Goal: Task Accomplishment & Management: Manage account settings

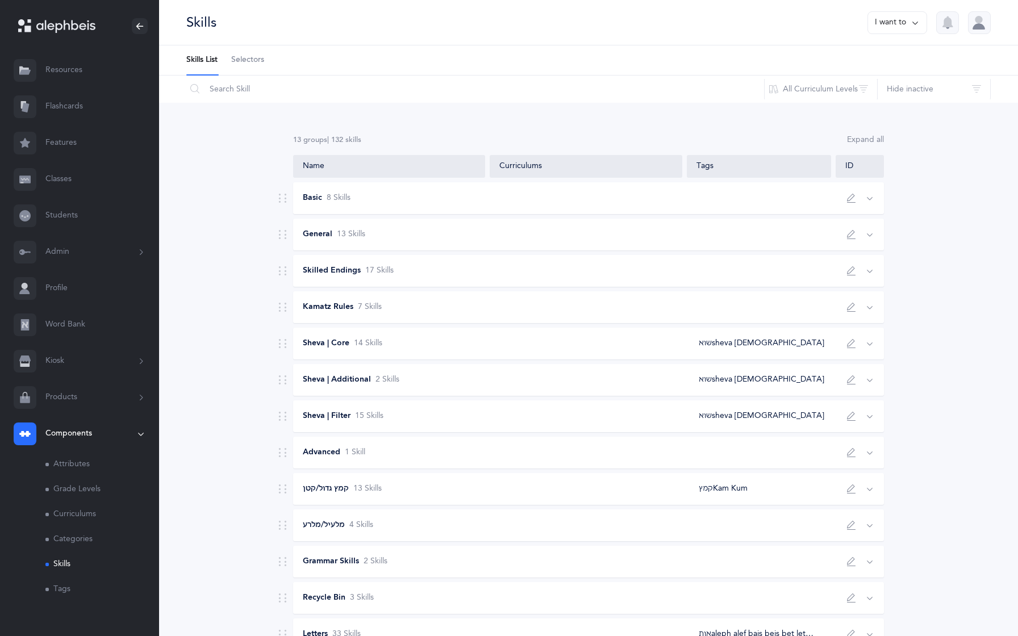
click at [240, 53] on link "Selectors" at bounding box center [247, 60] width 33 height 30
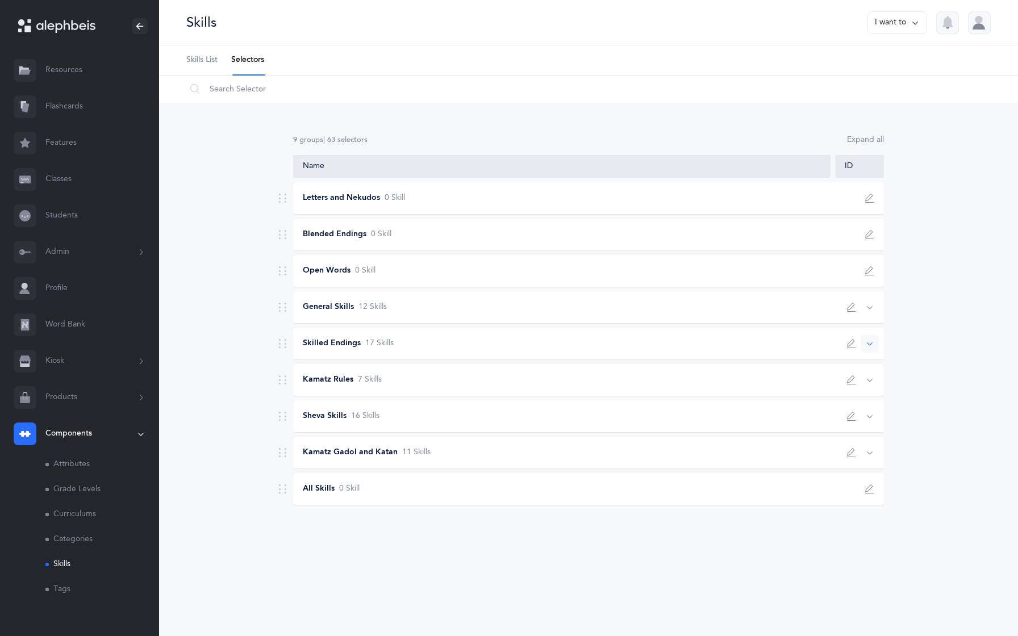
click at [387, 345] on span "17 Skill s" at bounding box center [379, 343] width 28 height 11
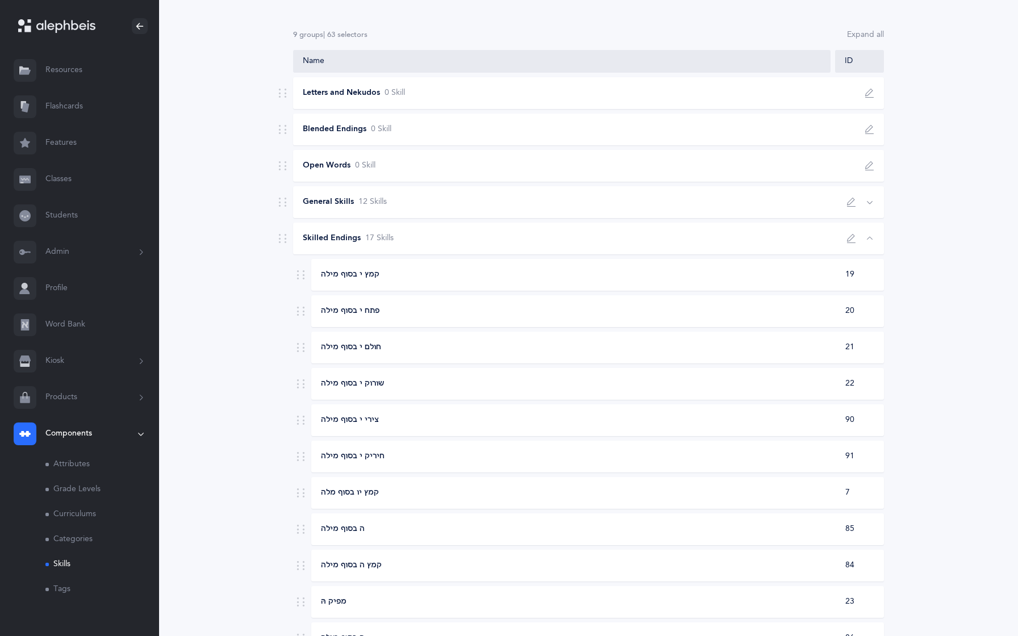
scroll to position [110, 0]
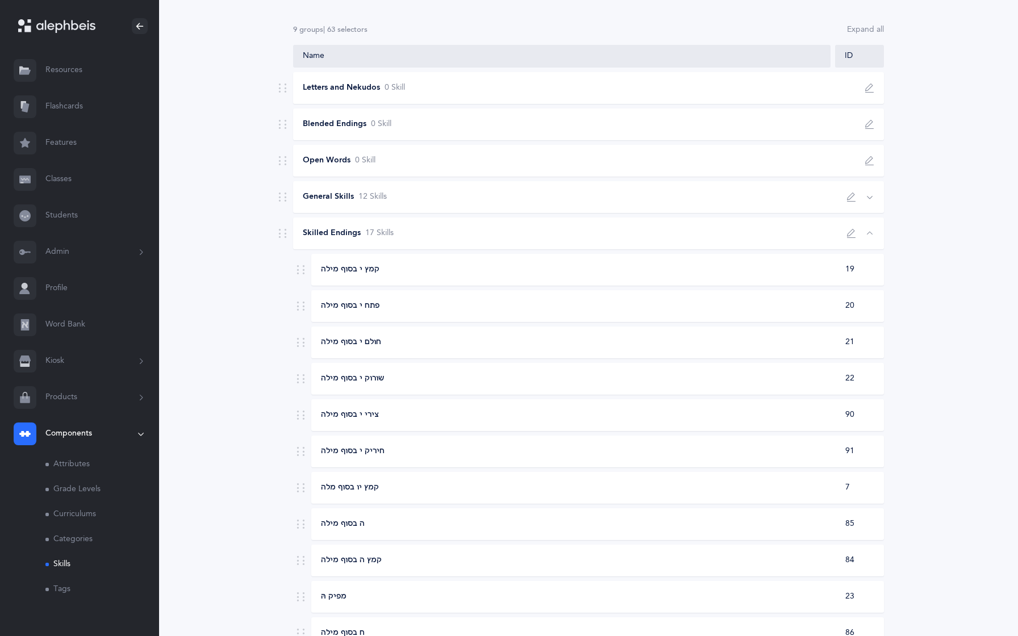
click at [846, 235] on button "button" at bounding box center [851, 233] width 18 height 18
type input "Skilled Endings"
select select "skilled-endings"
select select "3"
type input "2"
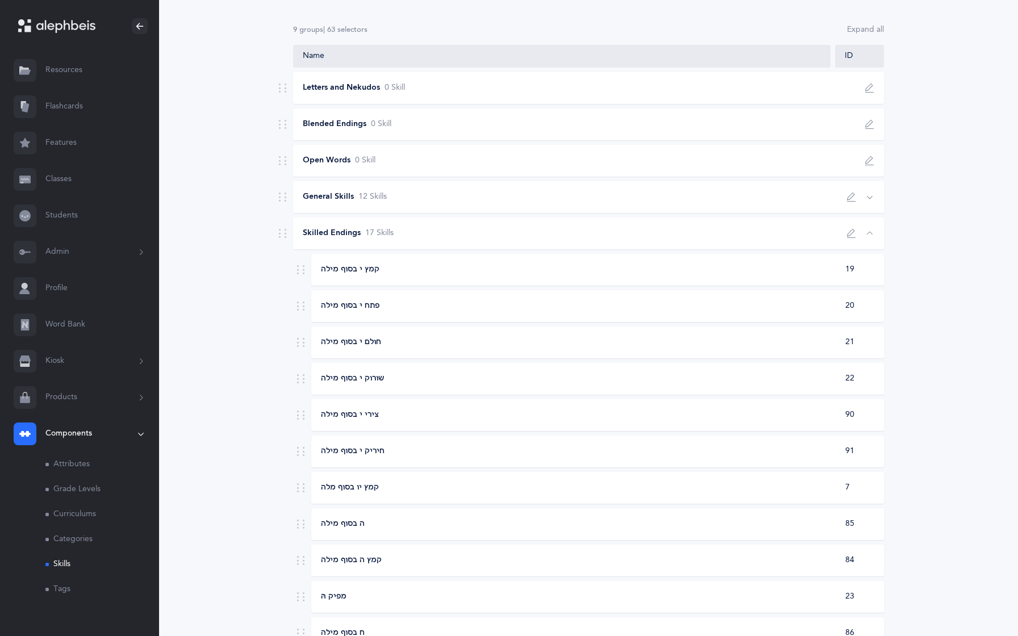
scroll to position [2, 0]
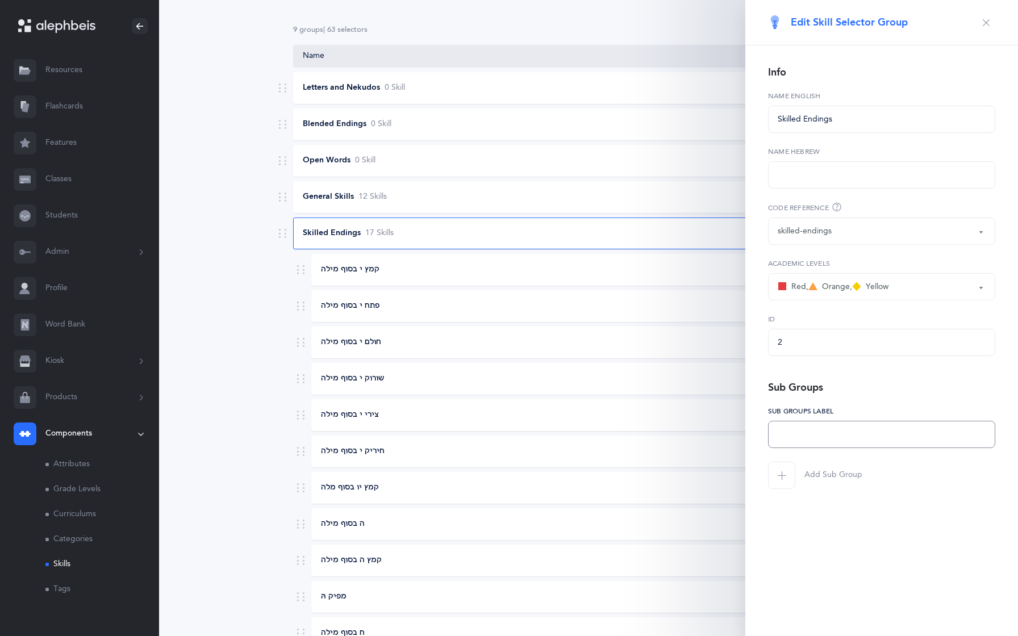
click at [785, 439] on input "text" at bounding box center [881, 434] width 227 height 27
type input "Skill"
click at [772, 406] on label "Sub Groups Label" at bounding box center [881, 411] width 227 height 10
click at [811, 431] on input "Skill" at bounding box center [881, 434] width 227 height 27
click at [819, 475] on span "Add Sub Group" at bounding box center [833, 475] width 58 height 11
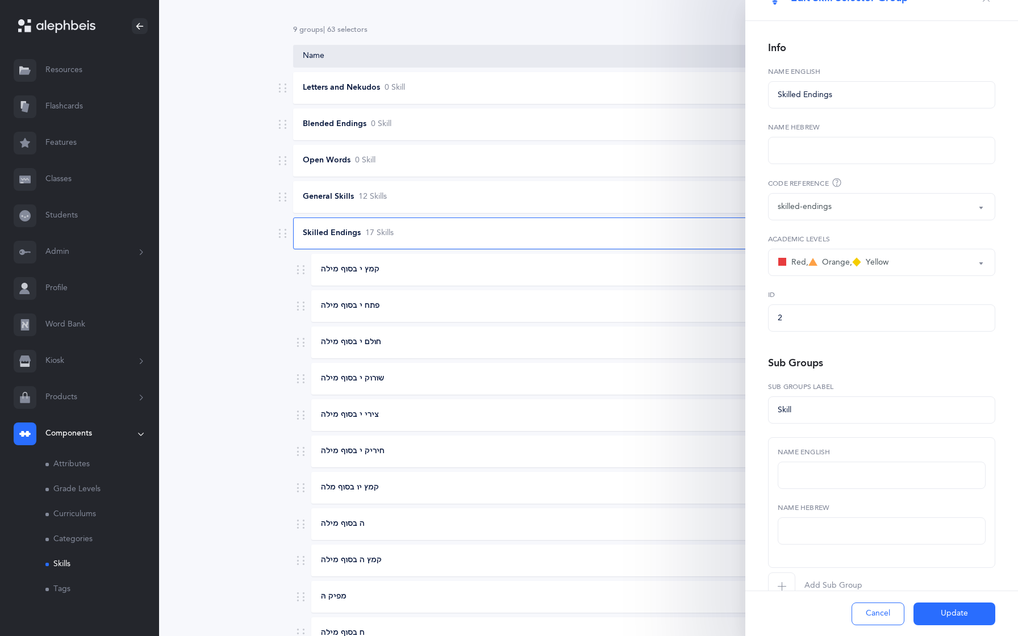
scroll to position [52, 0]
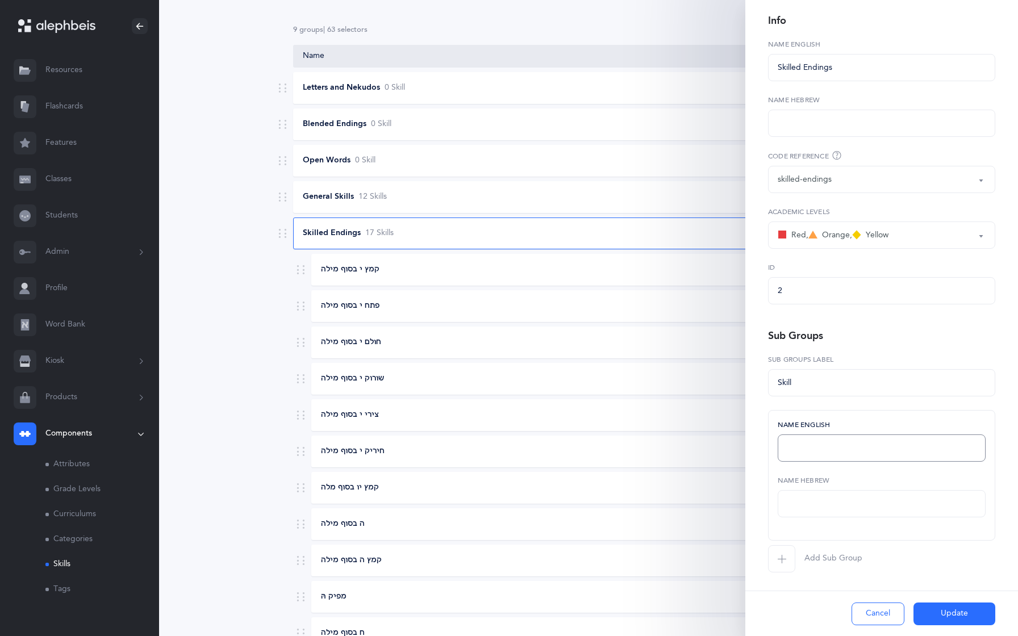
click at [814, 453] on input "text" at bounding box center [882, 448] width 208 height 27
paste input "Words ending in Yud"
type input "Words ending in Yud"
click at [783, 557] on icon "button" at bounding box center [781, 558] width 9 height 9
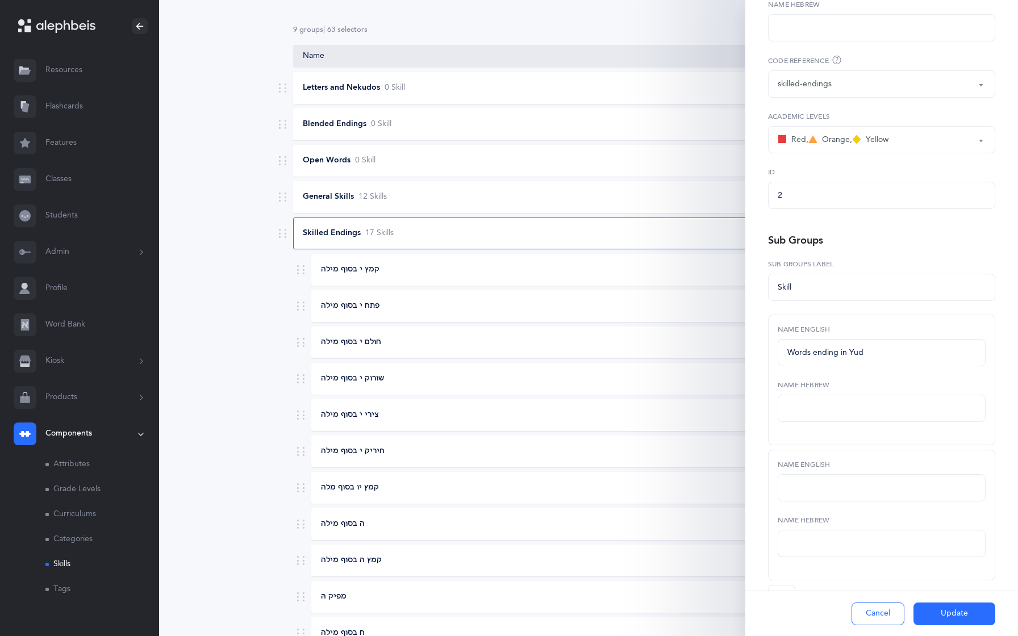
scroll to position [187, 0]
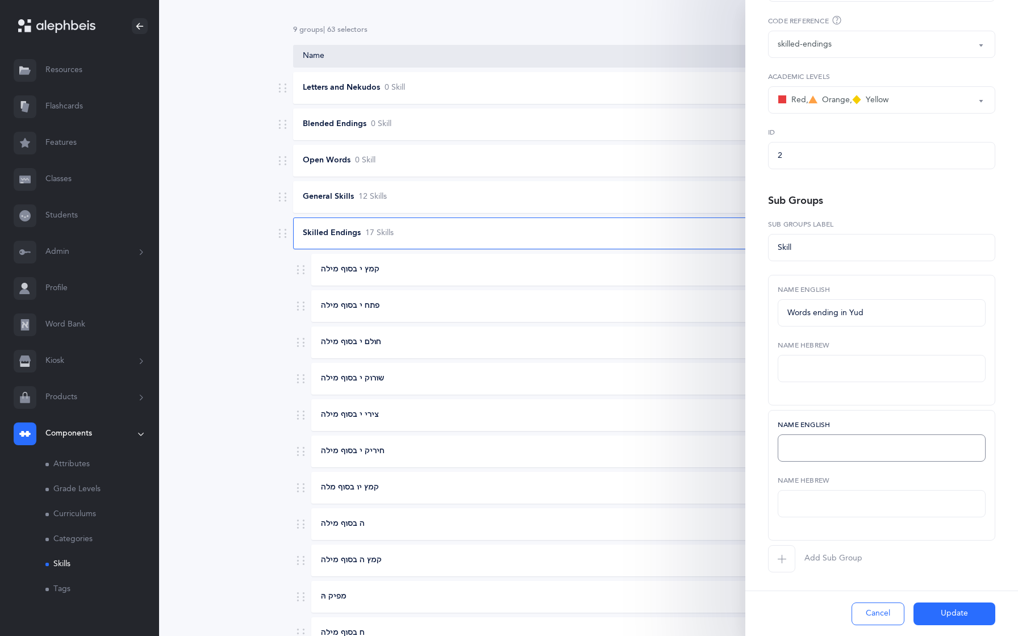
click at [795, 446] on input "text" at bounding box center [882, 448] width 208 height 27
paste input "Words ending in Yud Vav"
type input "Words ending in Yud Vav"
click at [777, 559] on icon "button" at bounding box center [781, 558] width 9 height 9
click at [807, 586] on input "text" at bounding box center [882, 583] width 208 height 27
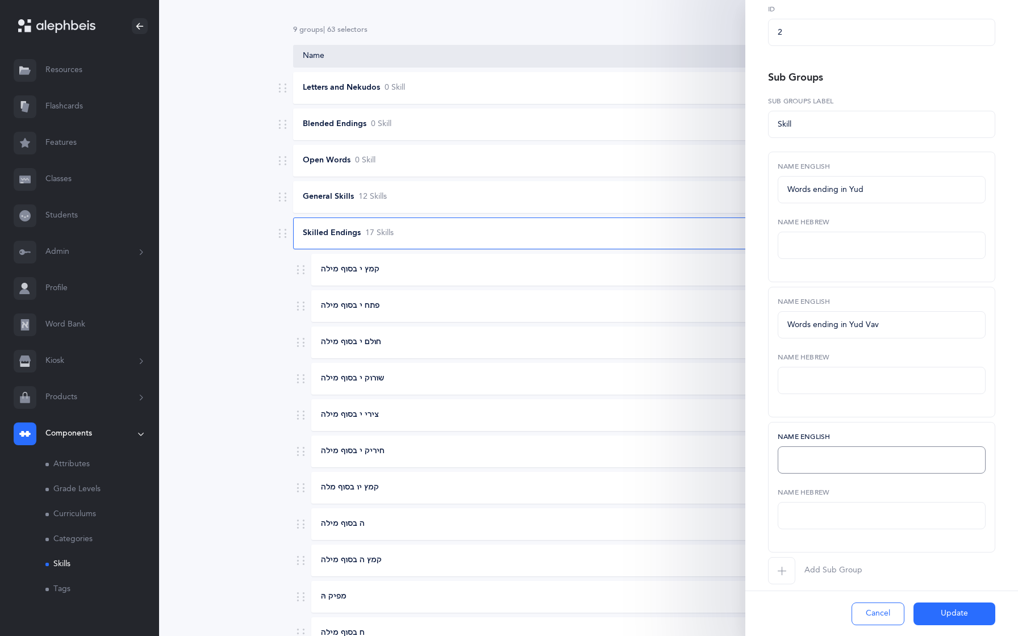
scroll to position [313, 0]
paste input "Words ending in Hey"
type input "Words ending in Hey"
click at [784, 568] on icon "button" at bounding box center [781, 568] width 9 height 9
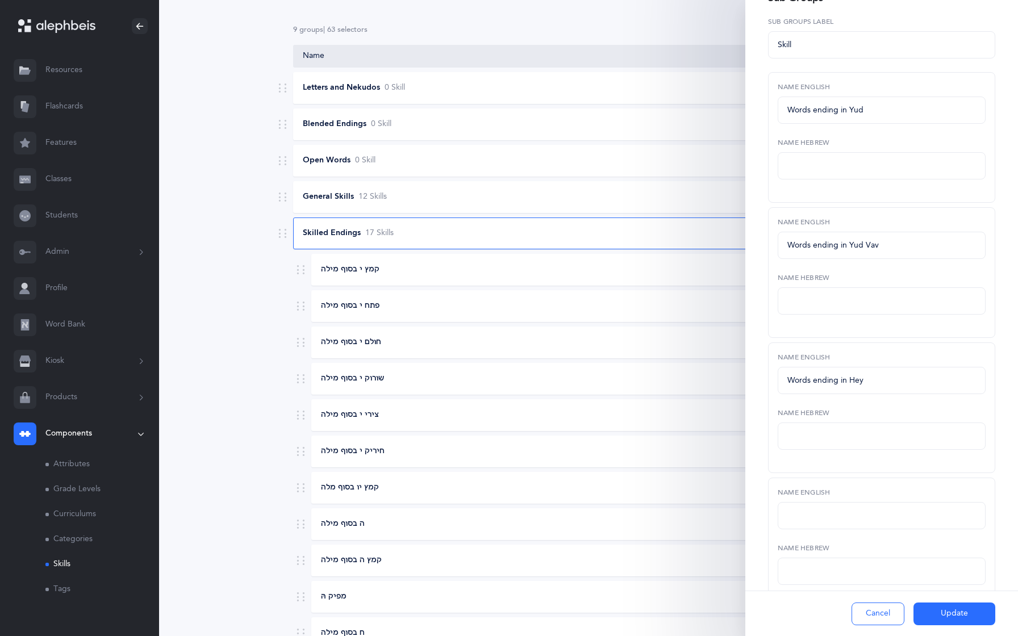
scroll to position [457, 0]
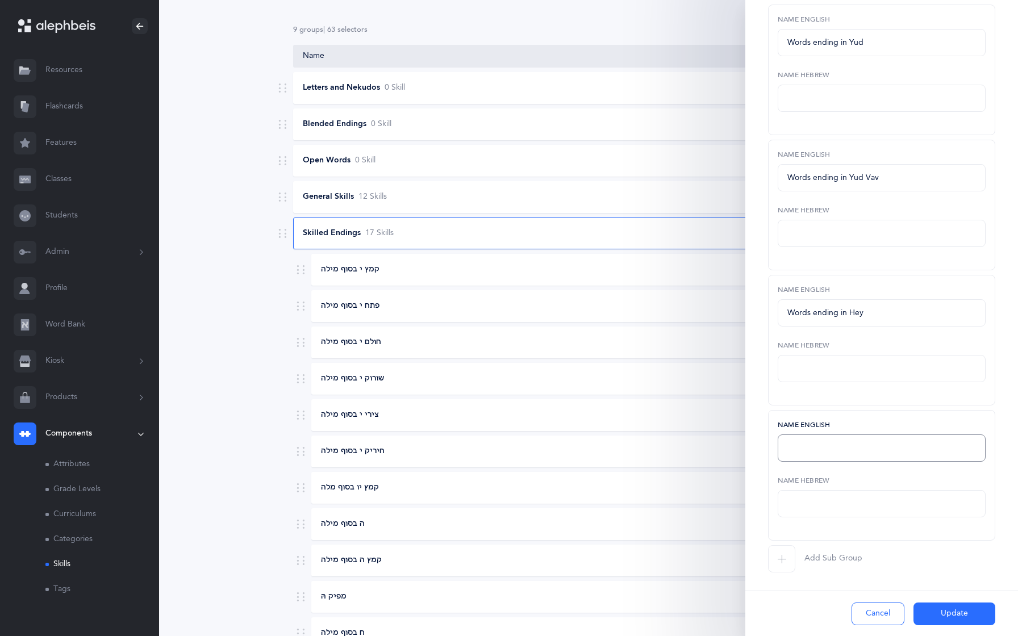
click at [796, 449] on input "text" at bounding box center [882, 448] width 208 height 27
paste input "Words ending in Ches"
type input "Words ending in Ches"
click at [780, 554] on icon "button" at bounding box center [781, 558] width 9 height 9
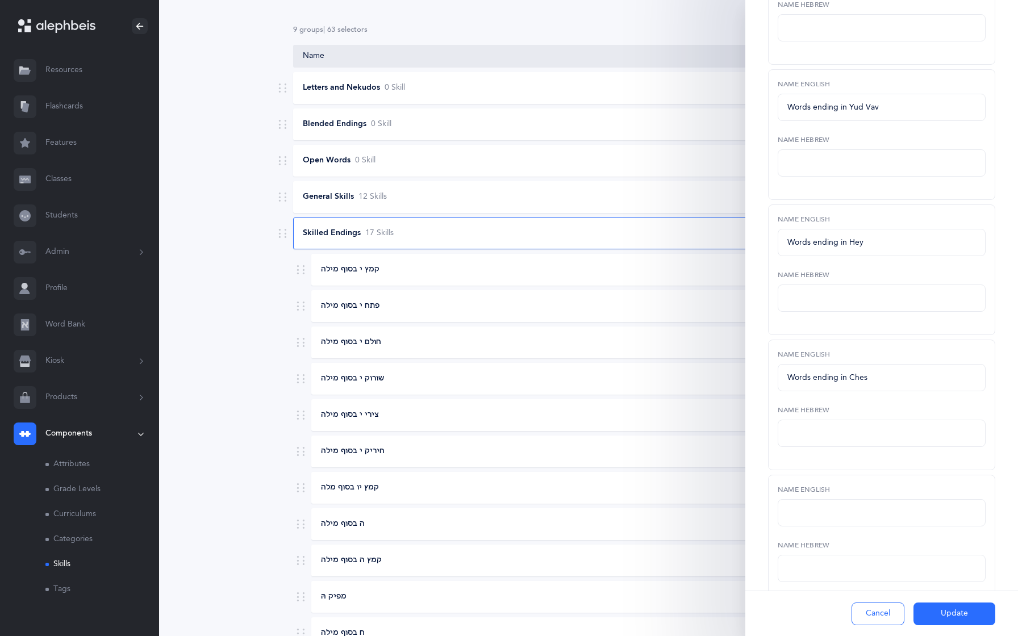
scroll to position [593, 0]
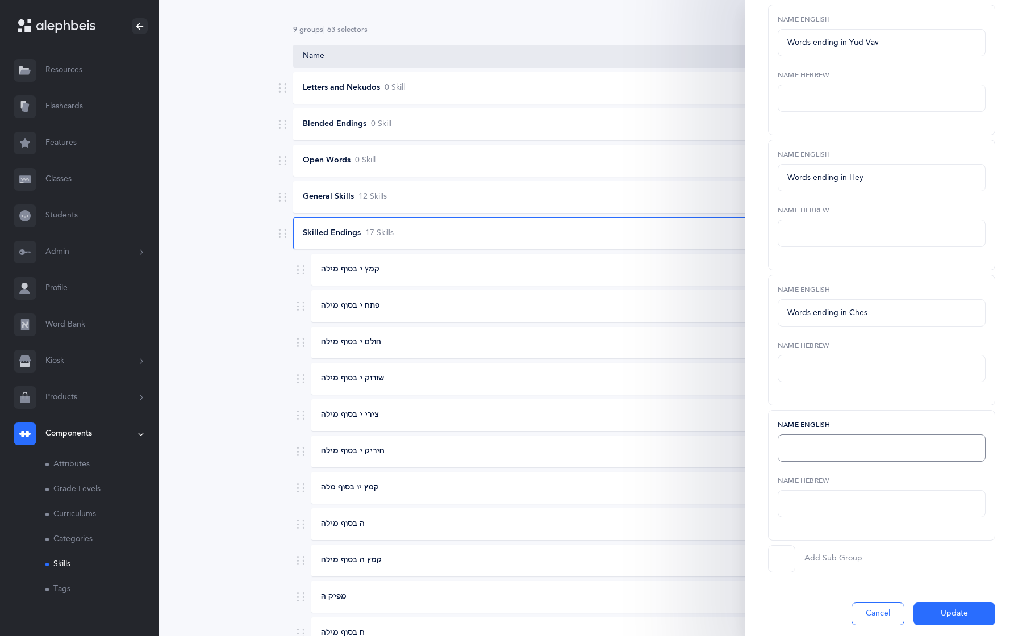
click at [796, 456] on input "text" at bounding box center [882, 448] width 208 height 27
paste input "Words ending in [GEOGRAPHIC_DATA]"
type input "Words ending in [GEOGRAPHIC_DATA]"
click at [779, 555] on icon "button" at bounding box center [781, 558] width 9 height 9
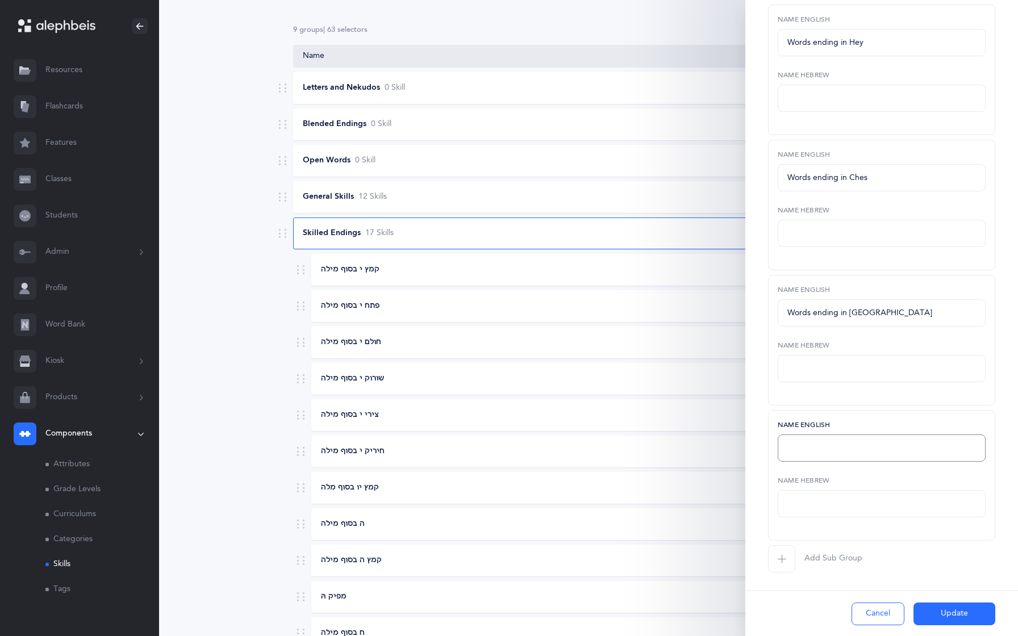
click at [788, 448] on input "text" at bounding box center [882, 448] width 208 height 27
paste input "Words ending in Aleph Yud"
type input "Words ending in Aleph Yud"
click at [782, 564] on span "button" at bounding box center [781, 558] width 27 height 27
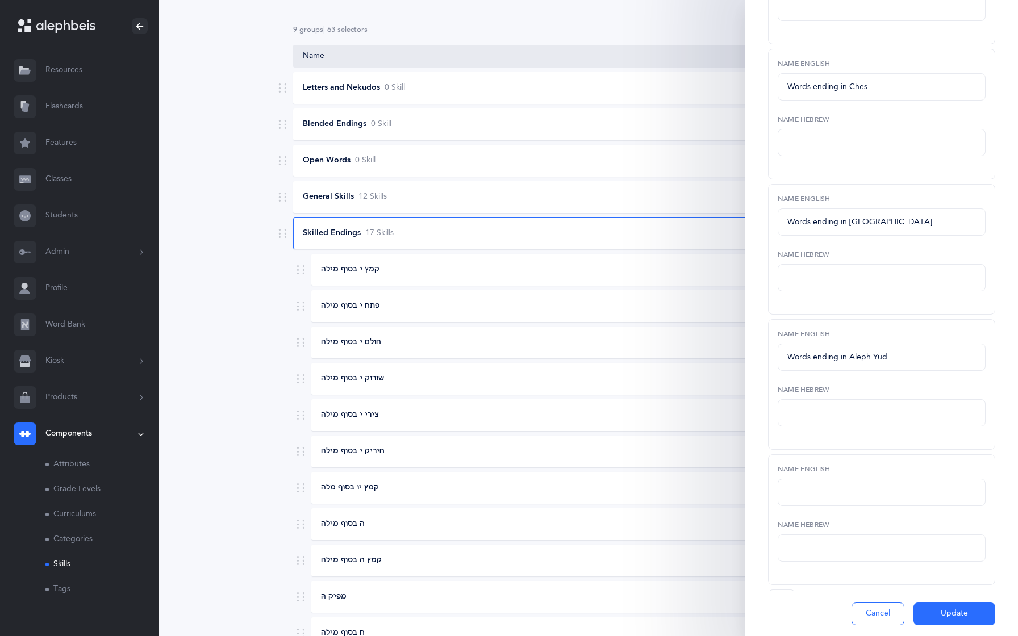
scroll to position [863, 0]
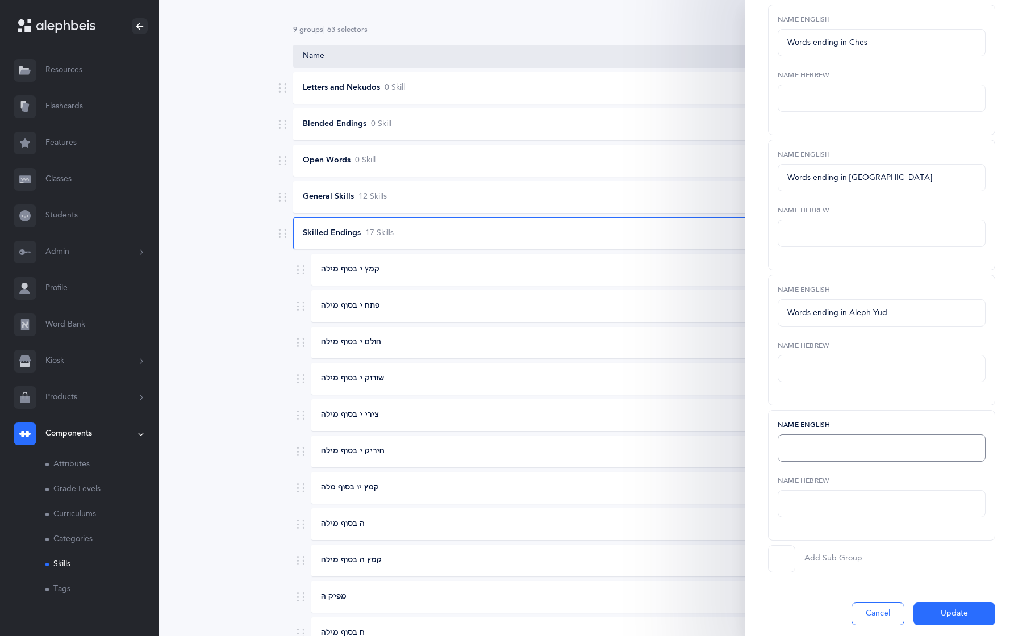
click at [808, 454] on input "text" at bounding box center [882, 448] width 208 height 27
paste input "Pasach Genuva"
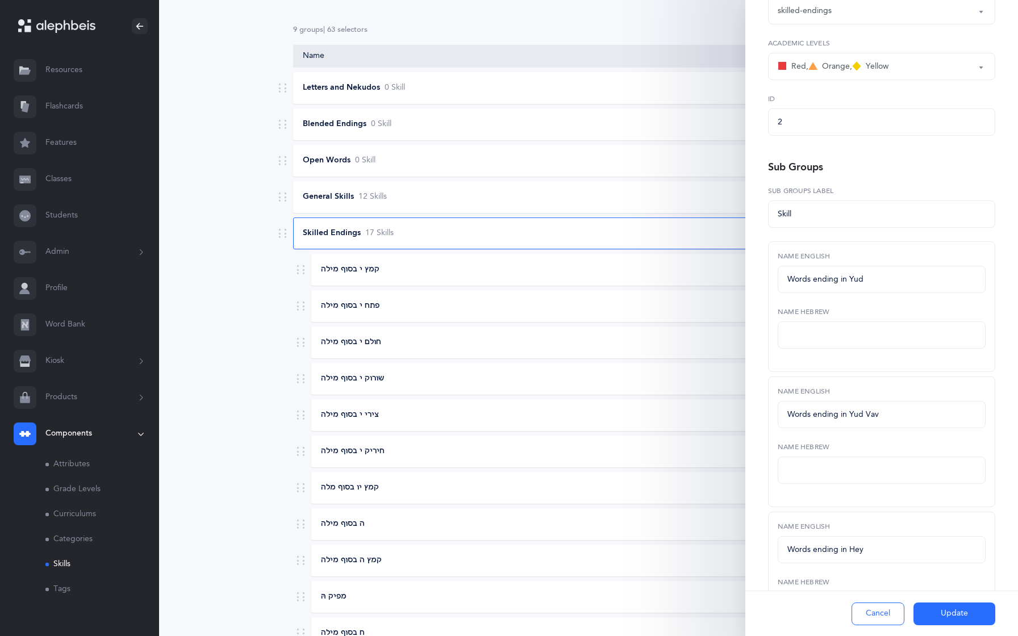
scroll to position [220, 0]
type input "Pasach Genuva"
click at [936, 610] on button "Update" at bounding box center [954, 614] width 82 height 23
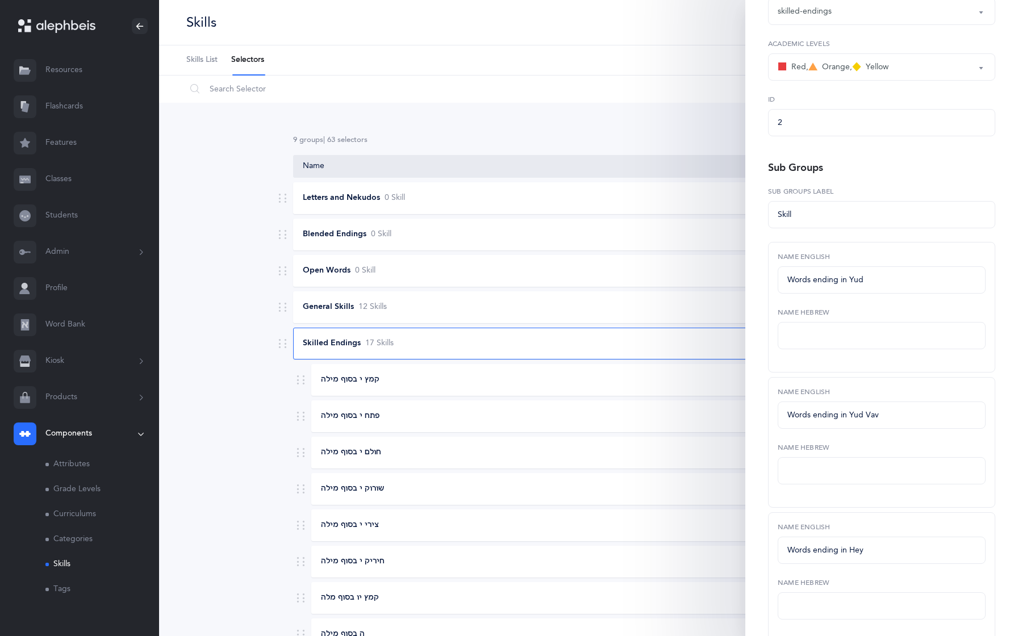
scroll to position [0, 0]
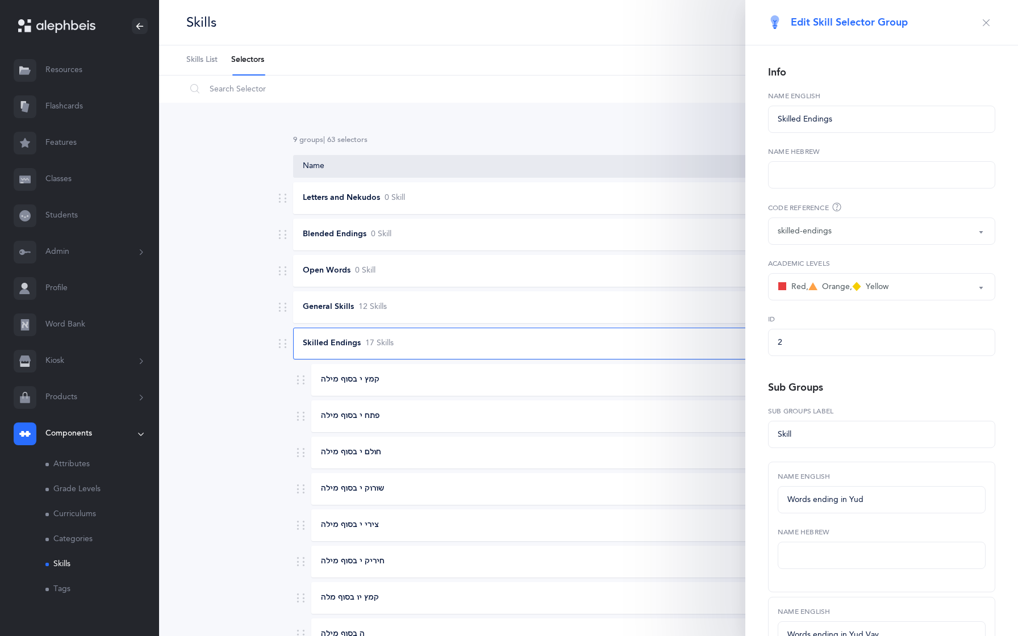
click at [978, 31] on div "Edit Skill Selector Group" at bounding box center [881, 22] width 273 height 45
click at [979, 23] on button "button" at bounding box center [986, 23] width 18 height 18
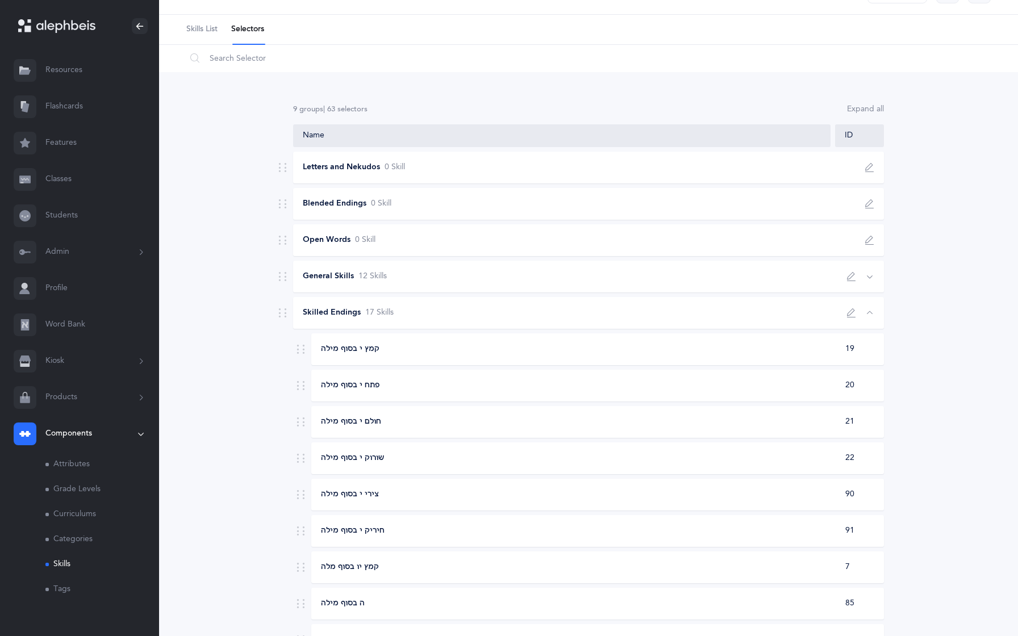
scroll to position [39, 0]
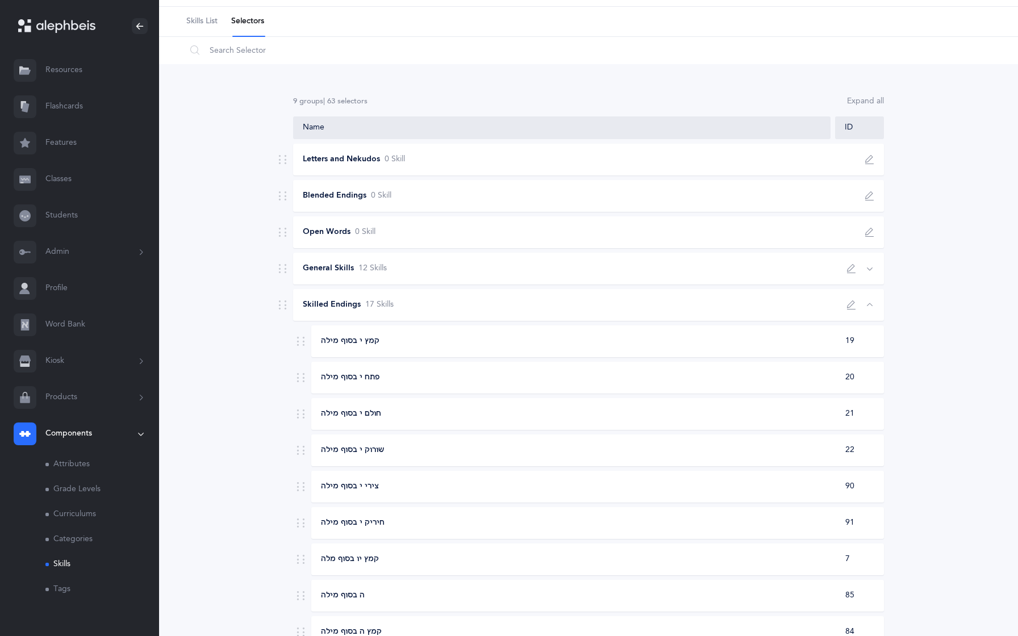
click at [676, 337] on div "קמץ י בסוף מילה" at bounding box center [572, 341] width 520 height 11
select select "2"
select select
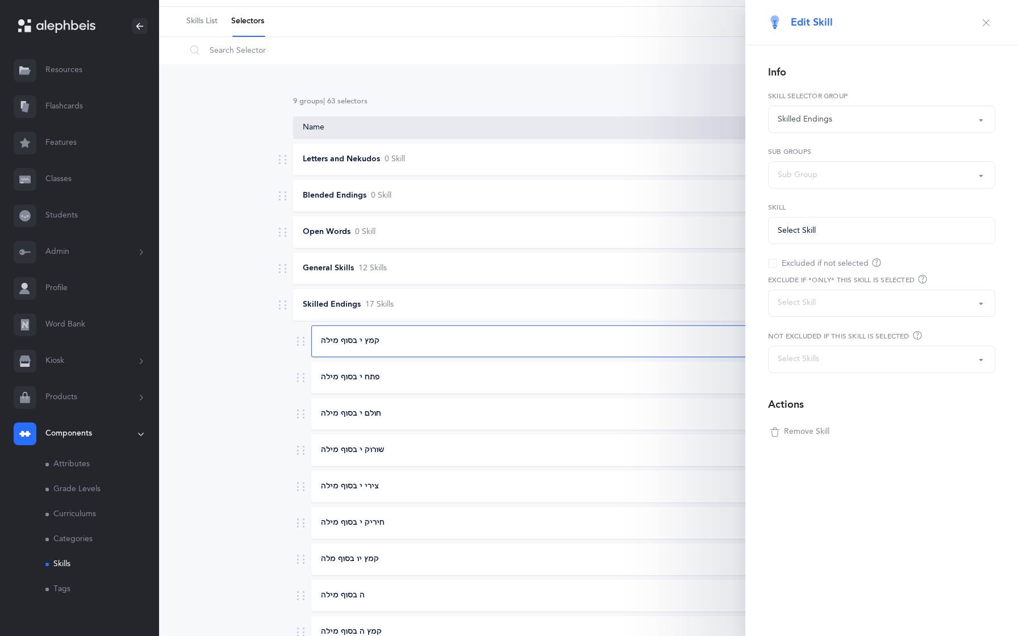
select select "19"
select select
click at [808, 177] on div "Sub Group" at bounding box center [798, 175] width 40 height 12
click at [982, 24] on icon "button" at bounding box center [986, 22] width 9 height 9
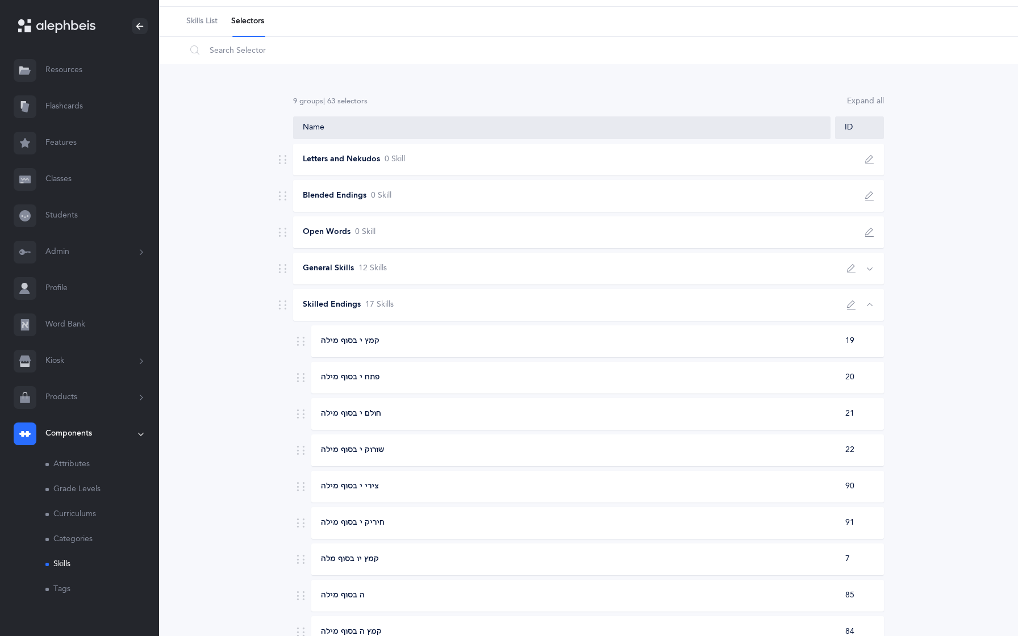
click at [849, 268] on icon "button" at bounding box center [851, 268] width 9 height 9
select select "general-skills"
select select "3"
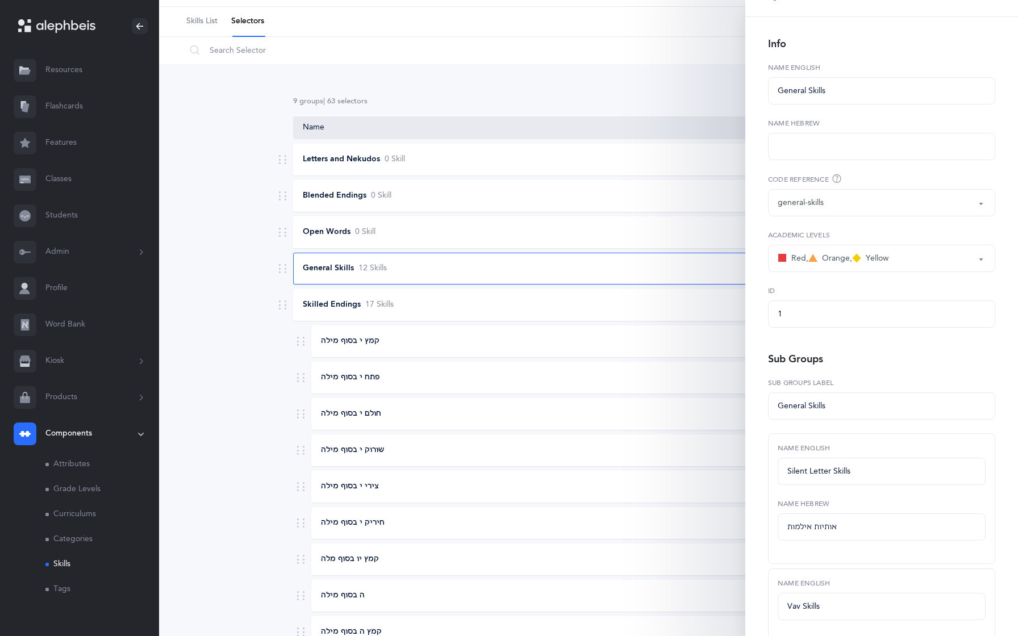
scroll to position [0, 0]
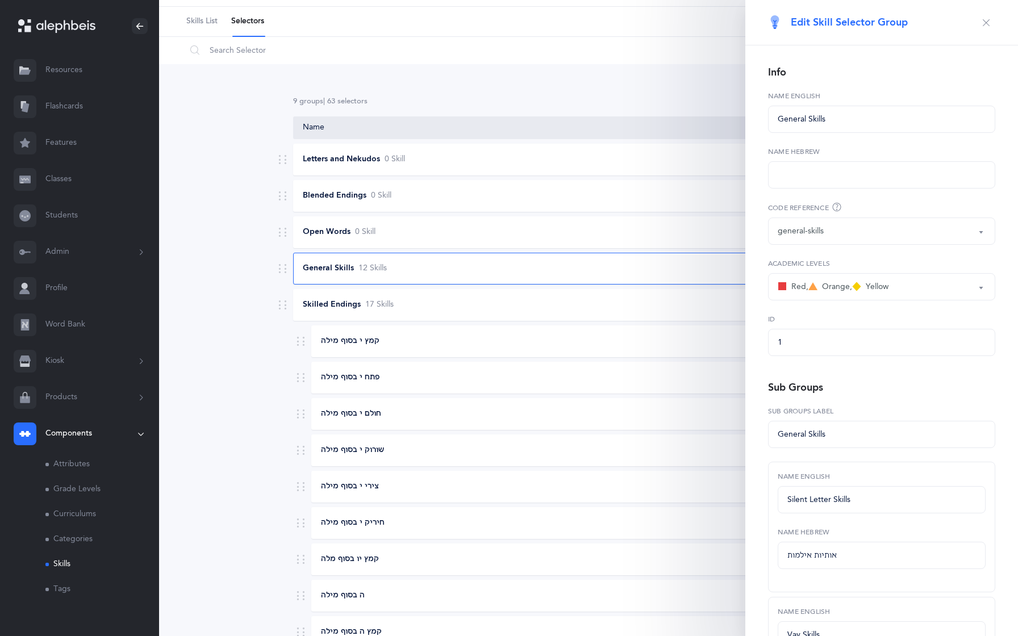
click at [983, 26] on icon "button" at bounding box center [986, 22] width 9 height 9
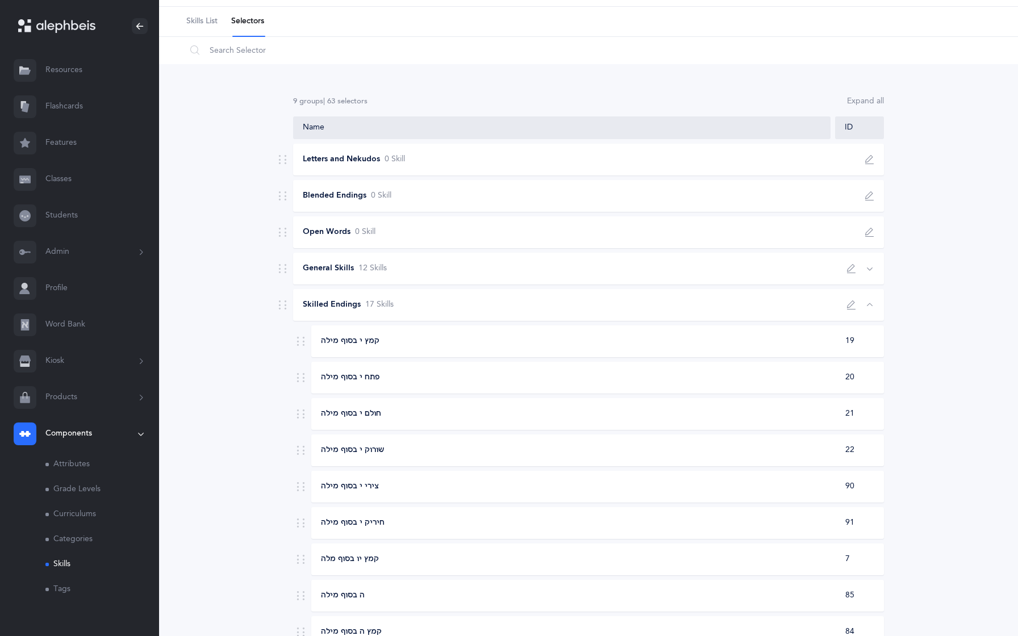
click at [851, 267] on icon "button" at bounding box center [851, 268] width 9 height 9
type input "General Skills"
select select "general-skills"
select select "3"
type input "General Skills"
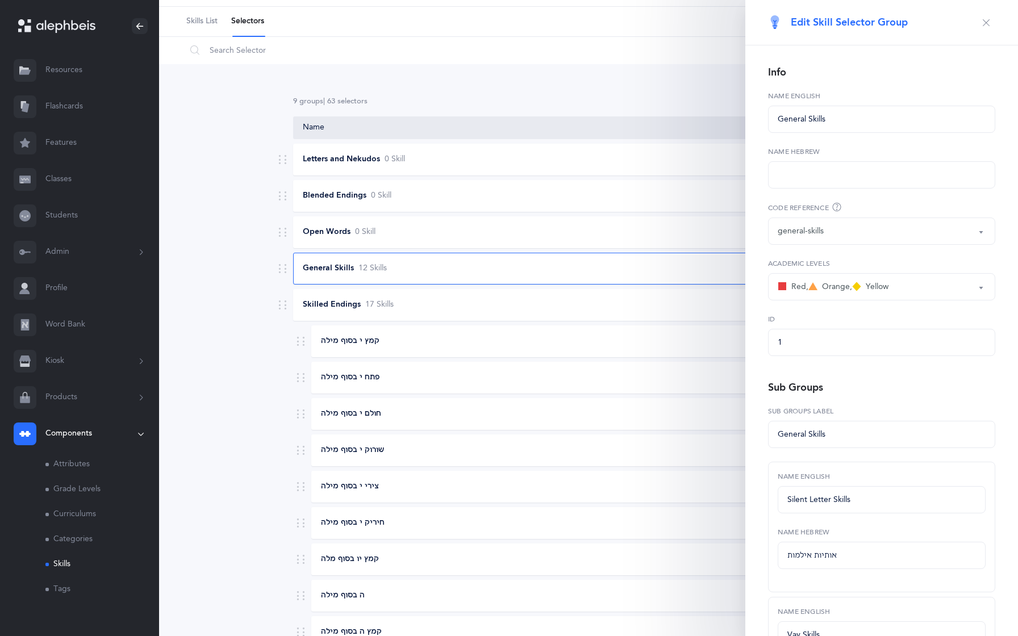
click at [978, 21] on button "button" at bounding box center [986, 23] width 18 height 18
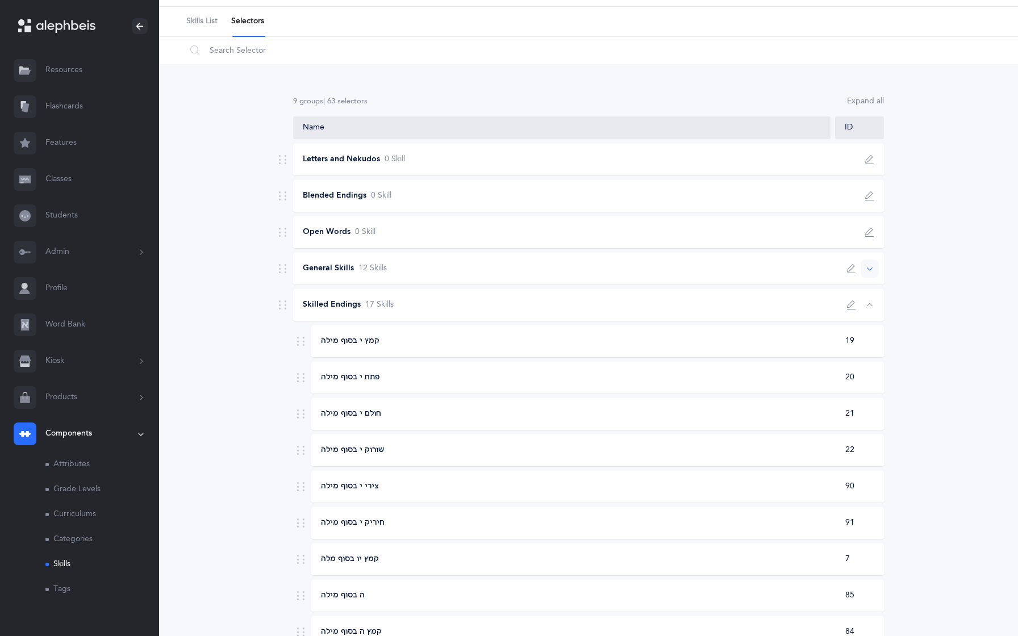
click at [874, 270] on button "button" at bounding box center [870, 269] width 18 height 18
click at [775, 318] on div "נקודה על ש׳ שיש לה שני תפקידים 27" at bounding box center [597, 305] width 573 height 32
select select "1"
select select "5"
select select
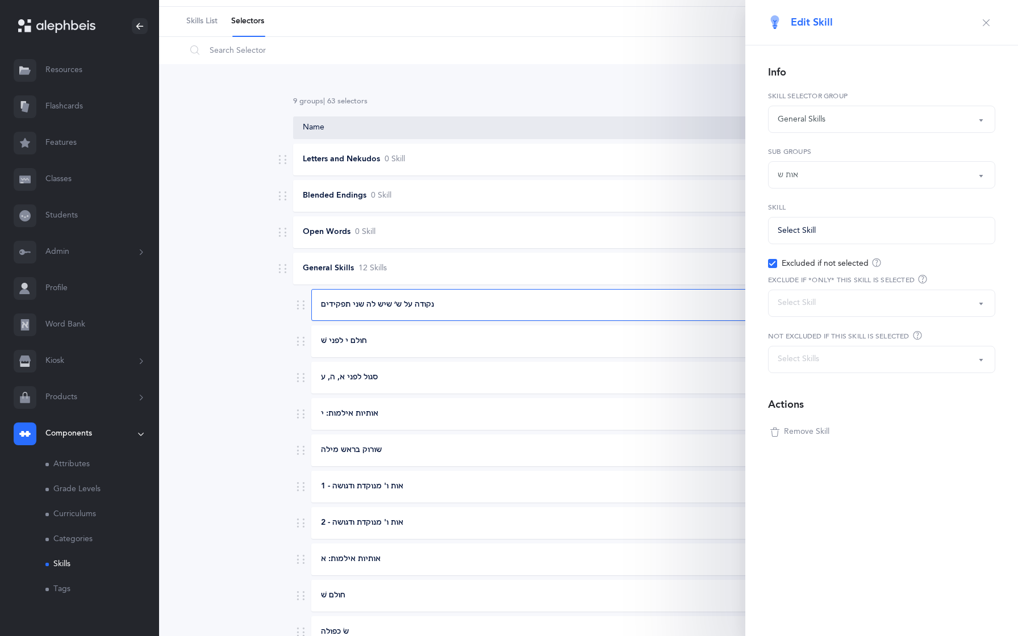
scroll to position [2, 0]
select select "27"
select select
click at [979, 24] on button "button" at bounding box center [986, 23] width 18 height 18
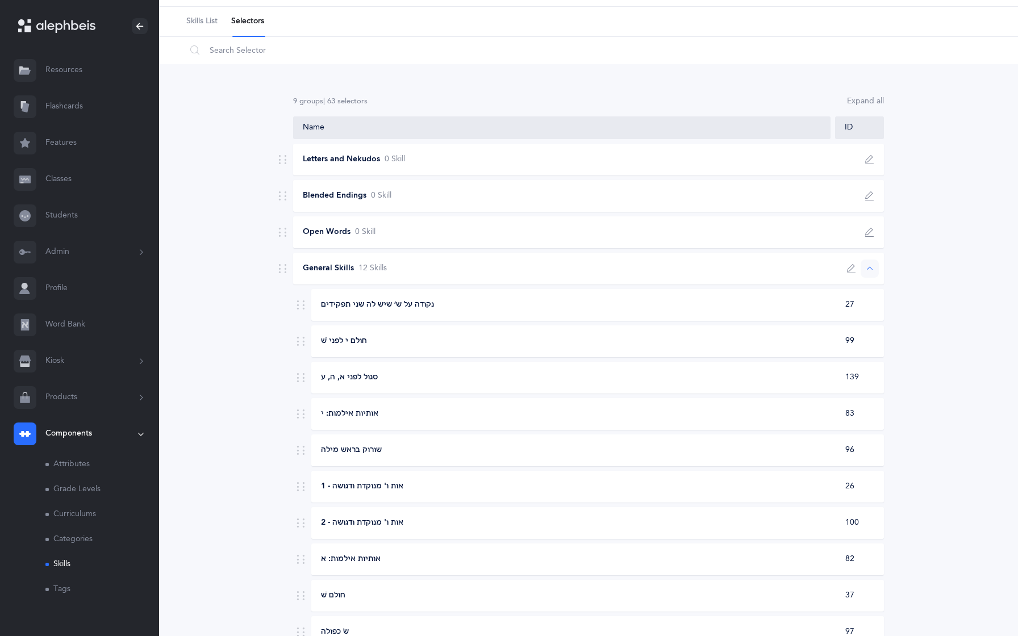
click at [870, 268] on icon "button" at bounding box center [869, 268] width 9 height 9
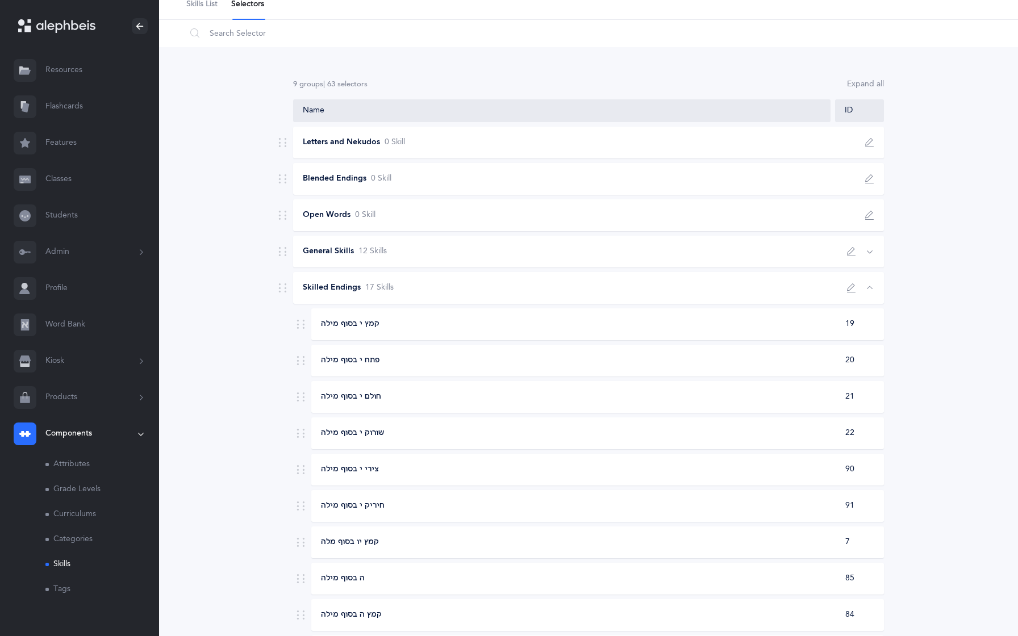
scroll to position [57, 0]
click at [619, 331] on div "קמץ י בסוף מילה 19" at bounding box center [597, 323] width 573 height 32
select select "2"
select select "19"
select select
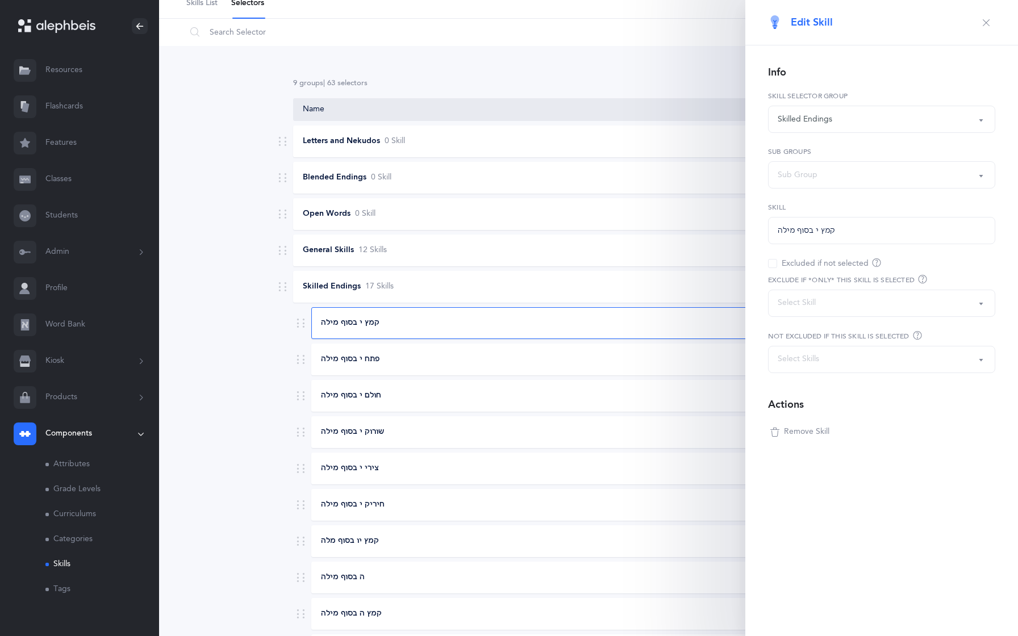
drag, startPoint x: 817, startPoint y: 230, endPoint x: 800, endPoint y: 233, distance: 17.3
click at [800, 232] on div "קמץ י בסוף מילה" at bounding box center [806, 231] width 57 height 12
drag, startPoint x: 781, startPoint y: 233, endPoint x: 803, endPoint y: 232, distance: 22.8
click at [803, 232] on div "קמץ י בסוף מילה" at bounding box center [806, 231] width 57 height 12
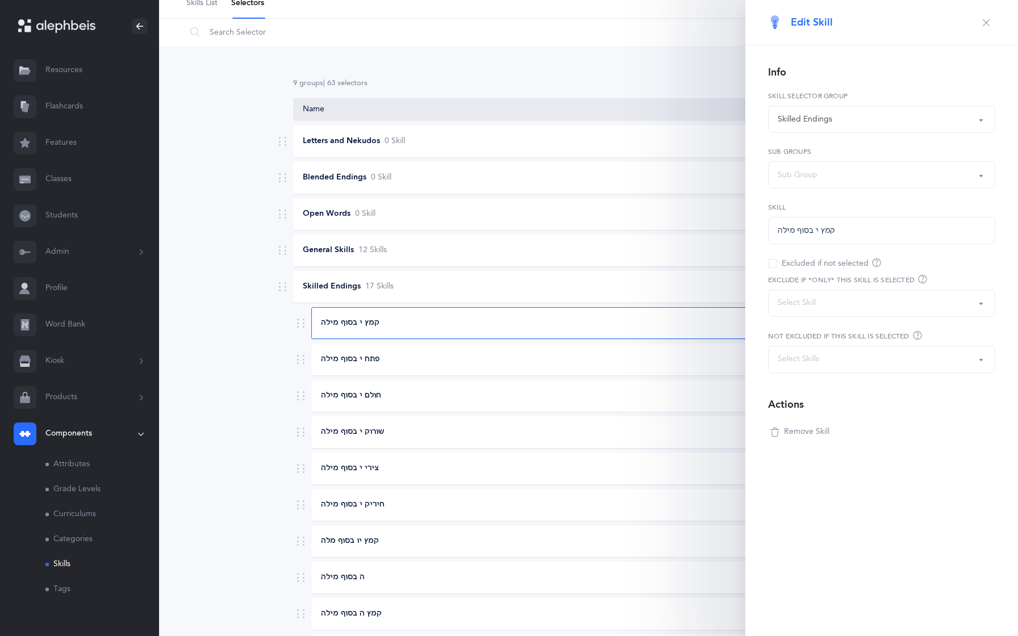
click at [803, 232] on div "קמץ י בסוף מילה" at bounding box center [806, 231] width 57 height 12
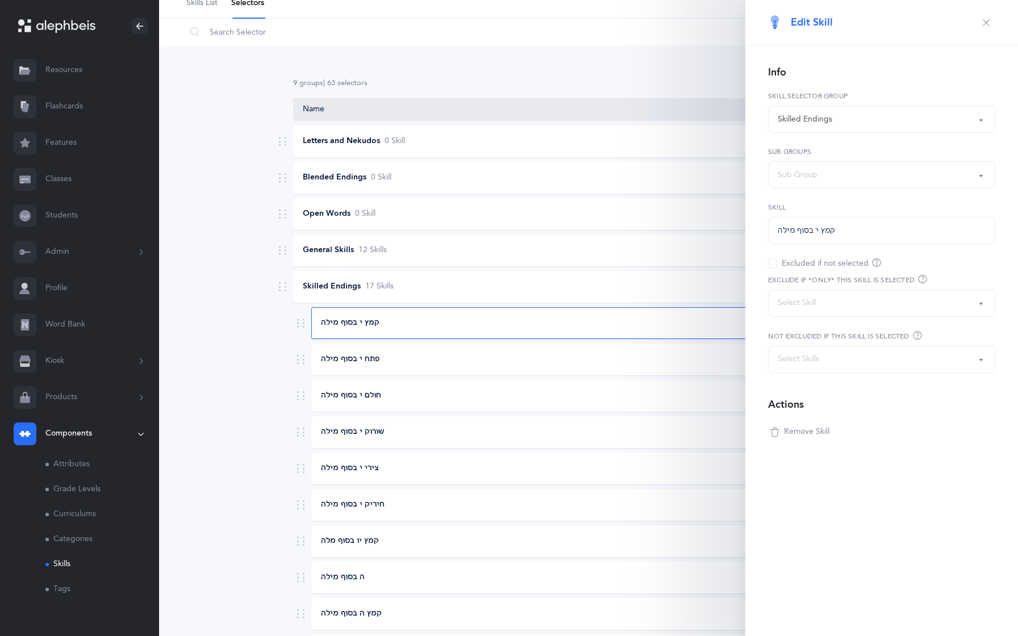
click at [803, 232] on div "קמץ י בסוף מילה" at bounding box center [806, 231] width 57 height 12
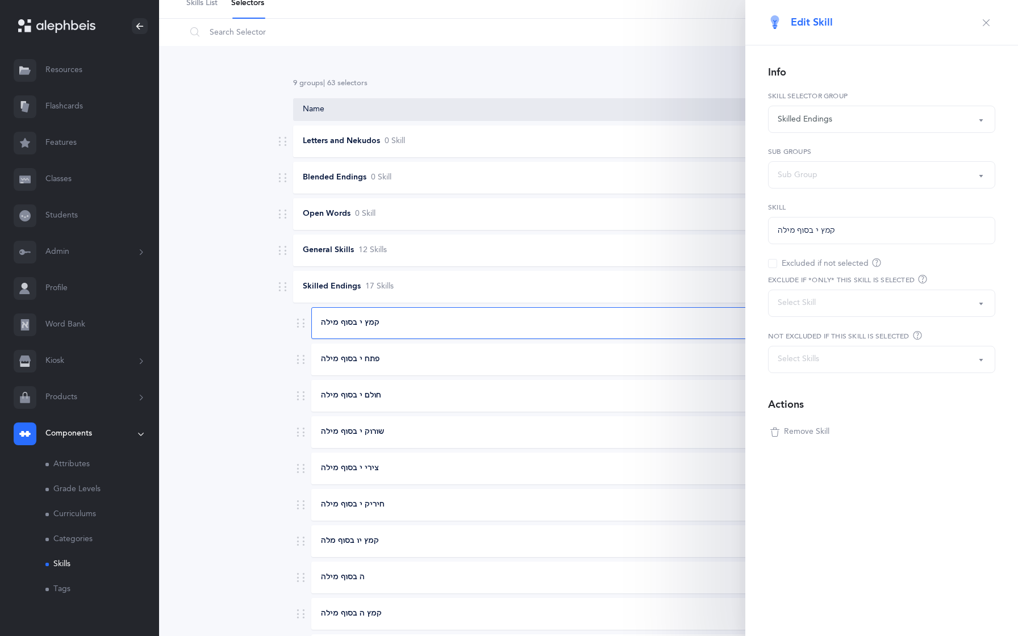
click at [803, 232] on div "קמץ י בסוף מילה" at bounding box center [806, 231] width 57 height 12
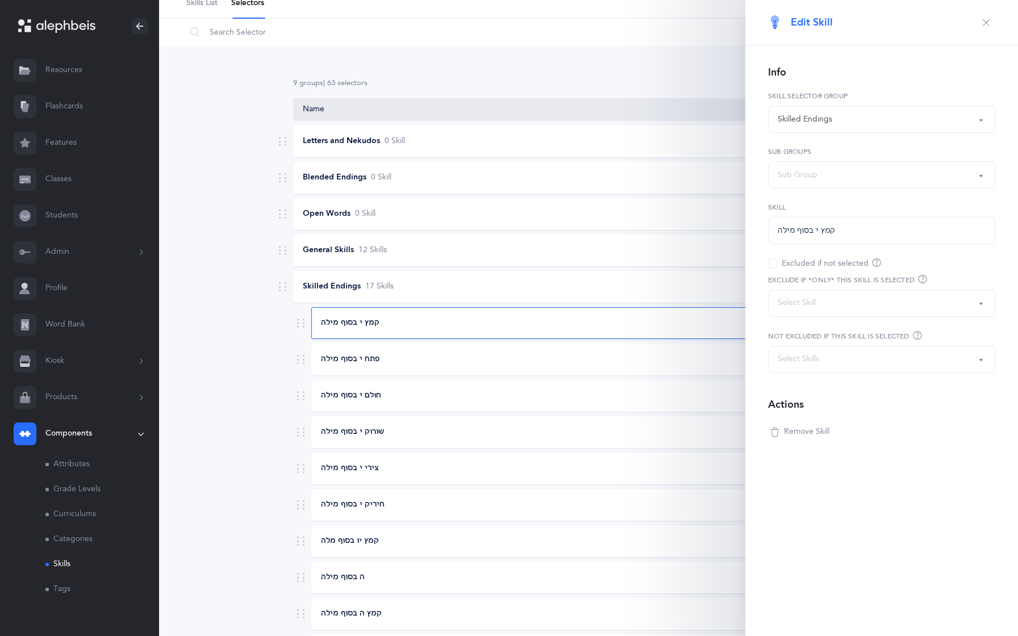
click at [803, 232] on div "קמץ י בסוף מילה" at bounding box center [806, 231] width 57 height 12
drag, startPoint x: 829, startPoint y: 229, endPoint x: 770, endPoint y: 232, distance: 59.2
click at [770, 232] on button "קמץ י בסוף מילה" at bounding box center [881, 230] width 227 height 27
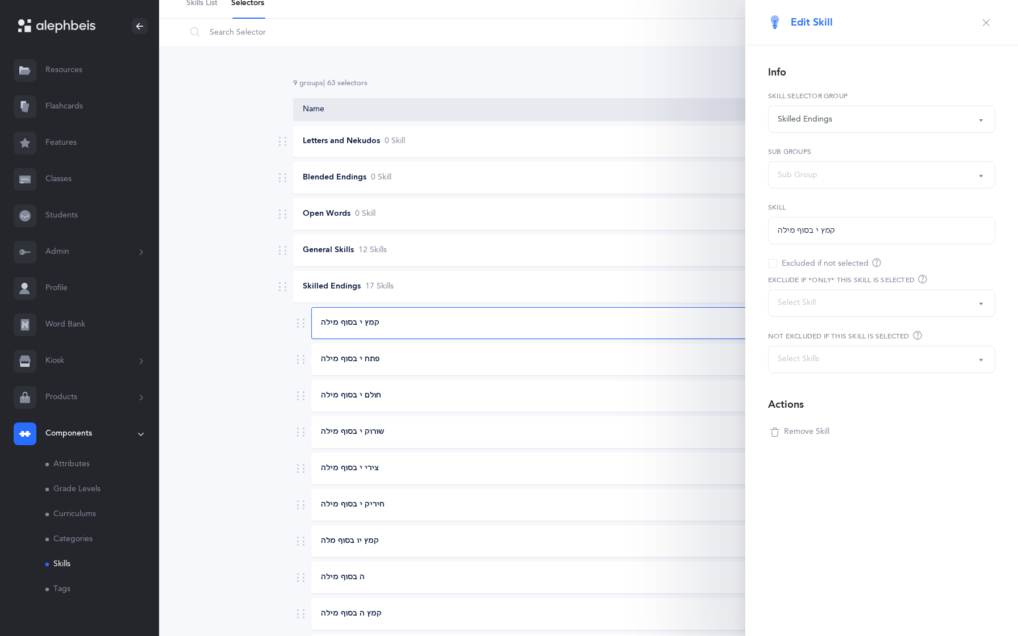
drag, startPoint x: 770, startPoint y: 232, endPoint x: 831, endPoint y: 234, distance: 60.8
click at [831, 234] on button "קמץ י בסוף מילה" at bounding box center [881, 230] width 227 height 27
drag, startPoint x: 831, startPoint y: 234, endPoint x: 794, endPoint y: 233, distance: 36.4
click at [794, 234] on div "קמץ י בסוף מילה" at bounding box center [806, 231] width 57 height 12
drag, startPoint x: 794, startPoint y: 233, endPoint x: 815, endPoint y: 233, distance: 21.0
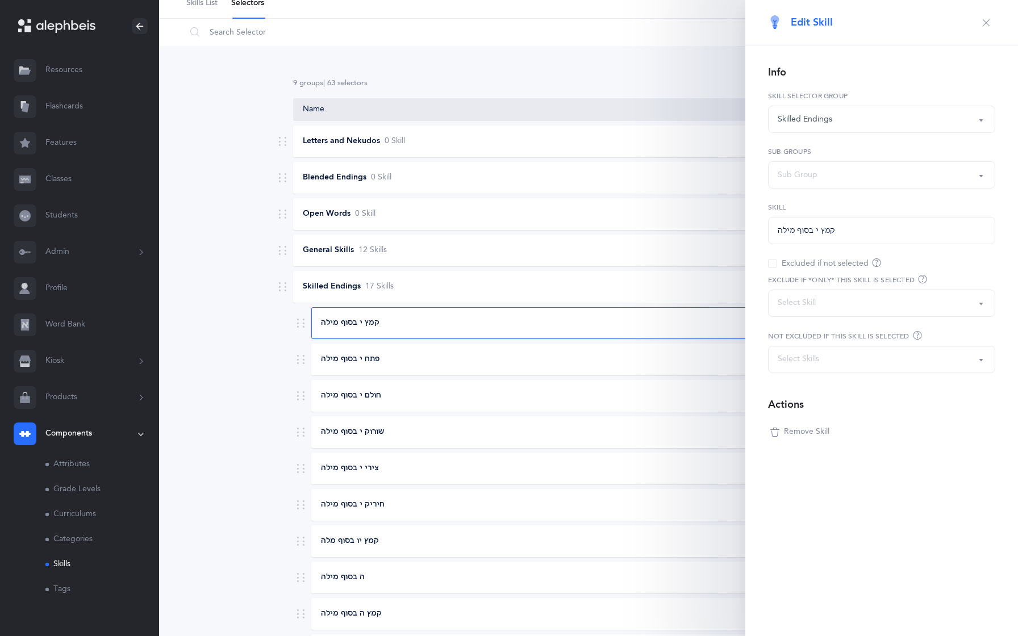
click at [815, 233] on div "קמץ י בסוף מילה" at bounding box center [806, 231] width 57 height 12
click at [638, 369] on div "פתח י בסוף מילה 20" at bounding box center [597, 360] width 573 height 32
select select "20"
click at [987, 21] on icon "button" at bounding box center [986, 22] width 9 height 9
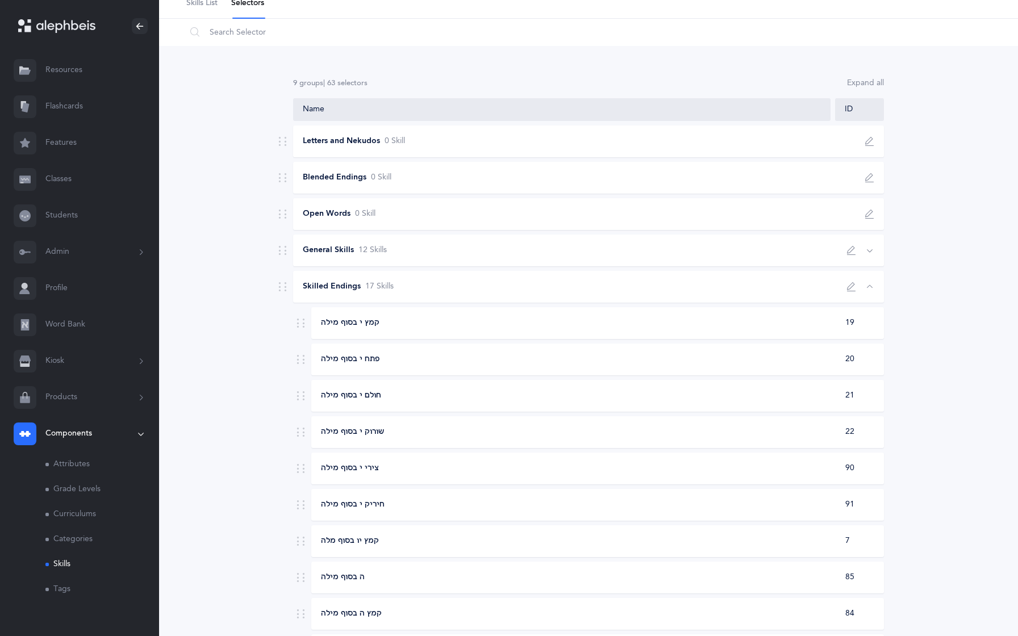
click at [852, 284] on icon "button" at bounding box center [851, 286] width 9 height 9
select select "skilled-endings"
select select "3"
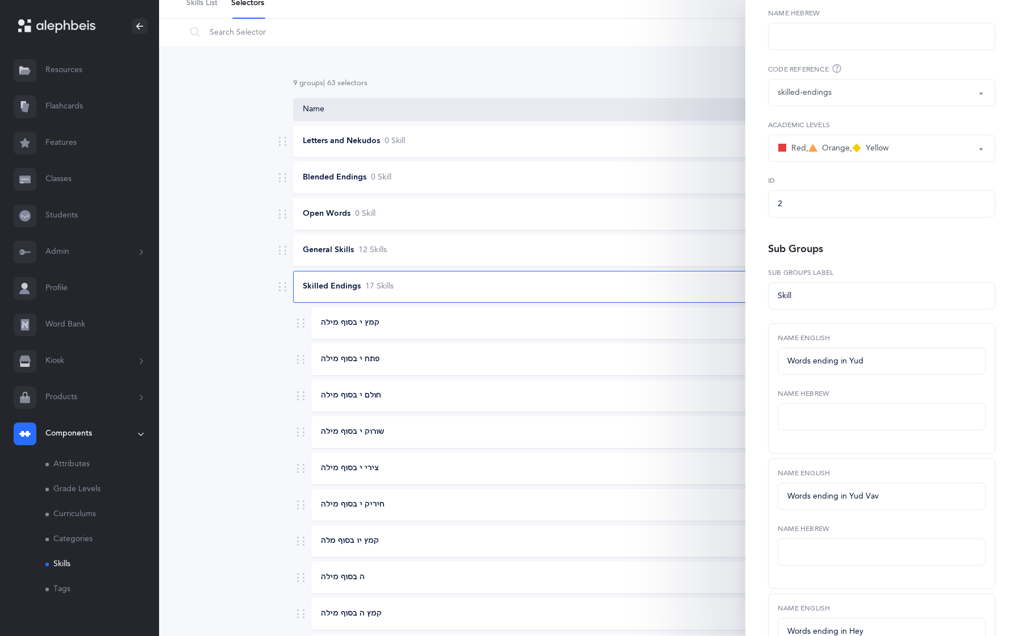
scroll to position [145, 0]
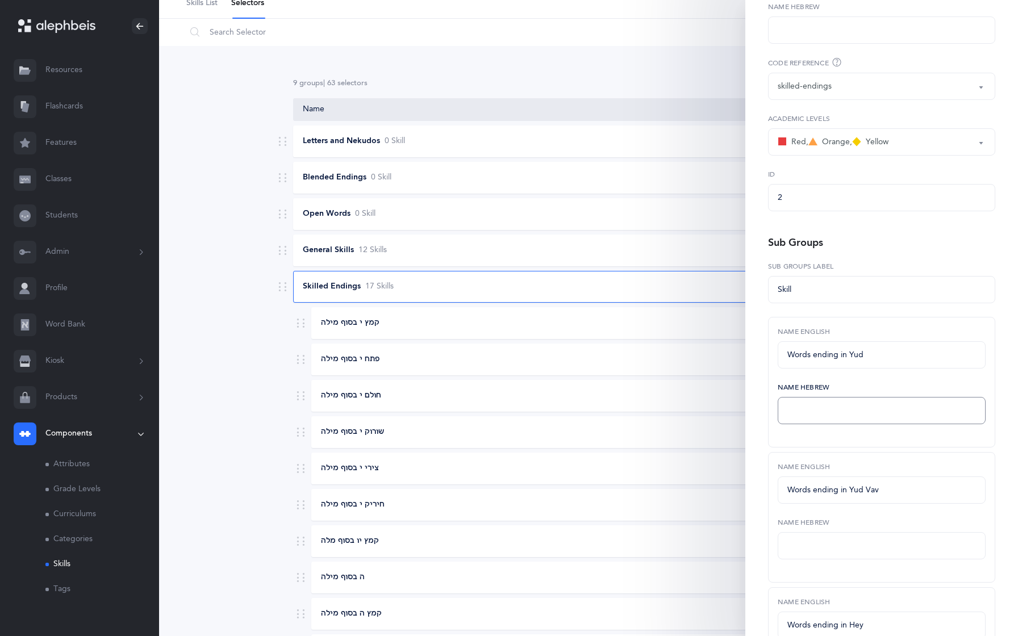
click at [820, 408] on input "text" at bounding box center [882, 410] width 208 height 27
paste input "קמץ י בסוף מילה"
click at [827, 413] on input "קמץ י בסוף מילה" at bounding box center [882, 410] width 208 height 27
click at [816, 411] on input "י בסוף מילה" at bounding box center [882, 410] width 208 height 27
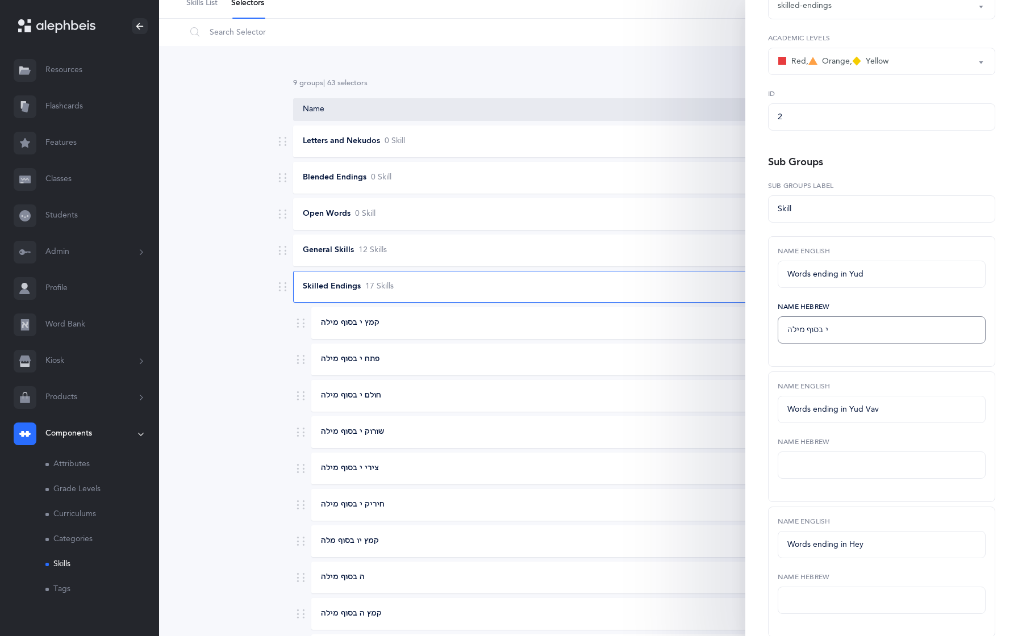
scroll to position [228, 0]
type input "י בסוף מילה"
click at [808, 458] on input "text" at bounding box center [882, 462] width 208 height 27
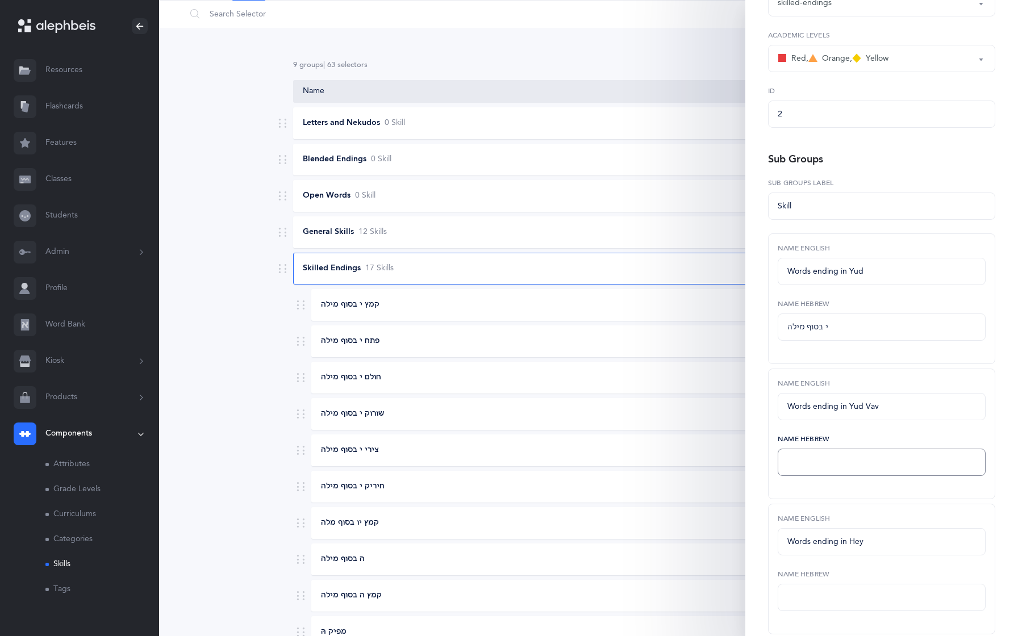
scroll to position [78, 0]
paste input "קמץ יו בסוף מלה"
click at [827, 463] on input "קמץ יו בסוף מלה" at bounding box center [882, 462] width 208 height 27
type input "יו בסוף מלה"
click at [798, 594] on input "text" at bounding box center [882, 597] width 208 height 27
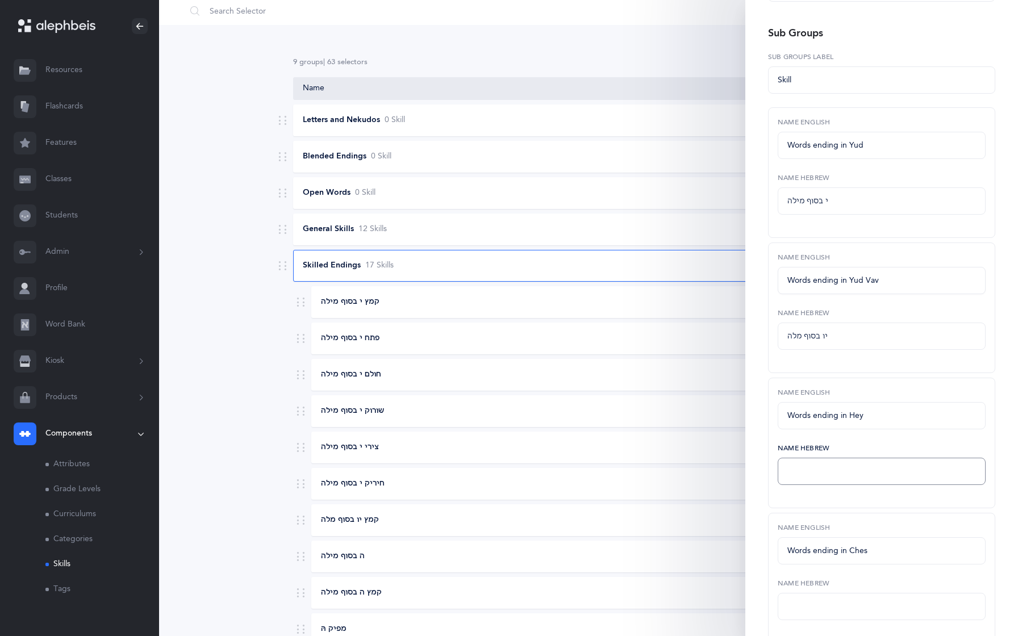
scroll to position [358, 0]
paste input "ה בסוף מילה"
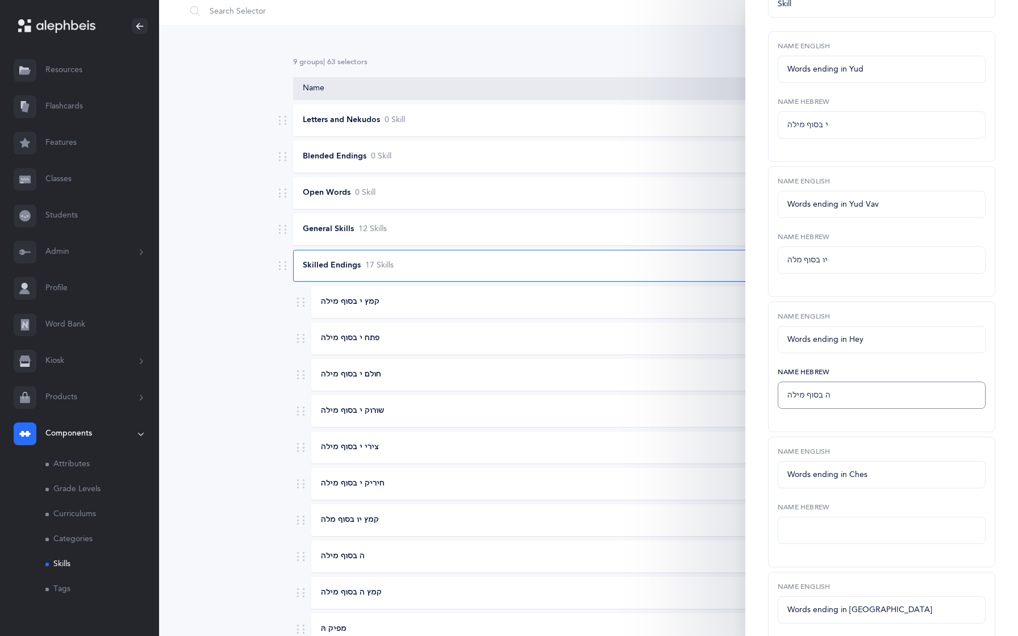
scroll to position [438, 0]
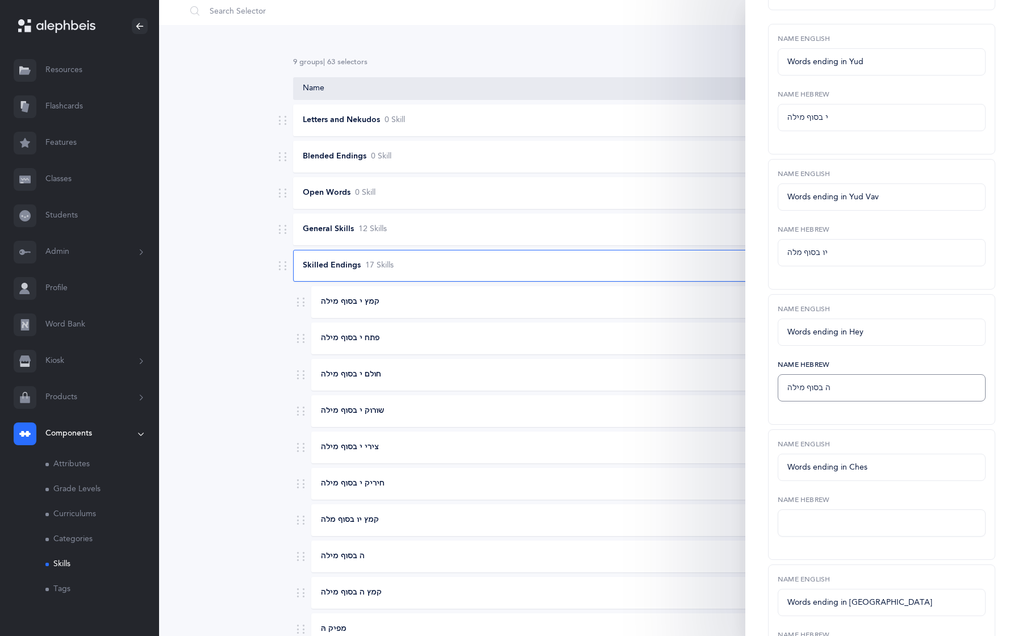
type input "ה בסוף מילה"
click at [807, 516] on input "text" at bounding box center [882, 523] width 208 height 27
paste input "ח בסוף מילה"
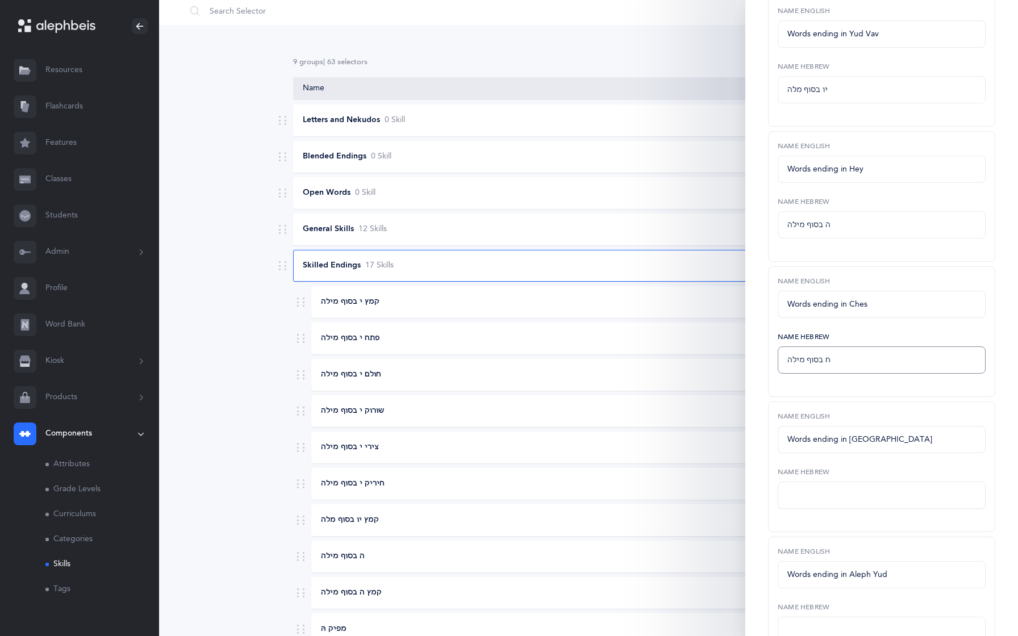
type input "ח בסוף מילה"
click at [814, 499] on input "text" at bounding box center [882, 495] width 208 height 27
paste input "פתח ע בסוף מילה"
click at [830, 495] on input "פתח ע בסוף מילה" at bounding box center [882, 495] width 208 height 27
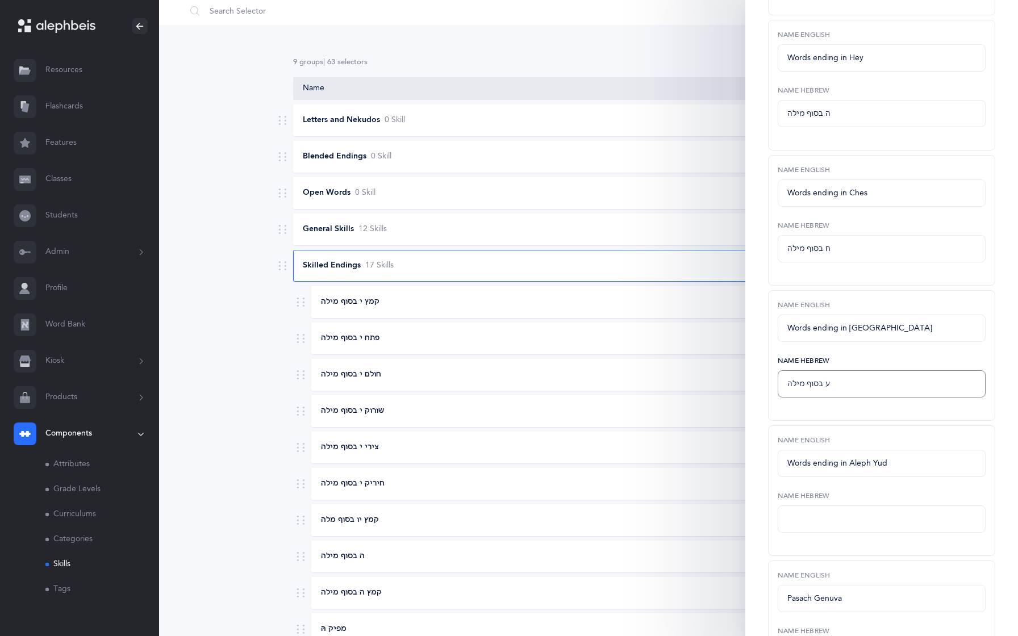
scroll to position [721, 0]
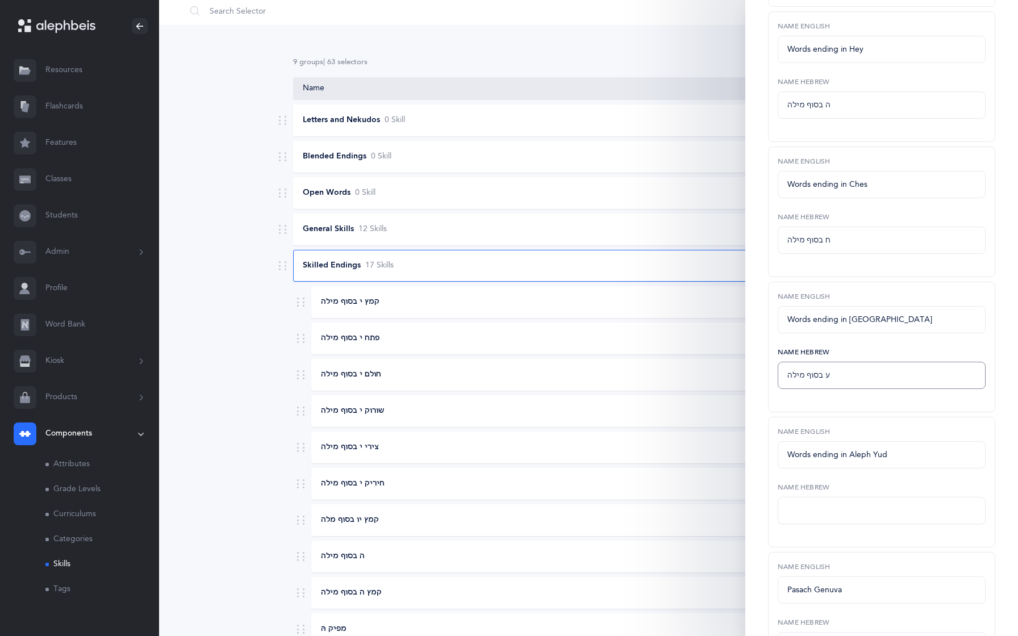
type input "ע בסוף מילה"
click at [802, 506] on input "text" at bounding box center [882, 510] width 208 height 27
paste input "קמץ/פתח אי בסוף מילה"
click at [833, 511] on input "קמץ/פתח אי בסוף מילה" at bounding box center [882, 510] width 208 height 27
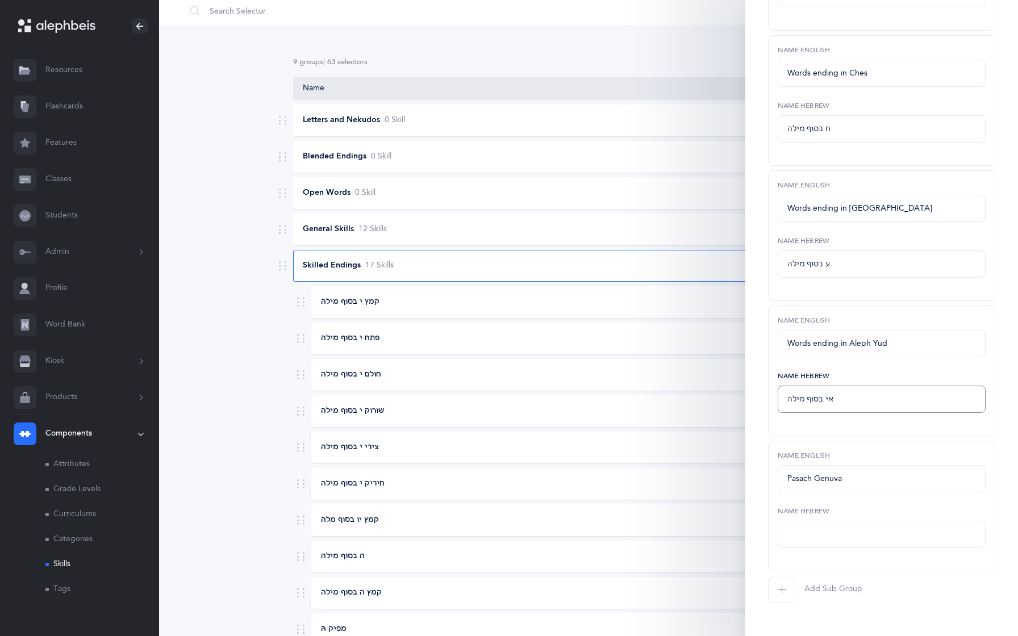
scroll to position [863, 0]
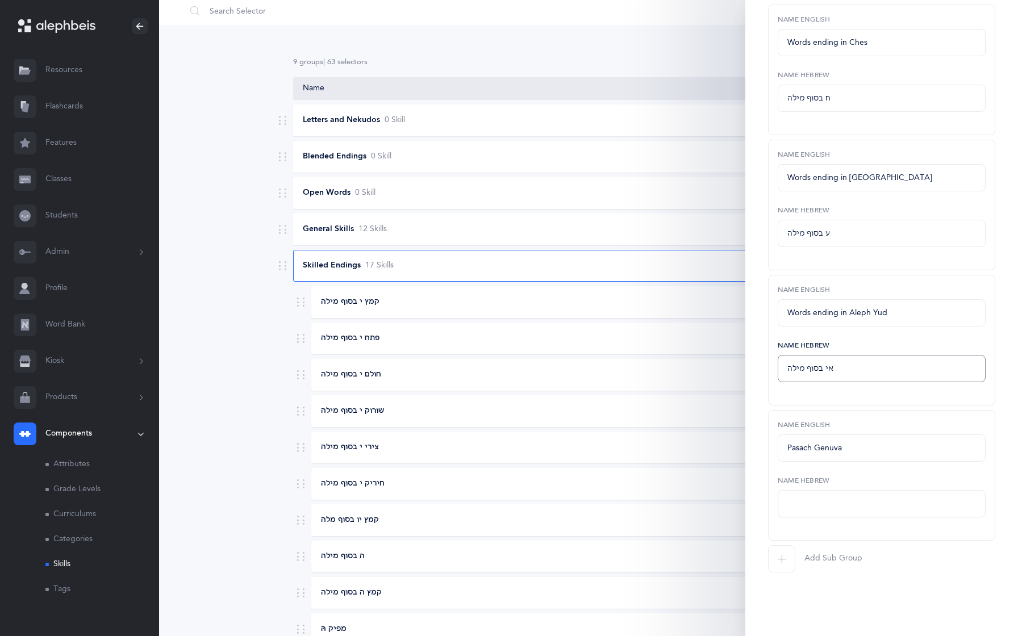
type input "אי בסוף מילה"
click at [802, 507] on input "text" at bounding box center [882, 503] width 208 height 27
paste input "פתח ע בסוף מילה"
drag, startPoint x: 787, startPoint y: 504, endPoint x: 828, endPoint y: 504, distance: 40.3
click at [828, 504] on input "פתח ע בסוף מילה" at bounding box center [882, 503] width 208 height 27
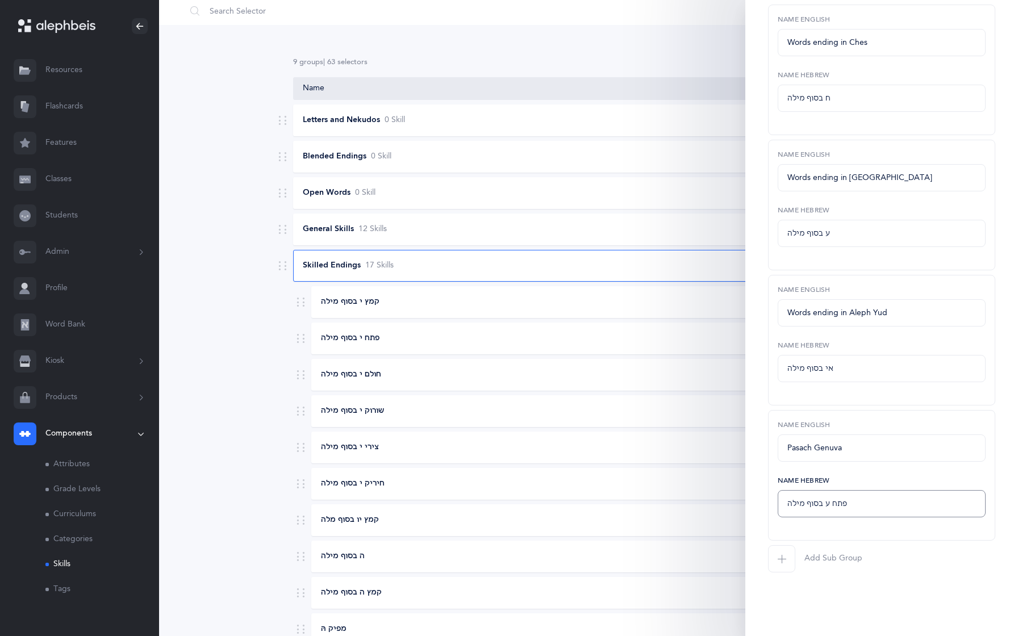
click at [828, 509] on input "פתח ע בסוף מילה" at bounding box center [882, 503] width 208 height 27
paste input "נוב"
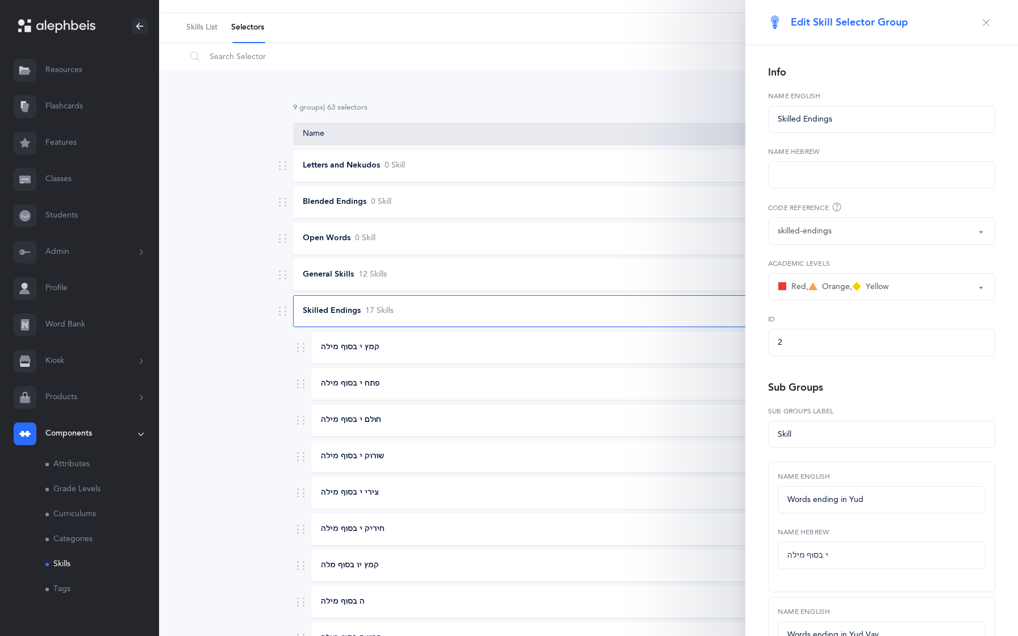
scroll to position [0, 0]
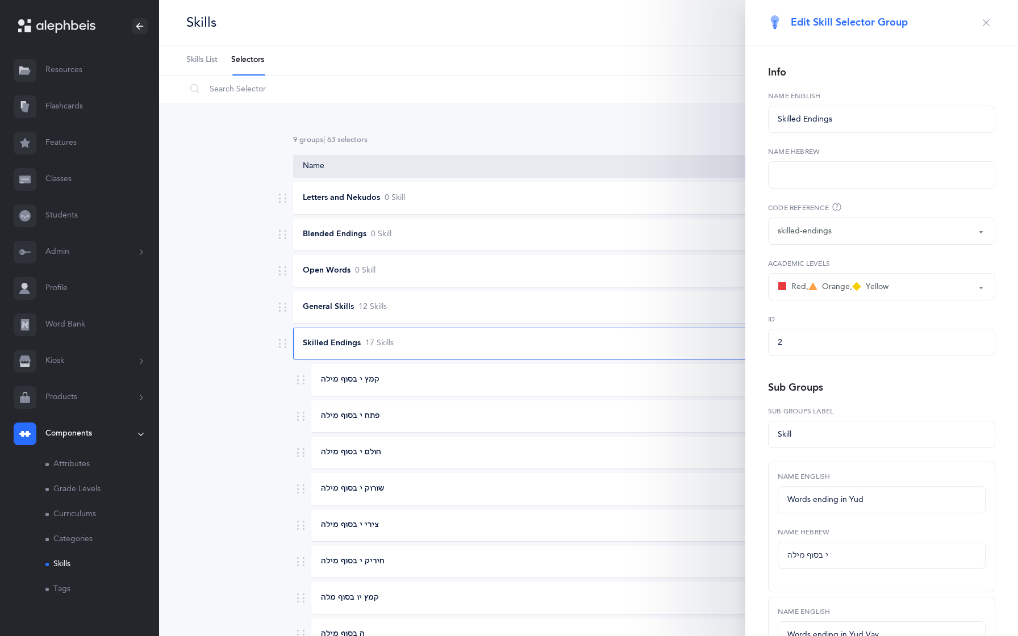
type input "פתח גנובה"
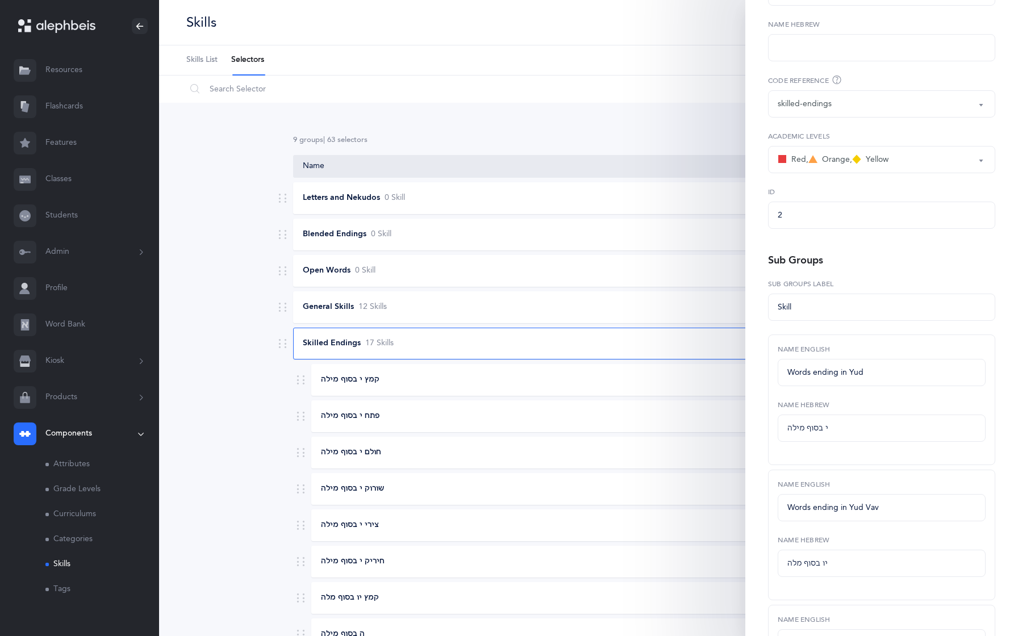
scroll to position [356, 0]
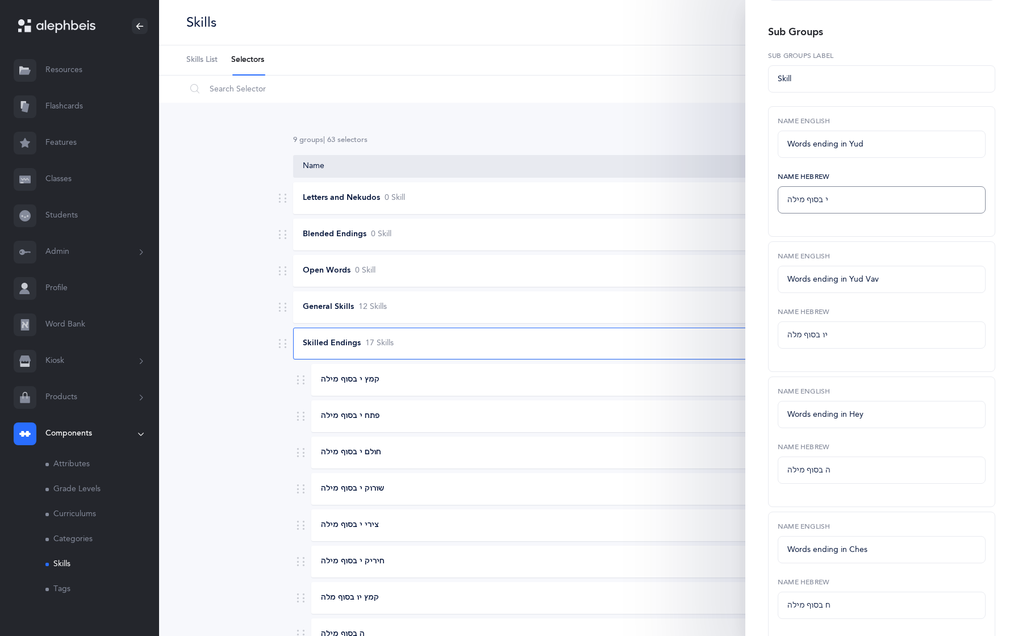
click at [837, 201] on input "י בסוף מילה" at bounding box center [882, 199] width 208 height 27
click at [866, 129] on div "Words ending in Yud Name English" at bounding box center [882, 137] width 208 height 42
click at [866, 140] on input "Words ending in Yud" at bounding box center [882, 144] width 208 height 27
type input "Words ending in Yud"
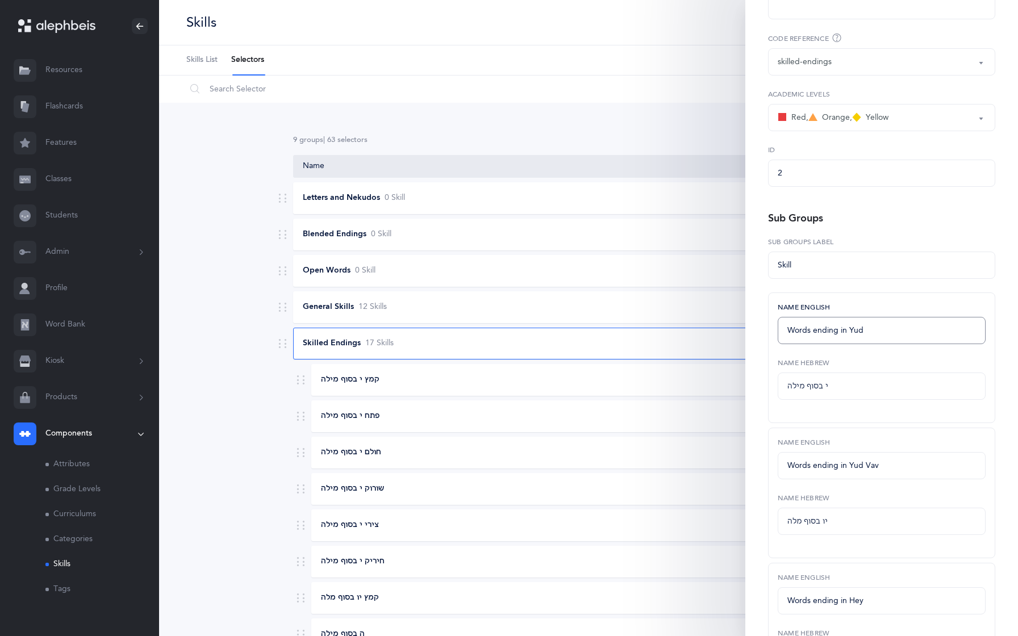
scroll to position [0, 0]
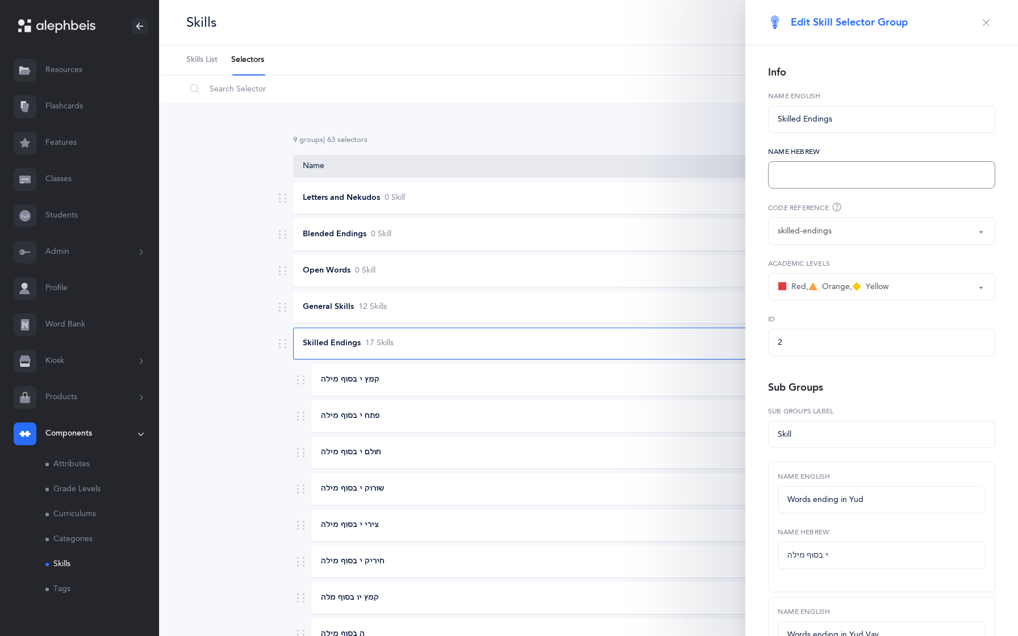
click at [854, 178] on input "text" at bounding box center [881, 174] width 227 height 27
type input "s"
type input "t"
click at [943, 612] on button "Update" at bounding box center [954, 614] width 82 height 23
click at [798, 167] on input "t" at bounding box center [881, 174] width 227 height 27
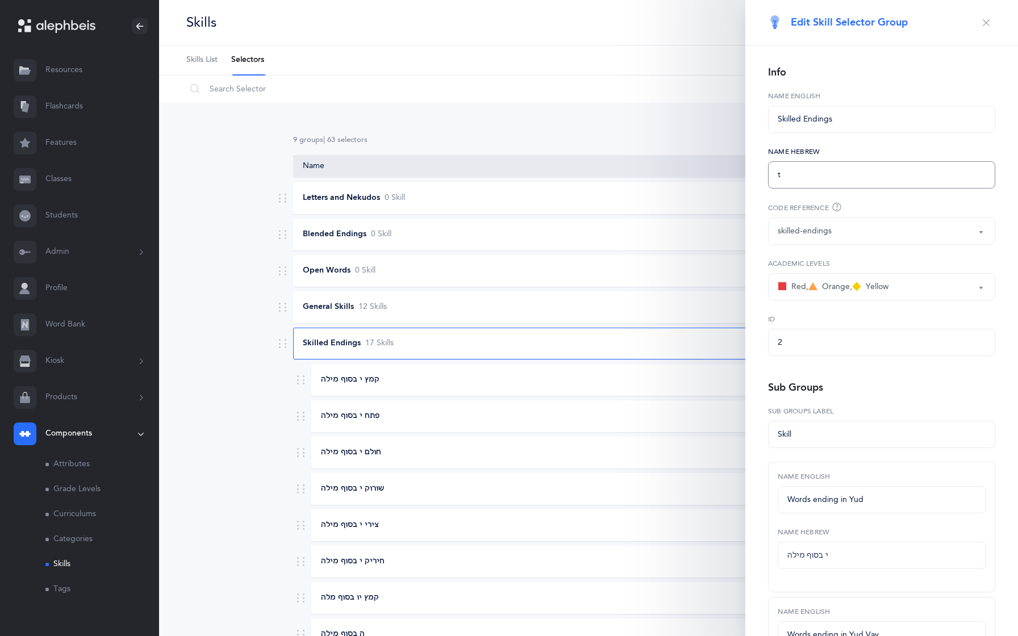
click at [799, 169] on input "t" at bounding box center [881, 174] width 227 height 27
click at [794, 174] on input "t" at bounding box center [881, 174] width 227 height 27
click at [934, 612] on button "Update" at bounding box center [954, 614] width 82 height 23
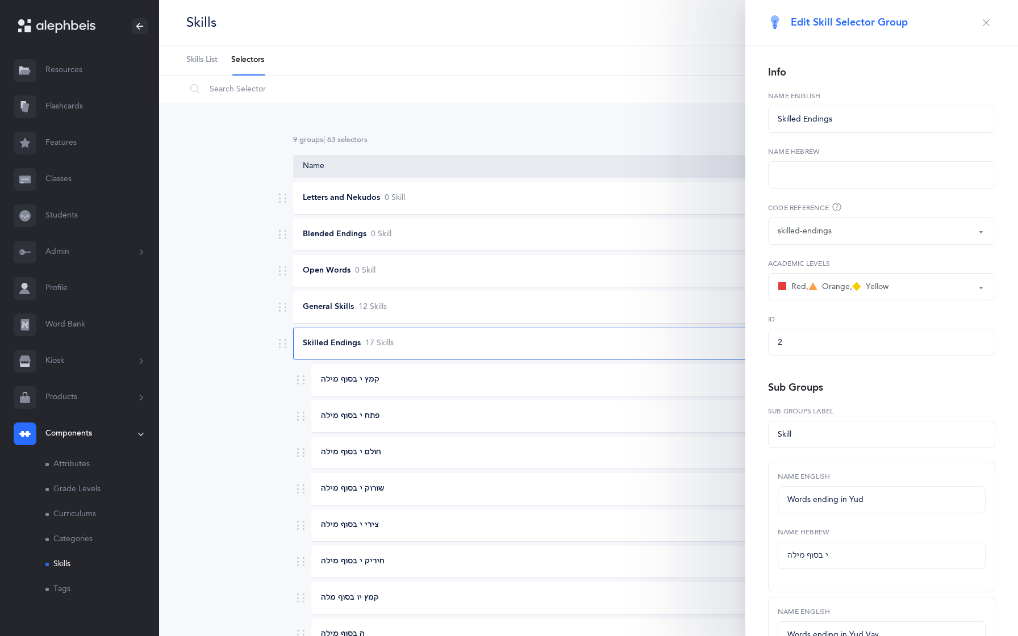
click at [669, 374] on div "קמץ י בסוף מילה" at bounding box center [572, 379] width 520 height 11
select select "2"
select select
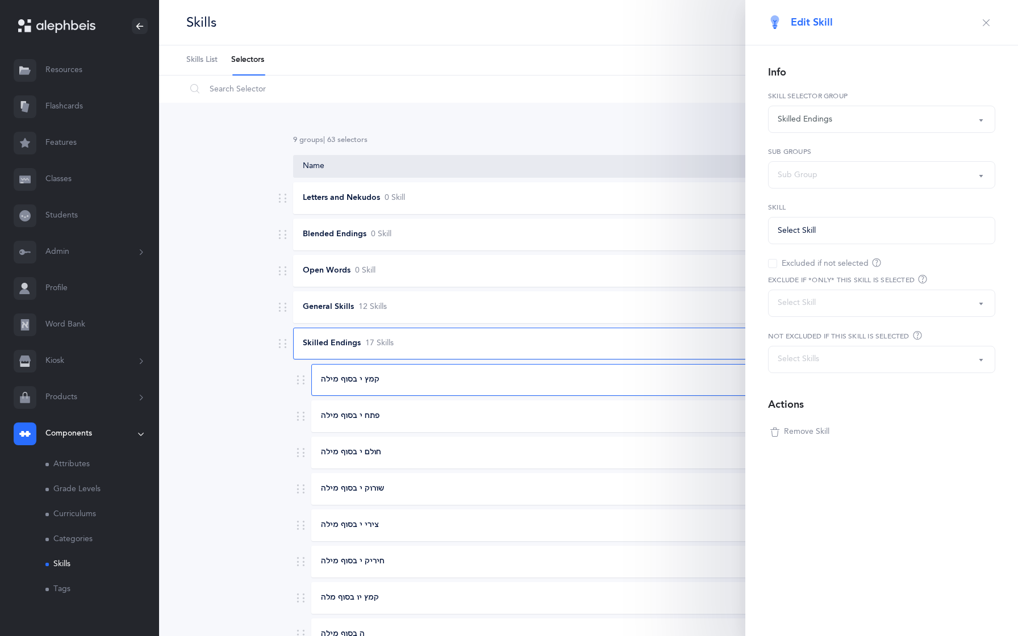
select select "19"
select select
click at [802, 177] on div "Sub Group" at bounding box center [798, 175] width 40 height 12
click at [789, 174] on div "Sub Group" at bounding box center [798, 175] width 40 height 12
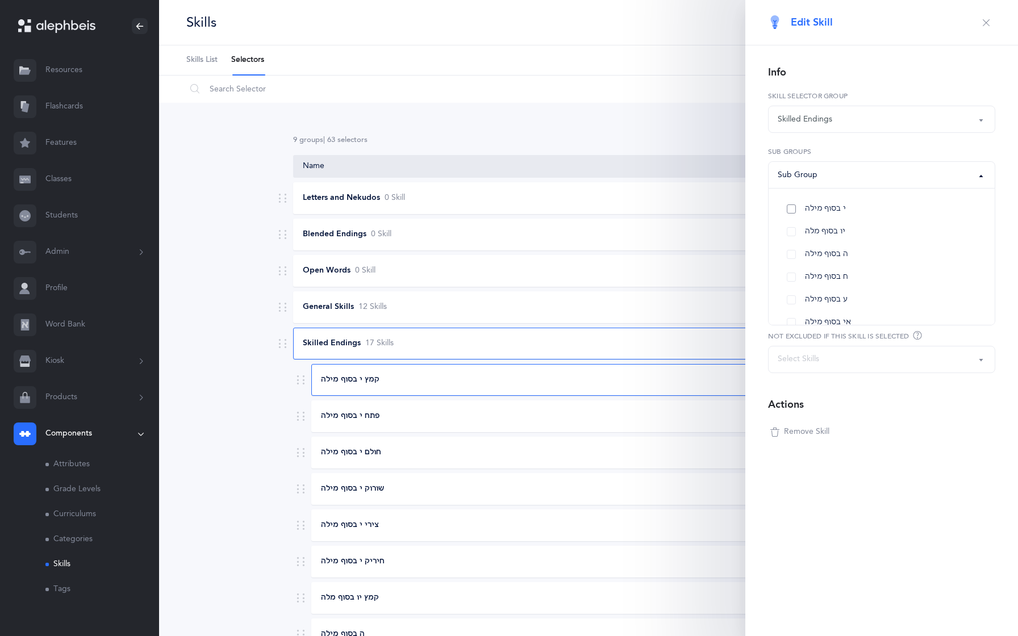
click at [788, 206] on link "י בסוף מילה" at bounding box center [882, 209] width 208 height 23
select select "7"
click at [946, 625] on div "Cancel Save" at bounding box center [881, 613] width 273 height 45
click at [934, 605] on button "Save" at bounding box center [954, 614] width 82 height 23
click at [545, 414] on div "פתח י בסוף מילה" at bounding box center [572, 416] width 520 height 11
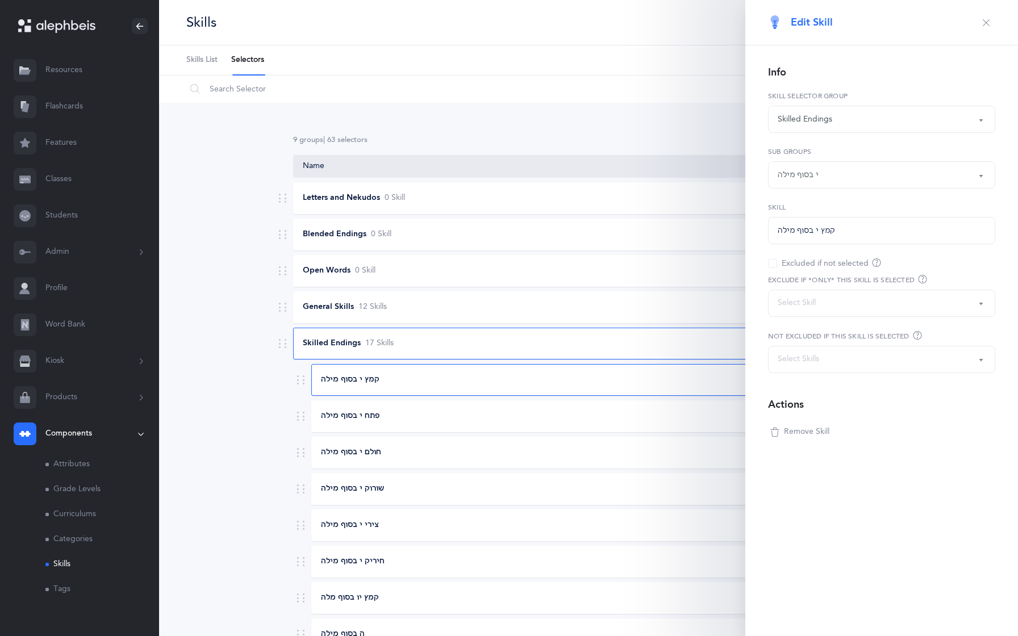
select select
select select "20"
click at [804, 168] on div "Sub Group" at bounding box center [882, 174] width 208 height 19
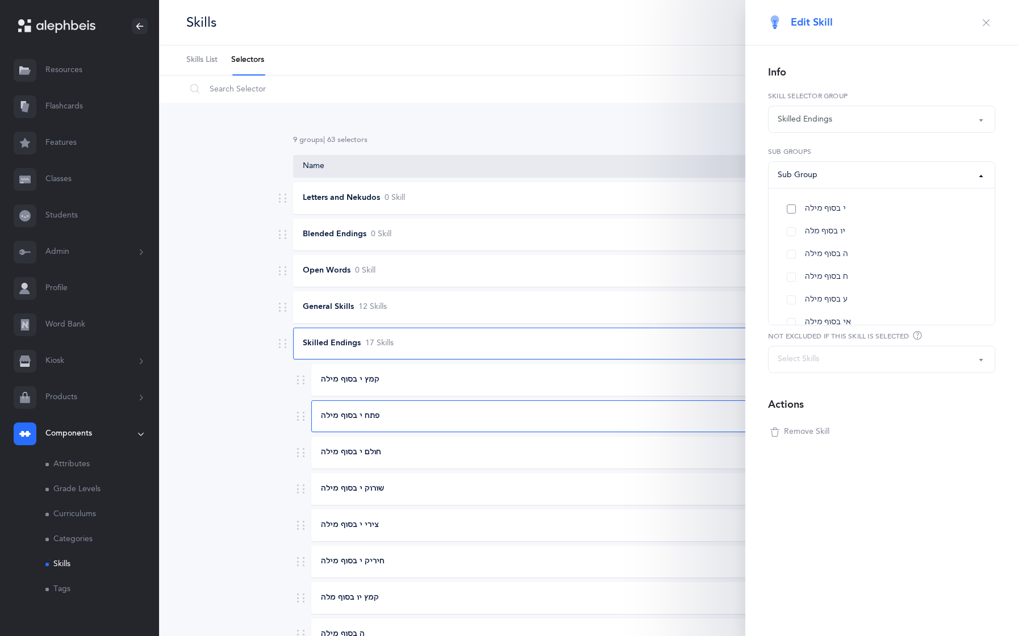
click at [804, 211] on link "י בסוף מילה" at bounding box center [882, 209] width 208 height 23
select select "7"
click at [942, 607] on button "Save" at bounding box center [954, 614] width 82 height 23
click at [547, 449] on div "חולם י בסוף מילה" at bounding box center [572, 452] width 520 height 11
select select
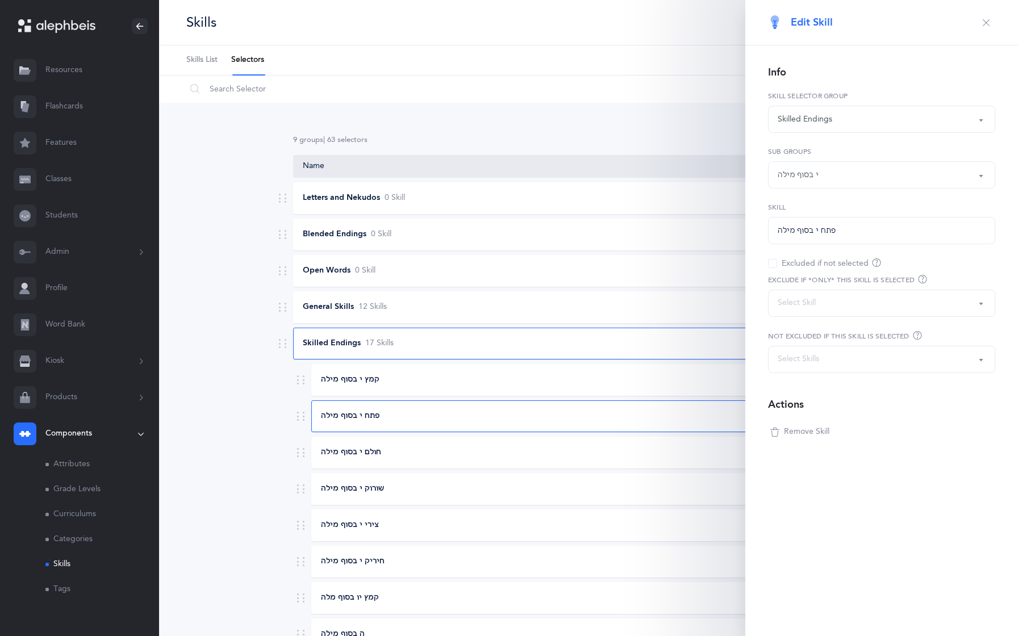
select select "21"
click at [806, 178] on div "Sub Group" at bounding box center [798, 175] width 40 height 12
click at [810, 212] on span "י בסוף מילה" at bounding box center [825, 209] width 41 height 10
select select "7"
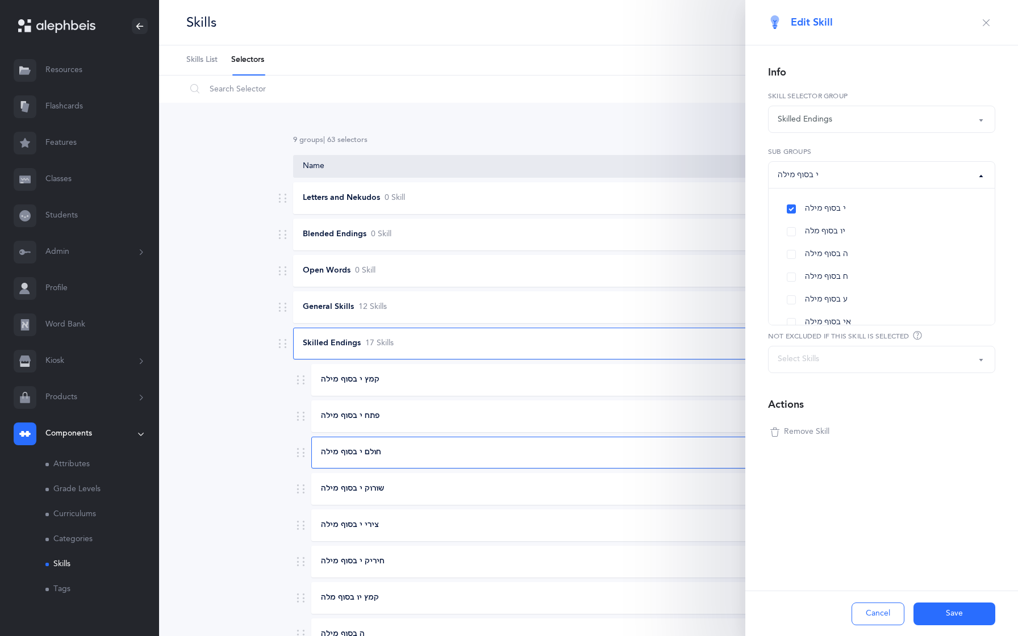
click at [930, 613] on button "Save" at bounding box center [954, 614] width 82 height 23
click at [602, 487] on div "שורוק י בסוף מילה" at bounding box center [572, 488] width 520 height 11
select select
select select "22"
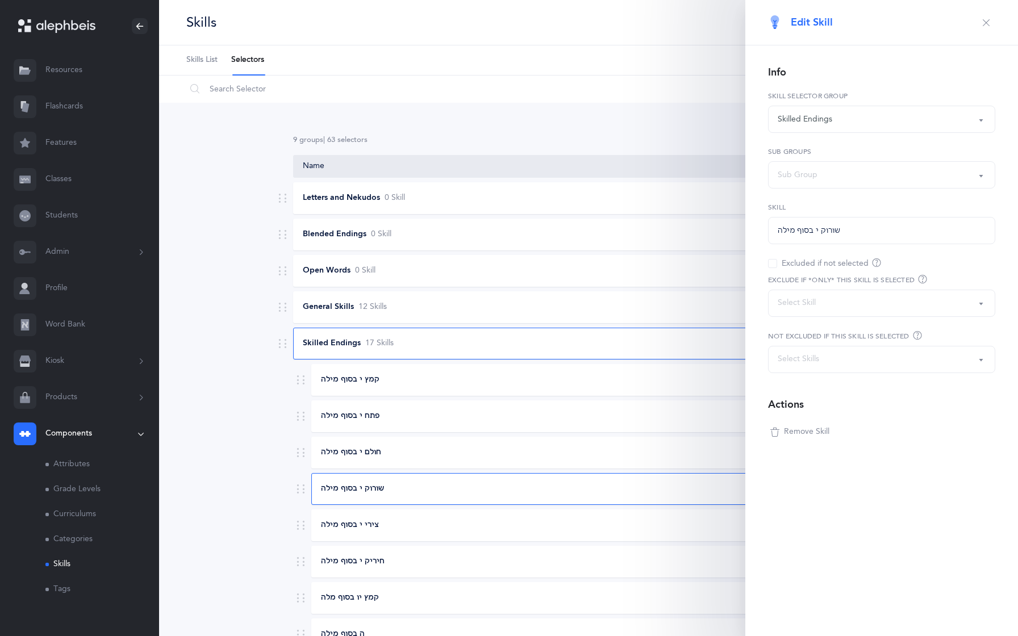
click at [795, 181] on div "Sub Group" at bounding box center [882, 174] width 208 height 19
click at [795, 209] on link "י בסוף מילה" at bounding box center [882, 209] width 208 height 23
select select "7"
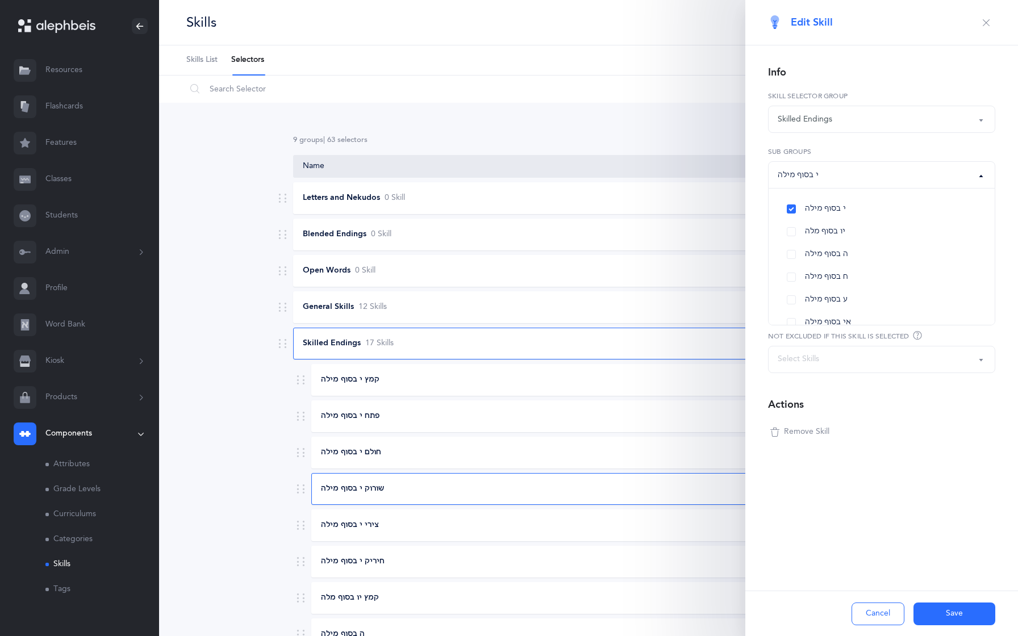
click at [938, 613] on button "Save" at bounding box center [954, 614] width 82 height 23
click at [987, 22] on icon "button" at bounding box center [986, 22] width 9 height 9
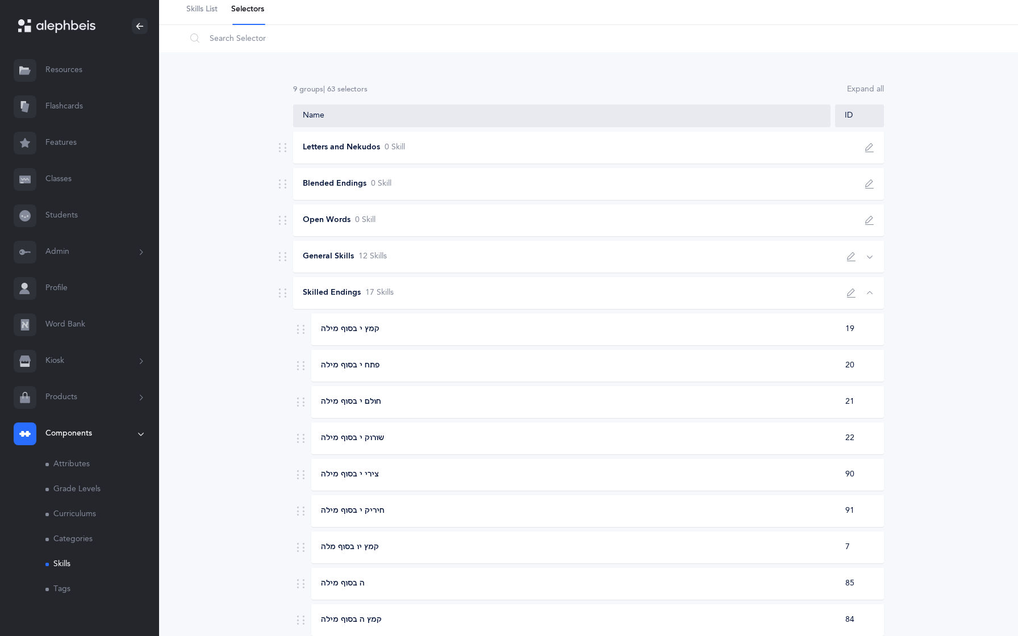
scroll to position [51, 0]
click at [591, 465] on div "צירי י בסוף מילה 90" at bounding box center [597, 474] width 573 height 32
select select
select select "90"
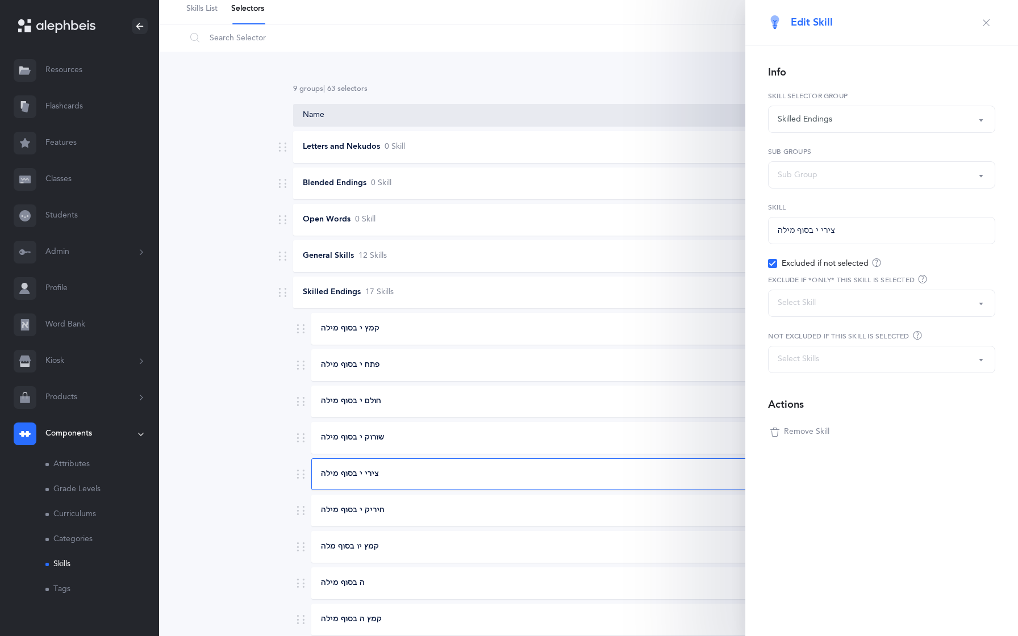
click at [984, 18] on icon "button" at bounding box center [986, 22] width 9 height 9
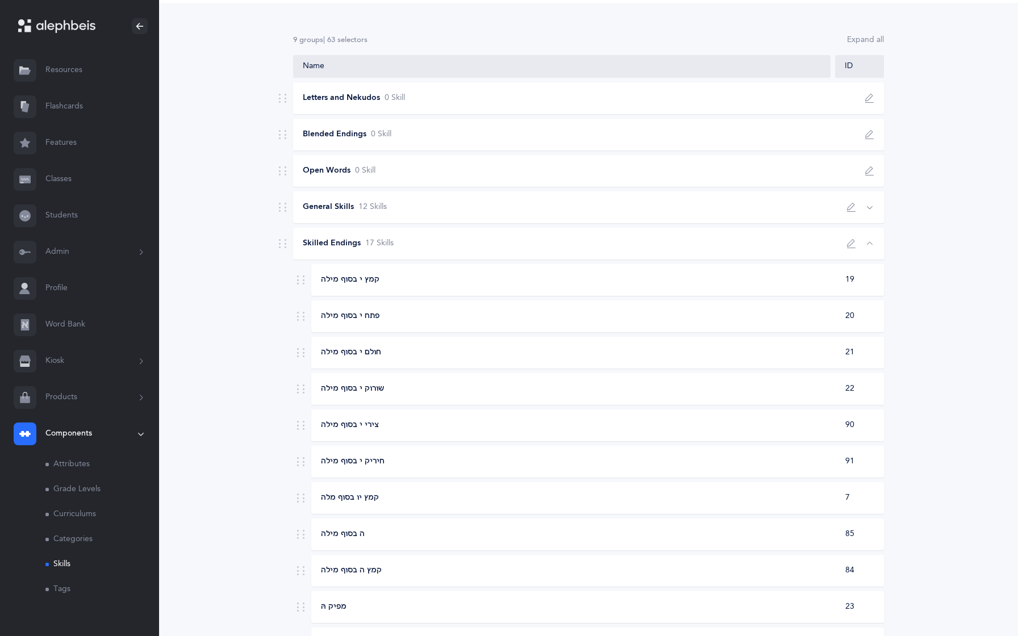
scroll to position [101, 0]
click at [414, 283] on div "קמץ י בסוף מילה" at bounding box center [572, 278] width 520 height 11
select select "7"
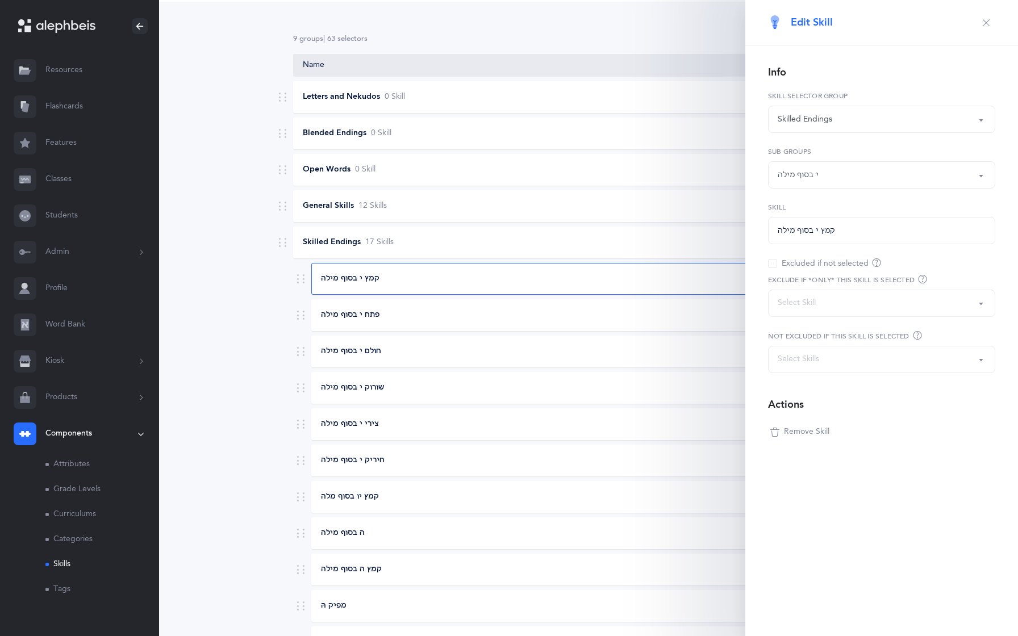
click at [413, 312] on div "פתח י בסוף מילה" at bounding box center [572, 315] width 520 height 11
click at [417, 351] on div "חולם י בסוף מילה" at bounding box center [572, 351] width 520 height 11
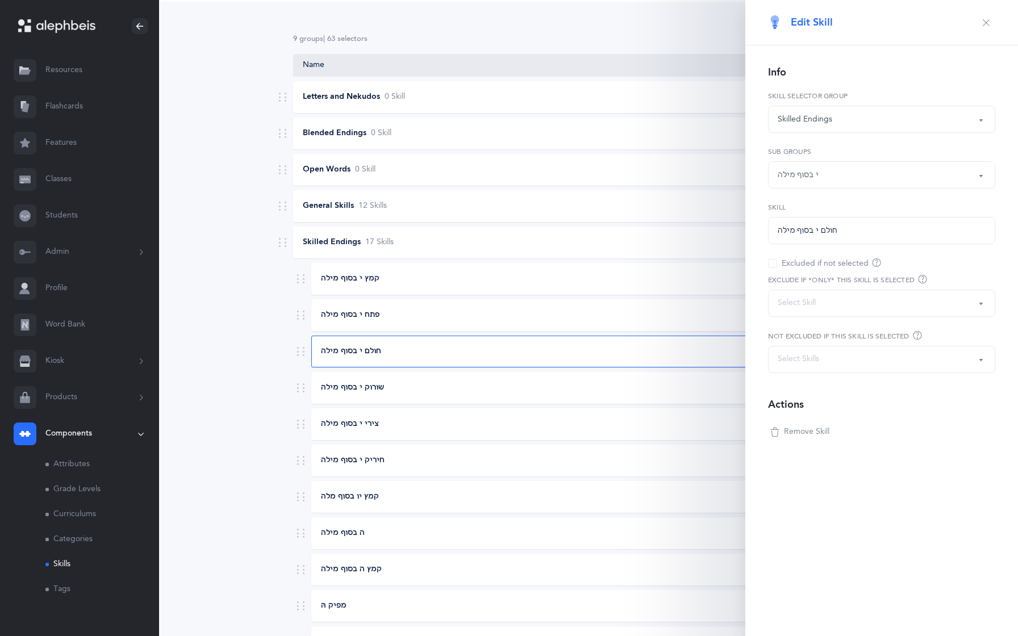
click at [422, 385] on div "שורוק י בסוף מילה" at bounding box center [572, 387] width 520 height 11
select select "22"
click at [984, 23] on icon "button" at bounding box center [986, 22] width 9 height 9
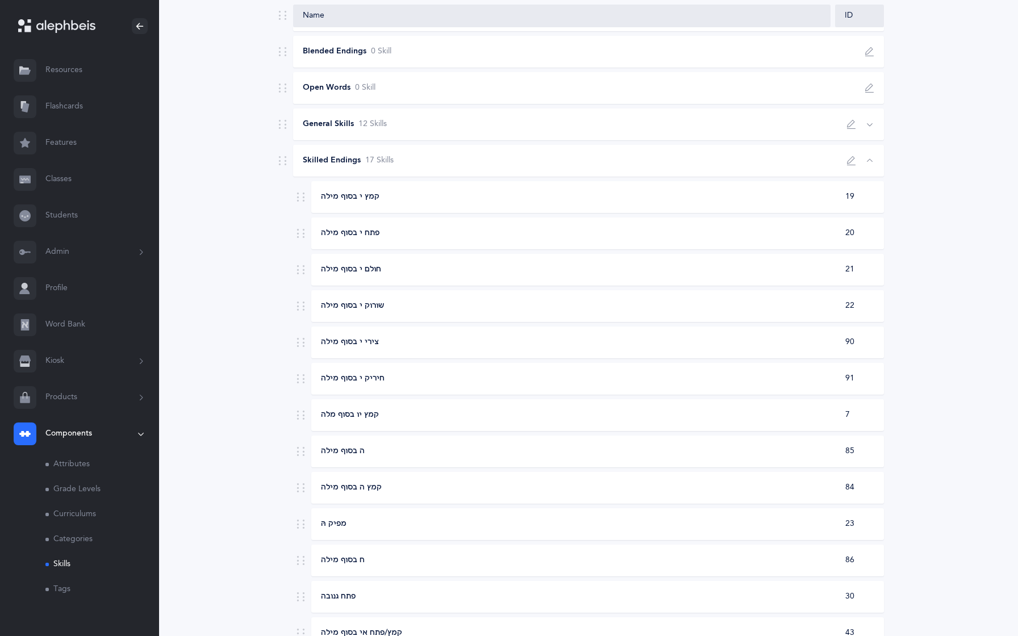
scroll to position [194, 0]
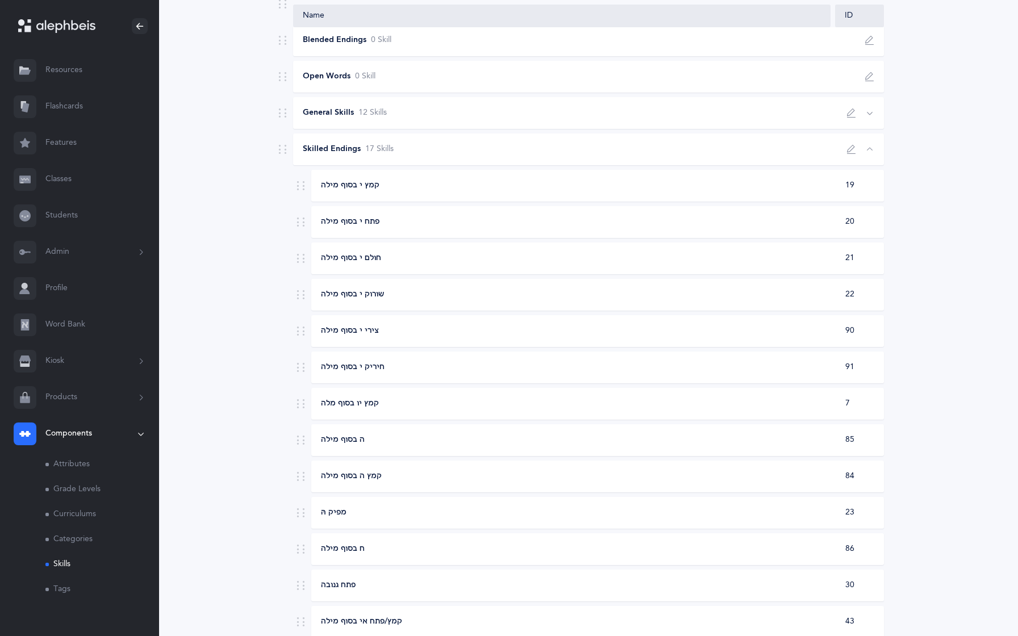
click at [444, 399] on div "קמץ יו בסוף מלה" at bounding box center [572, 403] width 520 height 11
select select
select select "7"
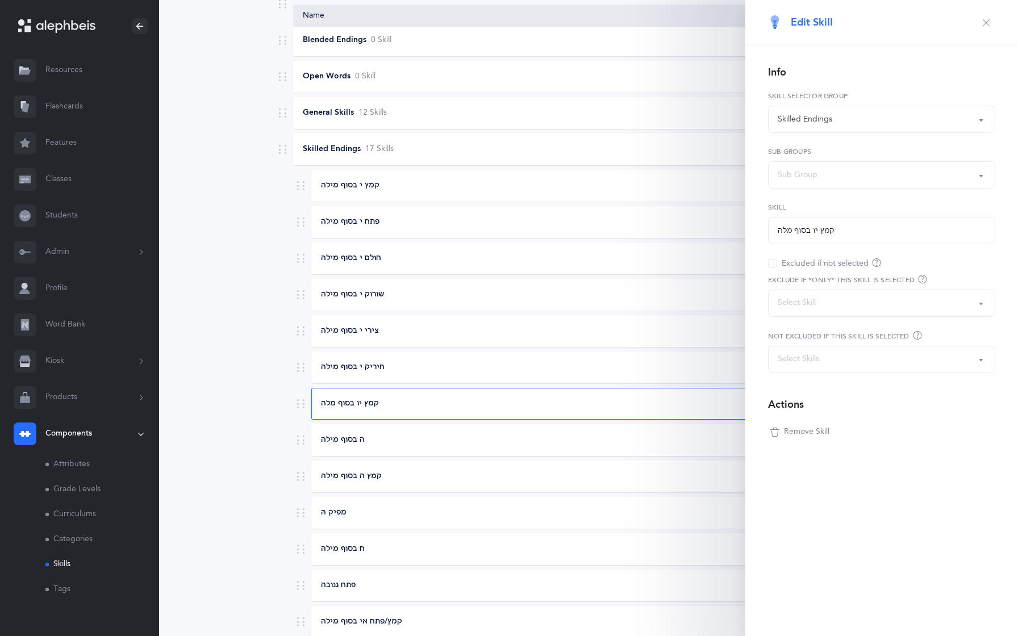
click at [790, 181] on div "Sub Group" at bounding box center [882, 174] width 208 height 19
click at [795, 230] on link "יו בסוף מלה" at bounding box center [882, 231] width 208 height 23
select select "8"
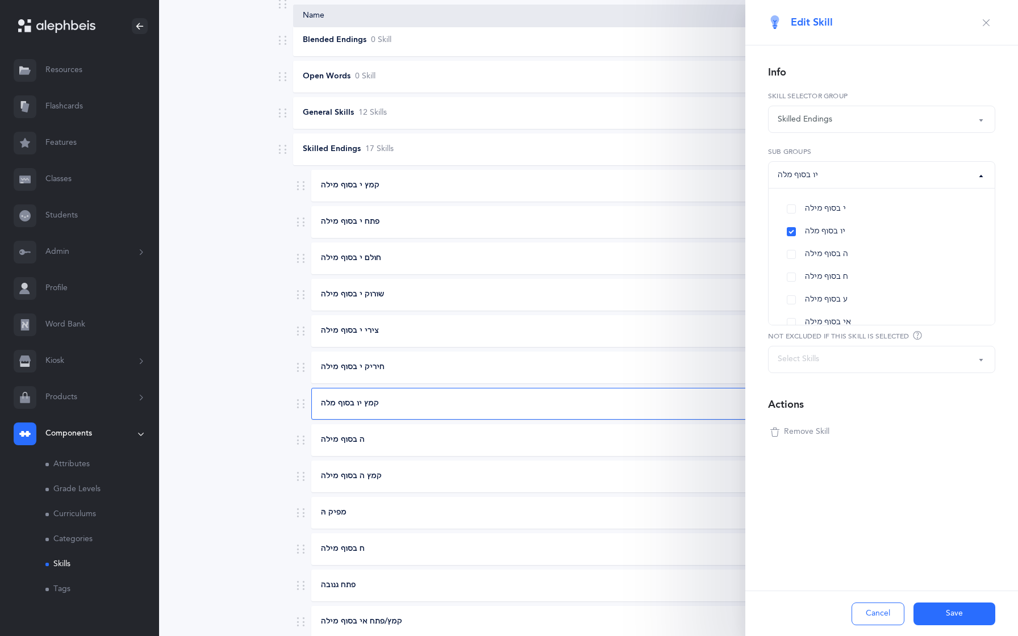
click at [803, 177] on div "יו בסוף מלה" at bounding box center [798, 175] width 40 height 12
click at [935, 606] on button "Save" at bounding box center [954, 614] width 82 height 23
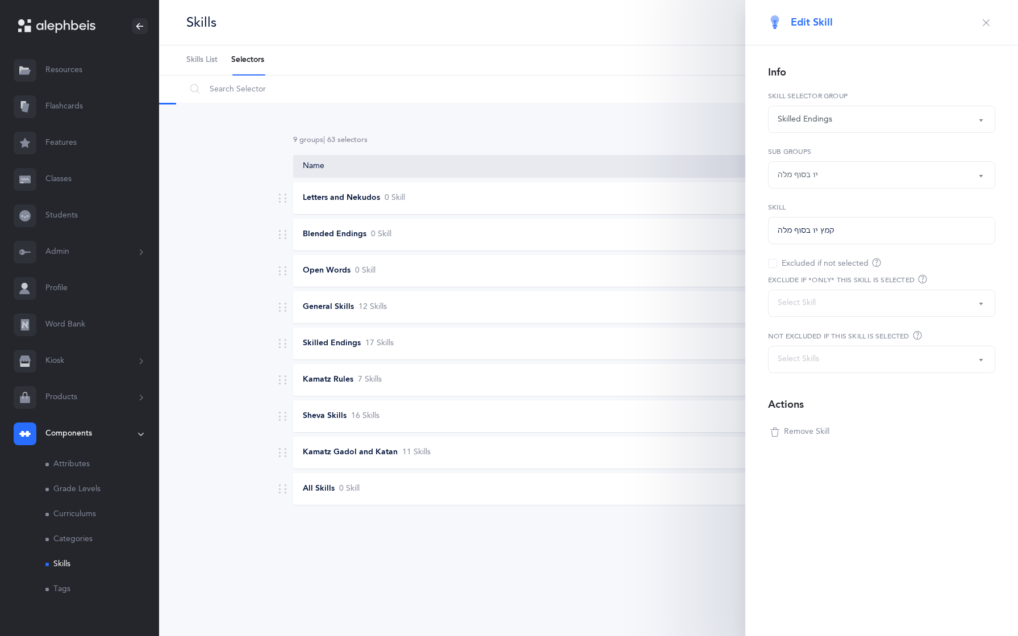
scroll to position [0, 0]
click at [989, 22] on icon "button" at bounding box center [986, 22] width 9 height 9
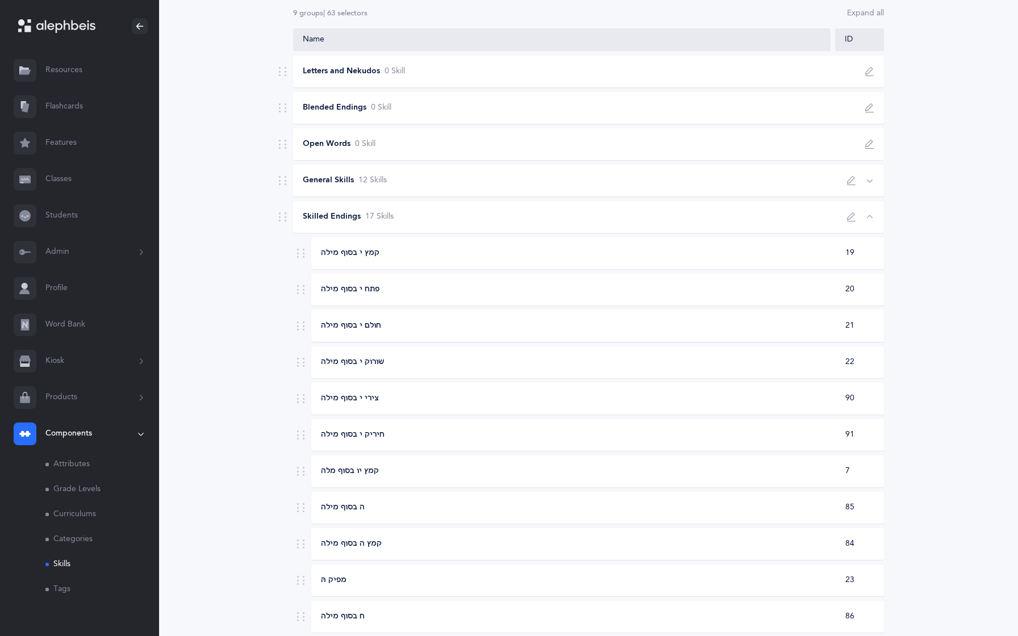
scroll to position [146, 0]
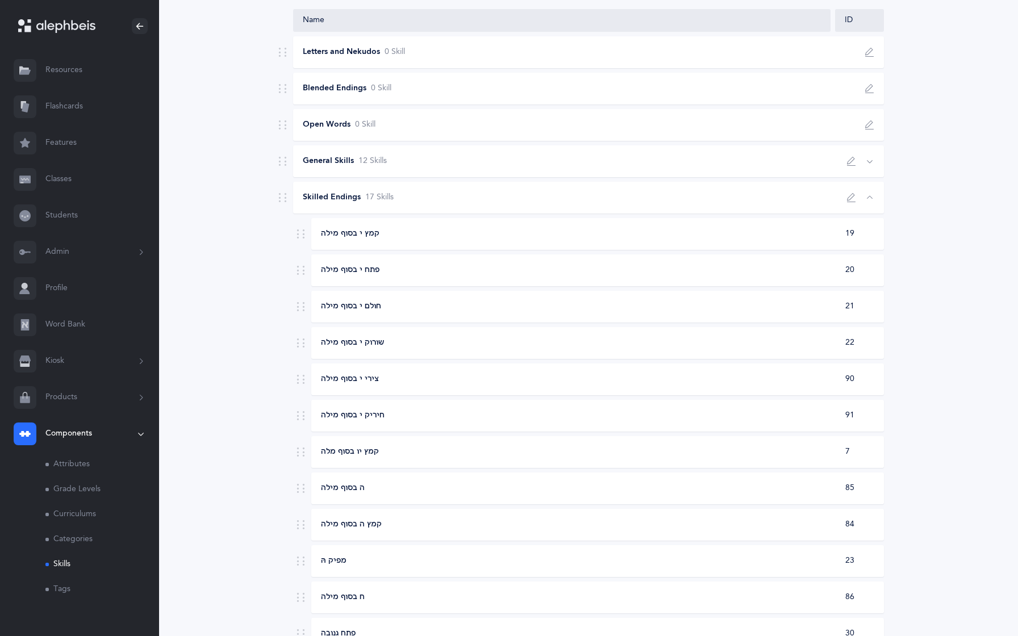
click at [632, 493] on div "ה בסוף מילה" at bounding box center [572, 488] width 520 height 11
select select
select select "85"
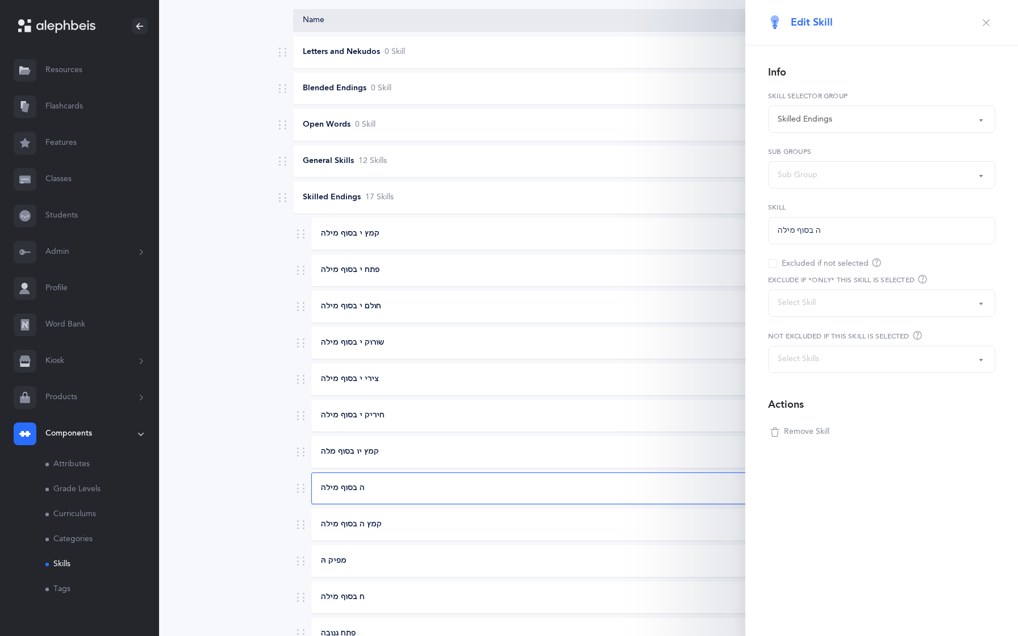
click at [991, 23] on button "button" at bounding box center [986, 23] width 18 height 18
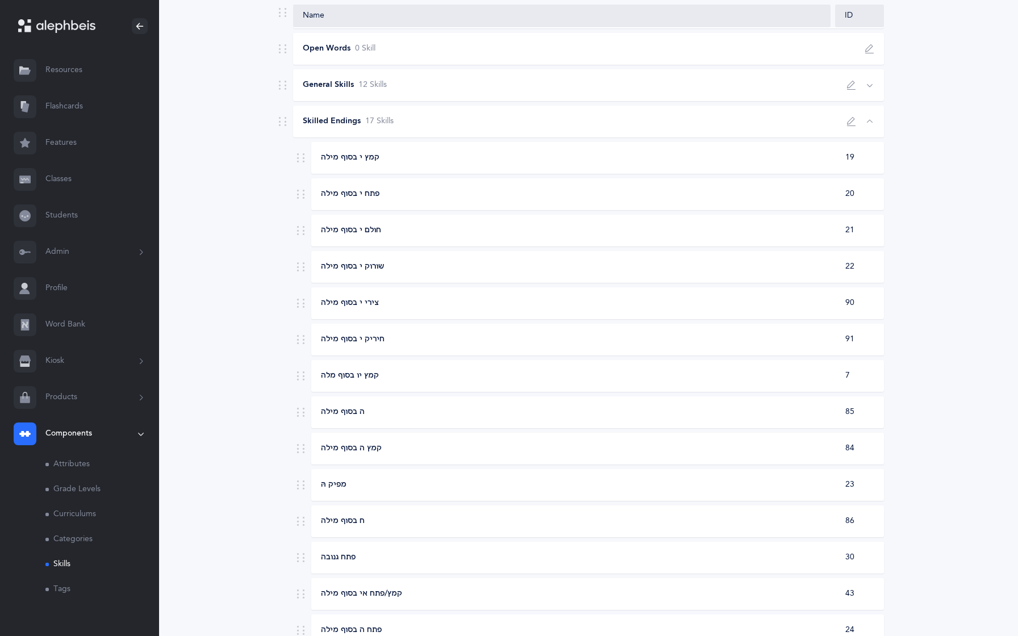
scroll to position [223, 0]
click at [729, 411] on div "ה בסוף מילה" at bounding box center [572, 411] width 520 height 11
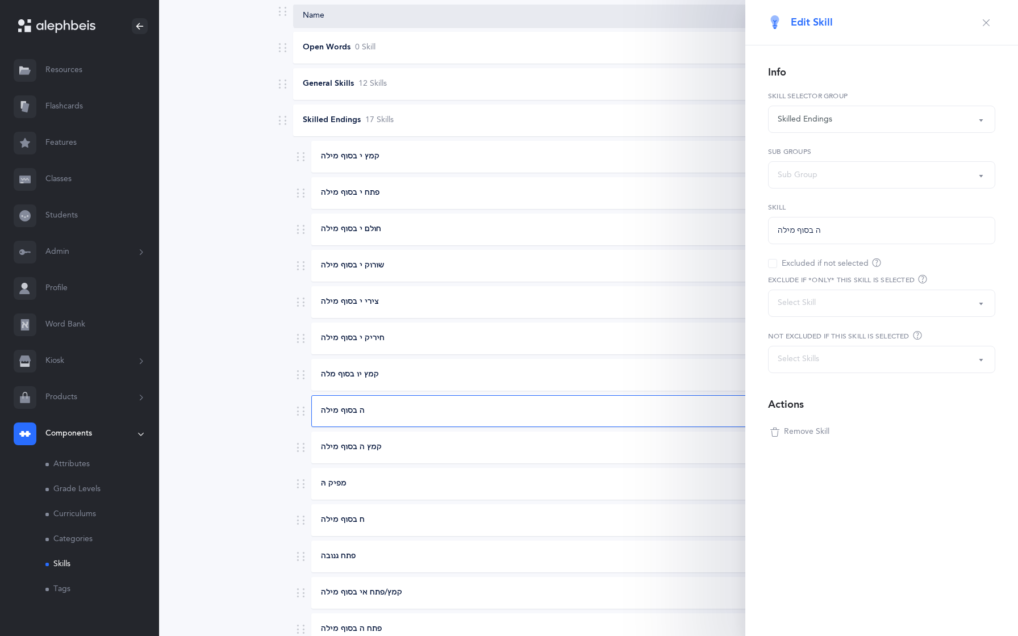
click at [797, 174] on div "Sub Group" at bounding box center [798, 175] width 40 height 12
click at [796, 248] on link "ה בסוף מילה" at bounding box center [882, 254] width 208 height 23
select select "9"
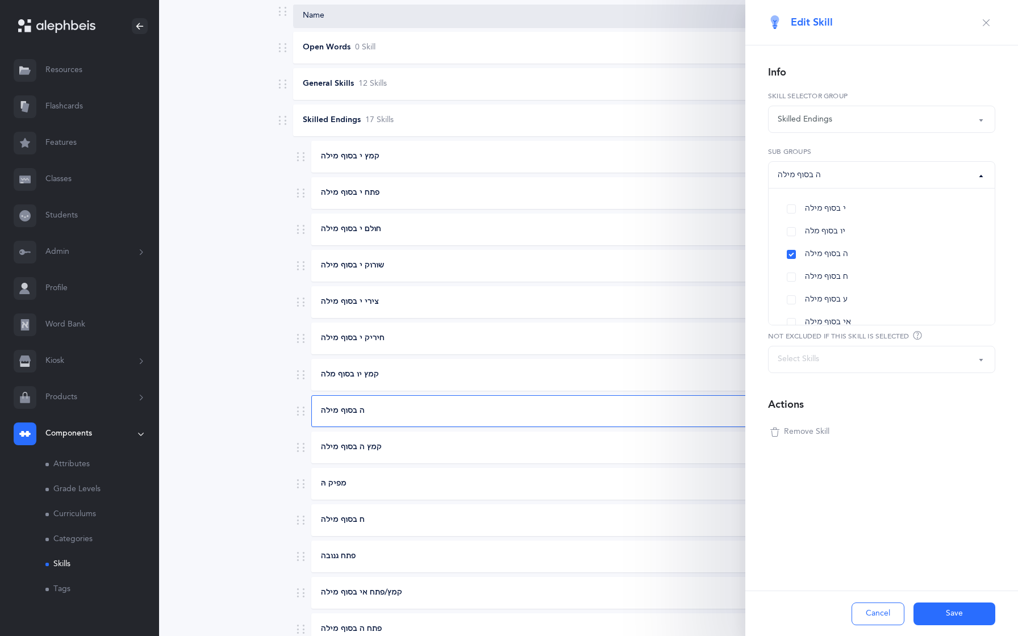
click at [937, 607] on button "Save" at bounding box center [954, 614] width 82 height 23
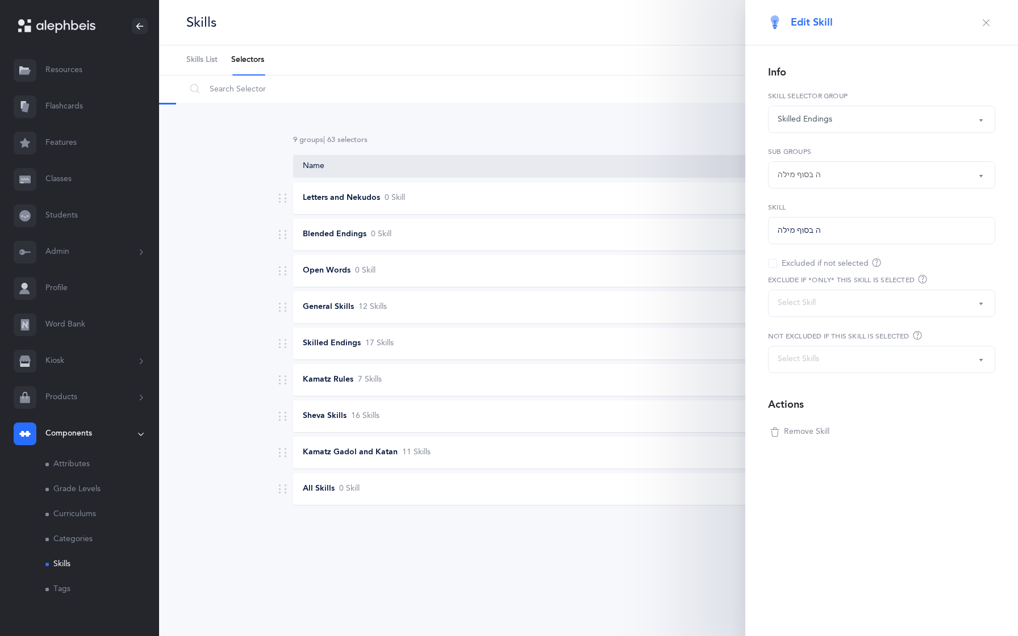
scroll to position [0, 0]
click at [982, 19] on icon "button" at bounding box center [986, 22] width 9 height 9
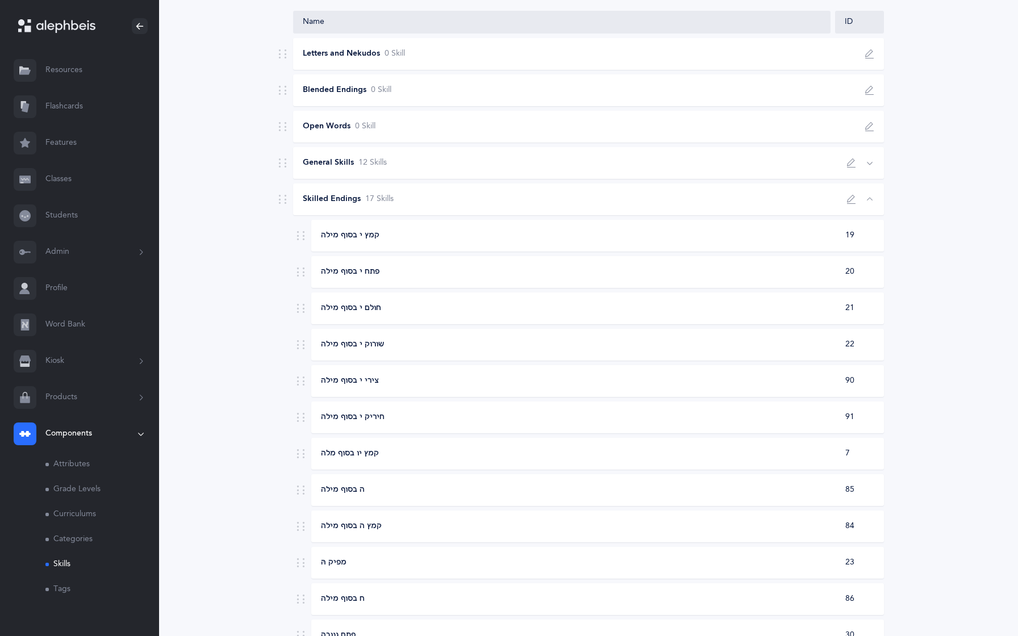
scroll to position [159, 0]
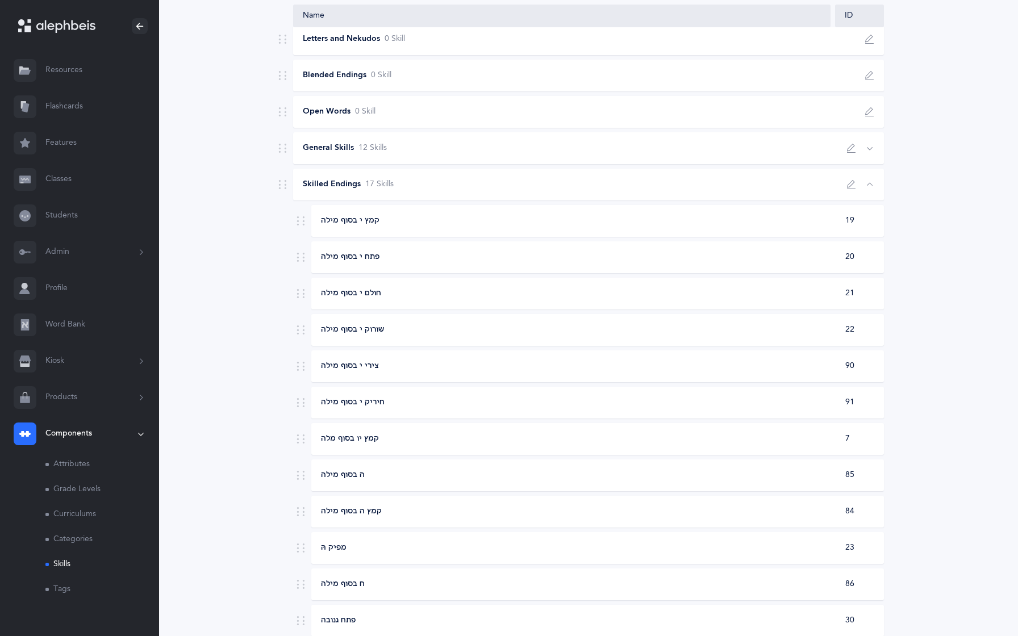
click at [610, 509] on div "קמץ ה בסוף מילה" at bounding box center [572, 511] width 520 height 11
select select
select select "84"
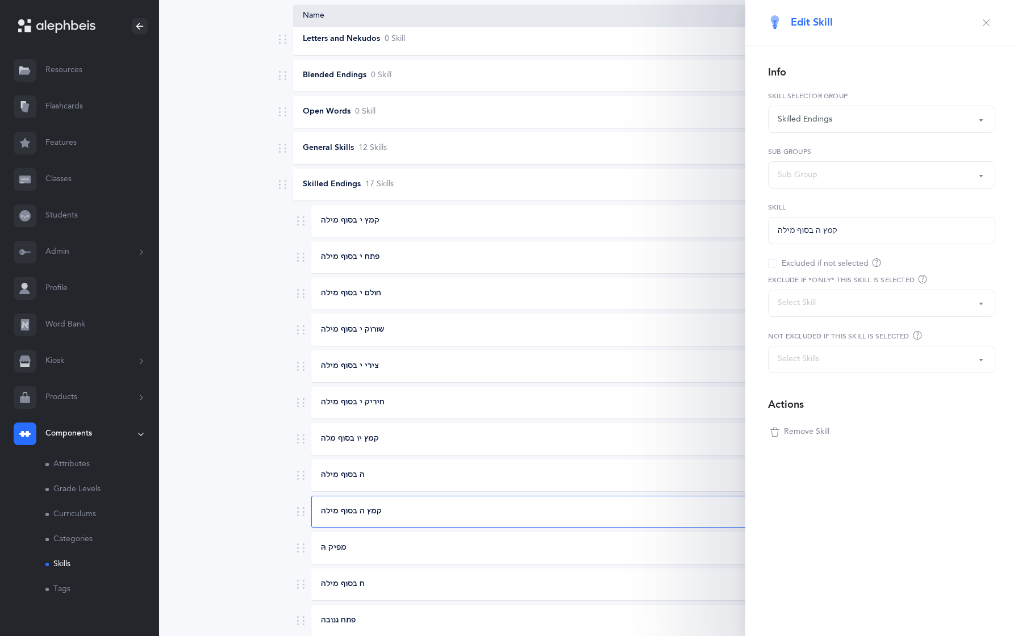
click at [811, 170] on div "Sub Group" at bounding box center [798, 175] width 40 height 12
click at [796, 254] on link "ה בסוף מילה" at bounding box center [882, 254] width 208 height 23
select select "9"
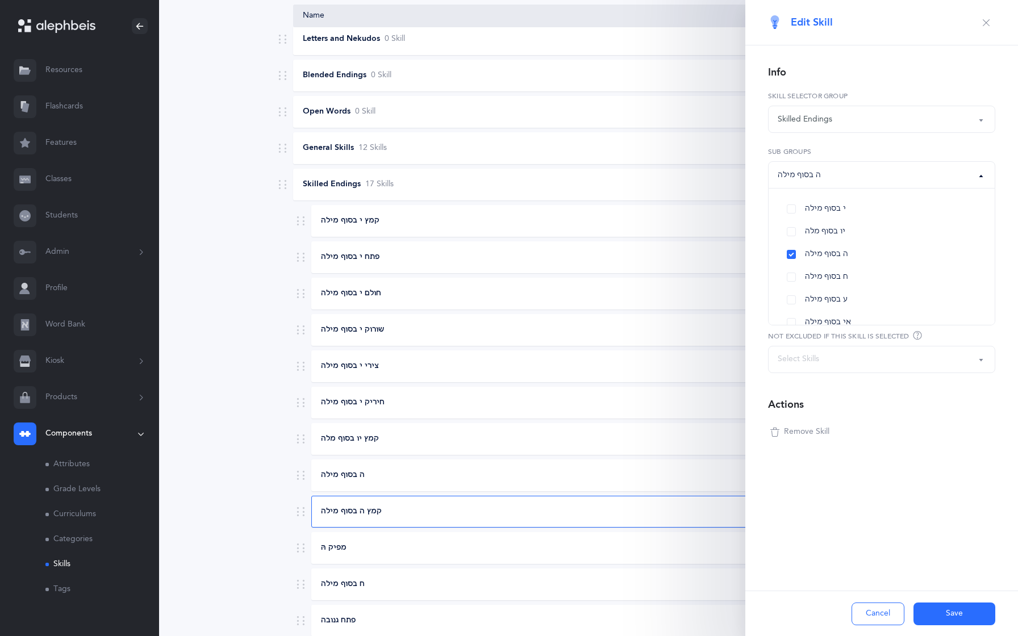
click at [944, 609] on button "Save" at bounding box center [954, 614] width 82 height 23
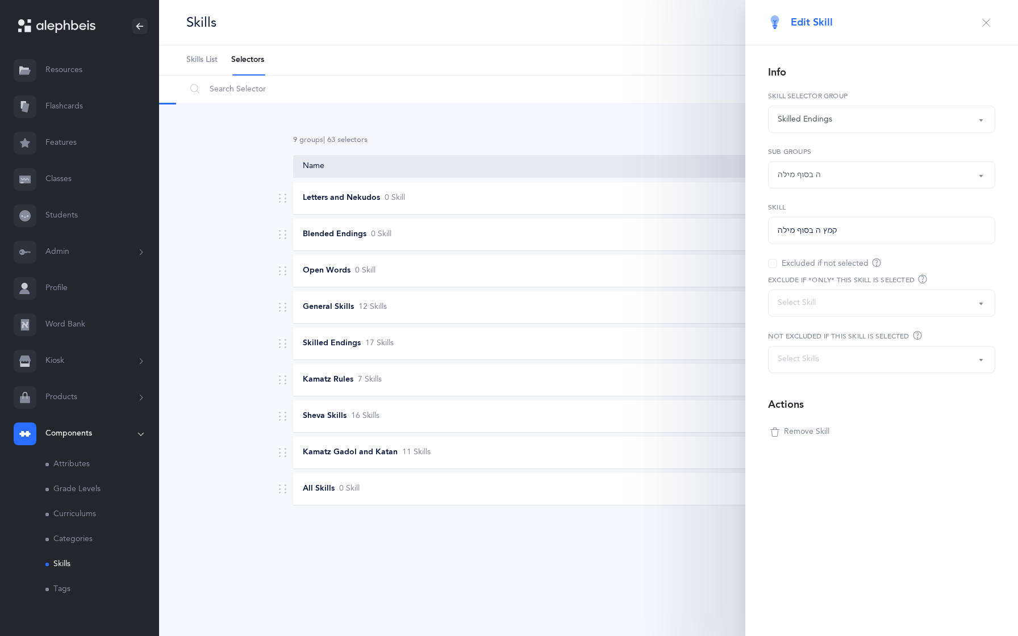
scroll to position [0, 0]
click at [986, 22] on icon "button" at bounding box center [986, 22] width 9 height 9
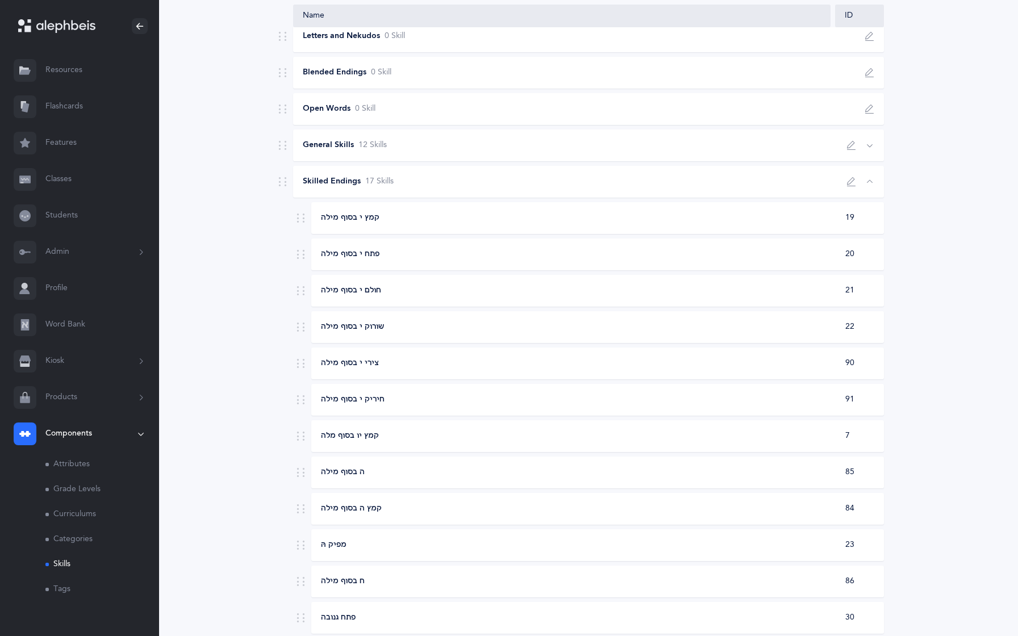
scroll to position [162, 0]
click at [610, 544] on div "מפיק הּ" at bounding box center [572, 544] width 520 height 11
select select
select select "23"
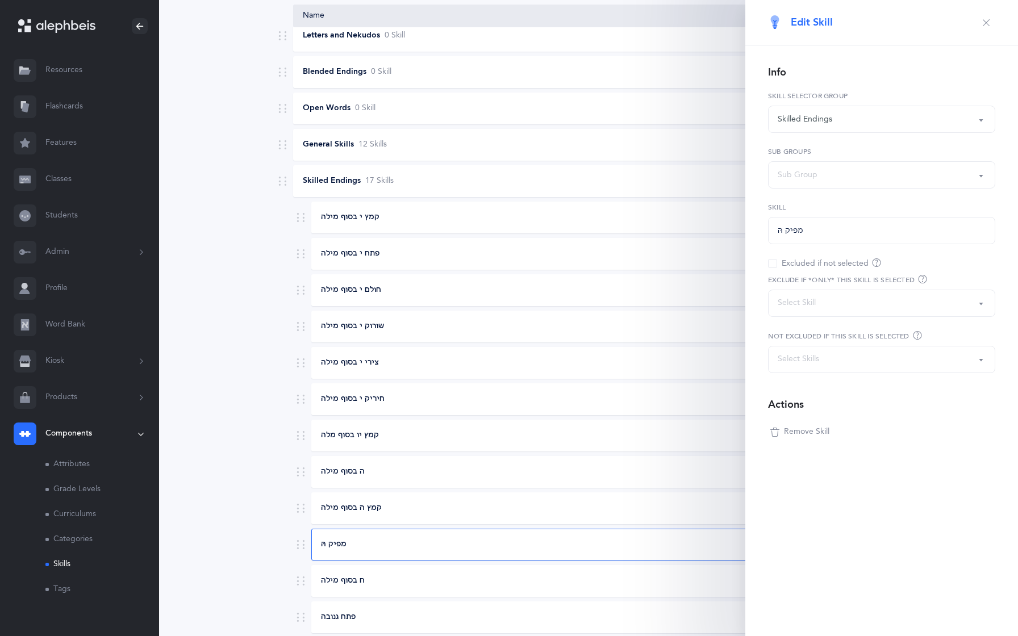
click at [800, 187] on button "Sub Group" at bounding box center [881, 174] width 227 height 27
click at [984, 20] on icon "button" at bounding box center [986, 22] width 9 height 9
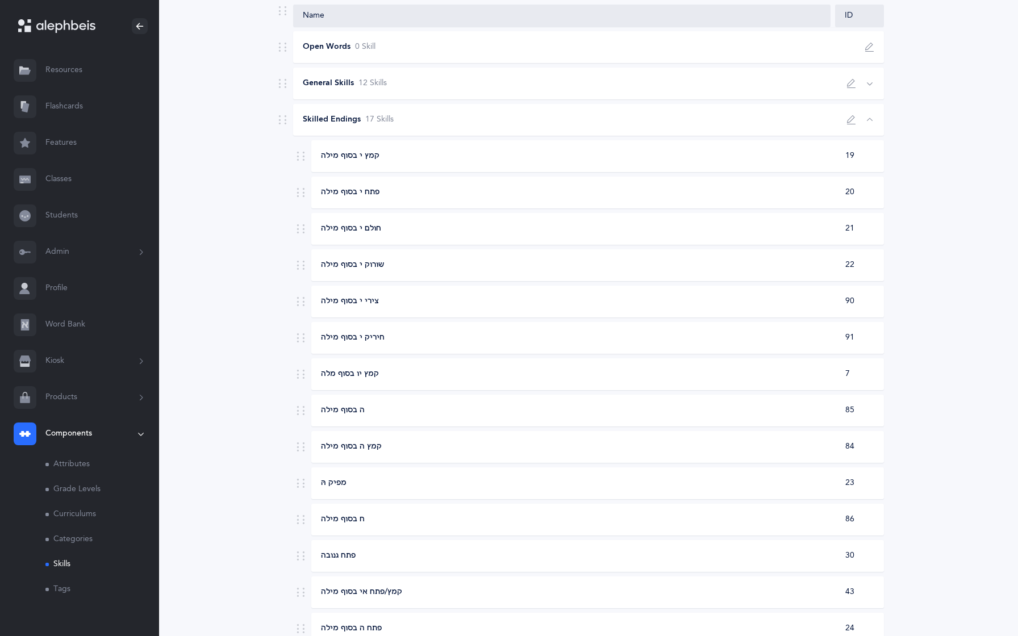
scroll to position [224, 0]
click at [694, 488] on div "מפיק הּ" at bounding box center [572, 482] width 520 height 11
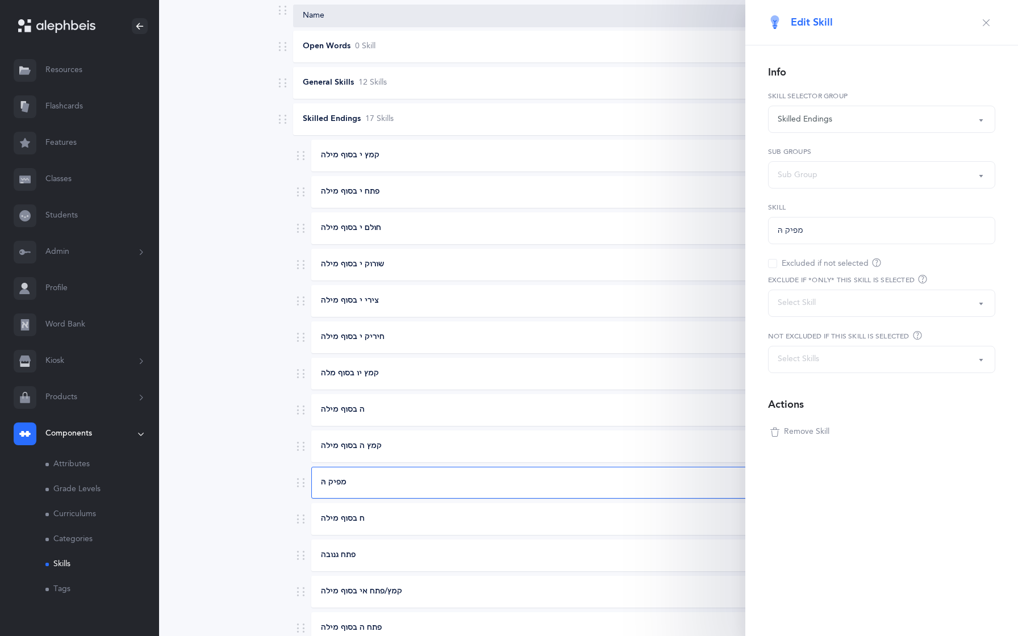
click at [796, 173] on div "Sub Group" at bounding box center [798, 175] width 40 height 12
click at [795, 249] on link "ה בסוף מילה" at bounding box center [882, 254] width 208 height 23
select select "9"
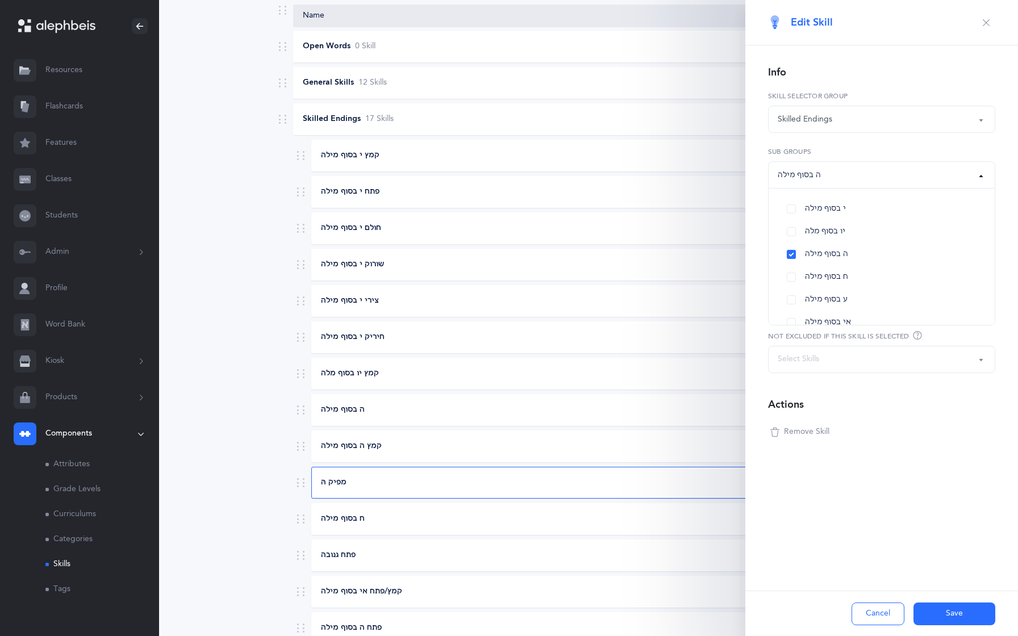
click at [949, 613] on button "Save" at bounding box center [954, 614] width 82 height 23
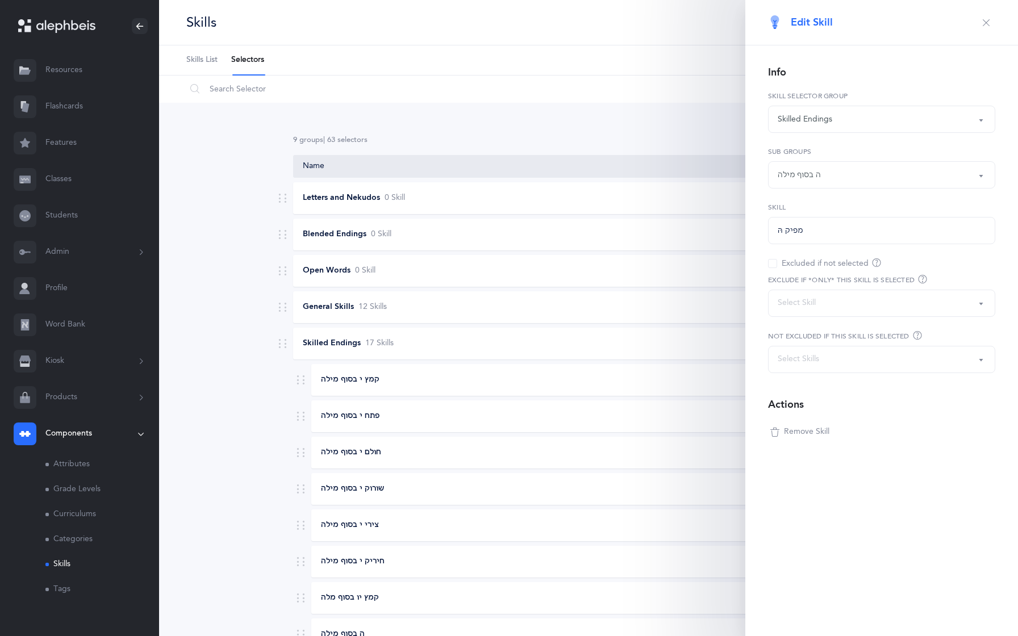
click at [985, 20] on icon "button" at bounding box center [986, 22] width 9 height 9
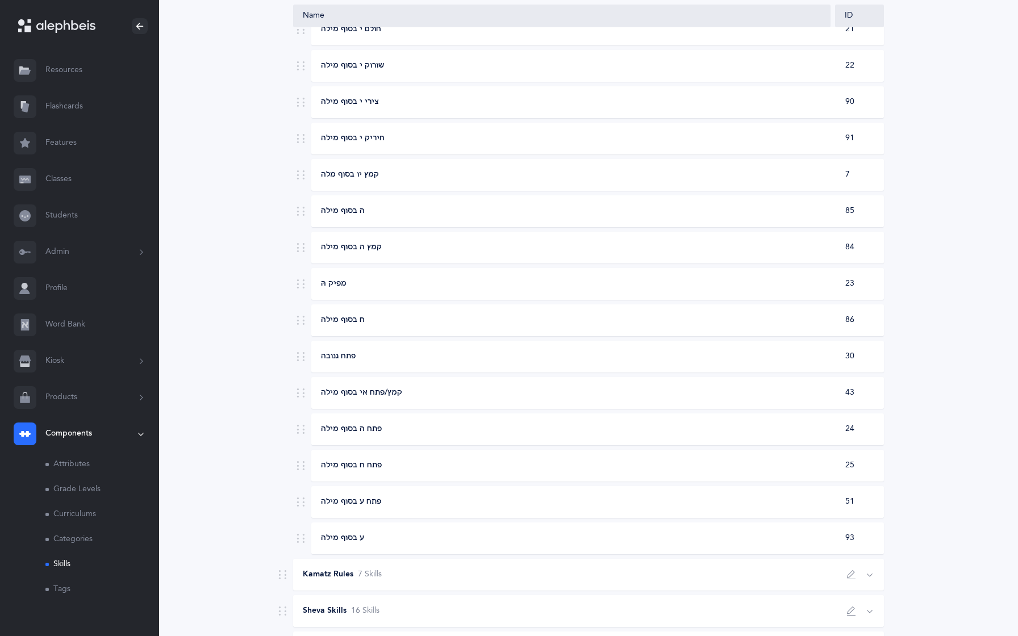
scroll to position [415, 0]
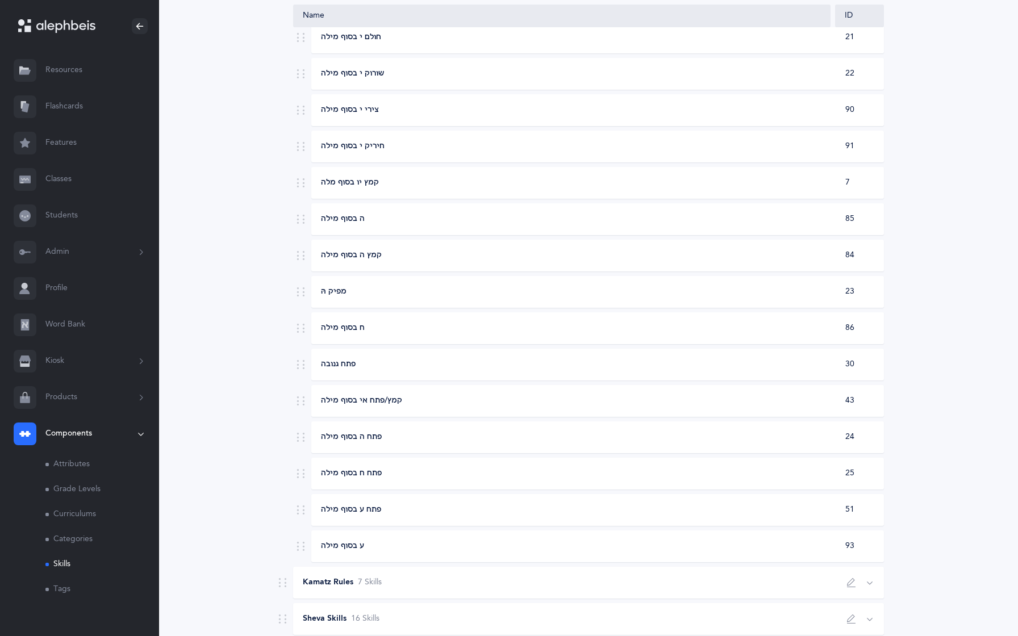
click at [606, 446] on div "פתח ה בסוף מילה 24" at bounding box center [597, 438] width 573 height 32
select select
select select "24"
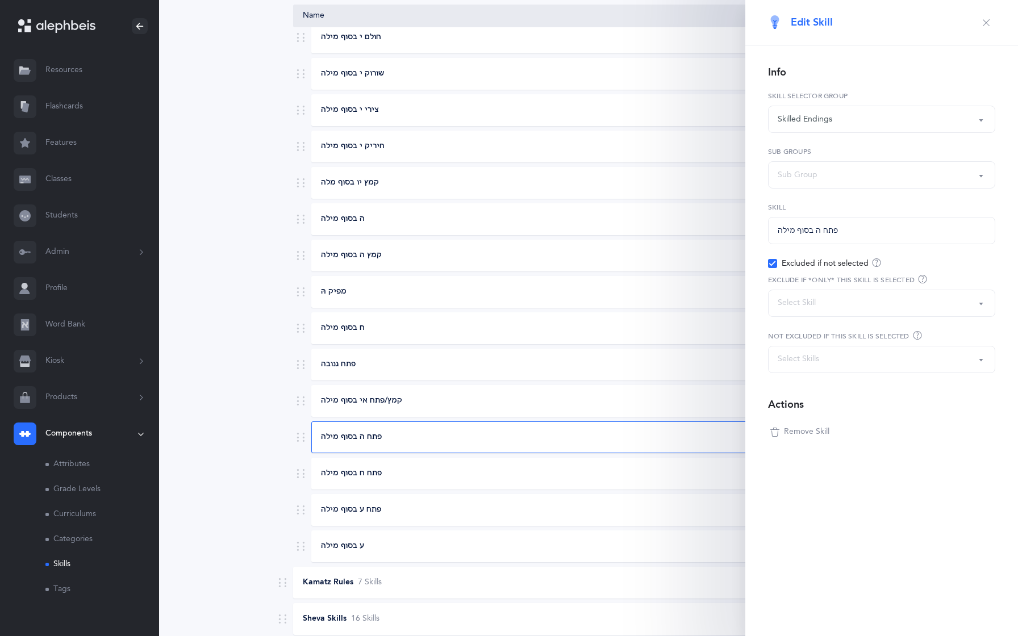
click at [799, 172] on div "Sub Group" at bounding box center [798, 175] width 40 height 12
click at [791, 258] on link "ה בסוף מילה" at bounding box center [882, 254] width 208 height 23
select select "9"
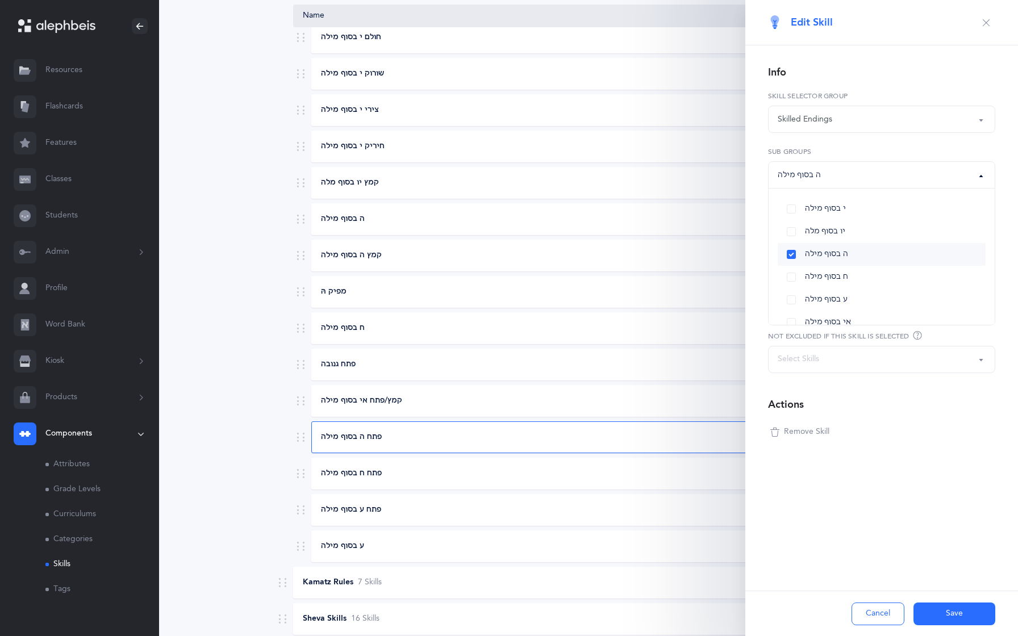
scroll to position [41, 0]
click at [793, 302] on link "פתח גנובה" at bounding box center [882, 304] width 208 height 23
click at [934, 612] on button "Save" at bounding box center [954, 614] width 82 height 23
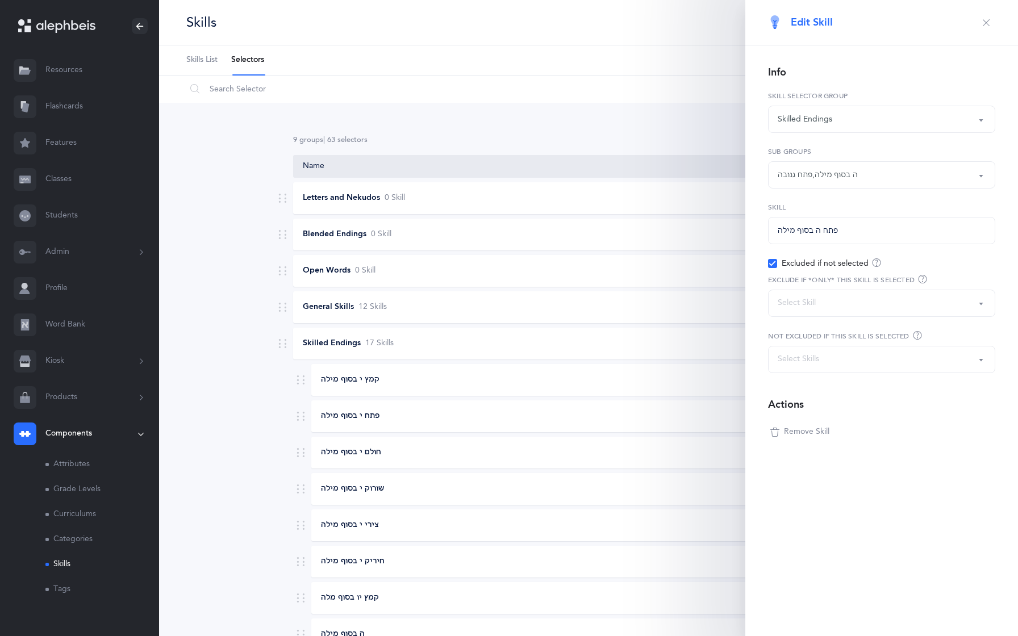
click at [992, 15] on button "button" at bounding box center [986, 23] width 18 height 18
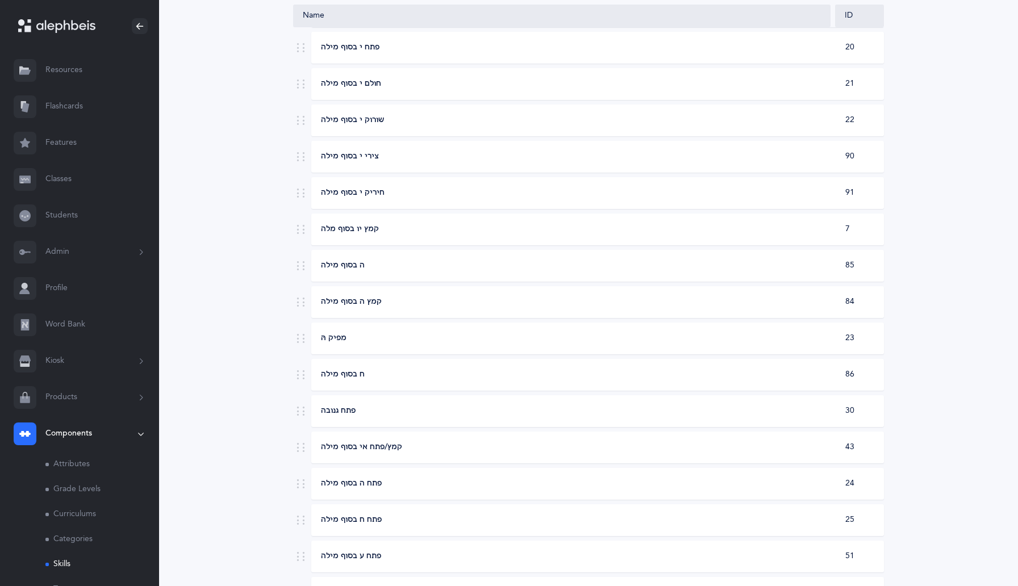
scroll to position [384, 0]
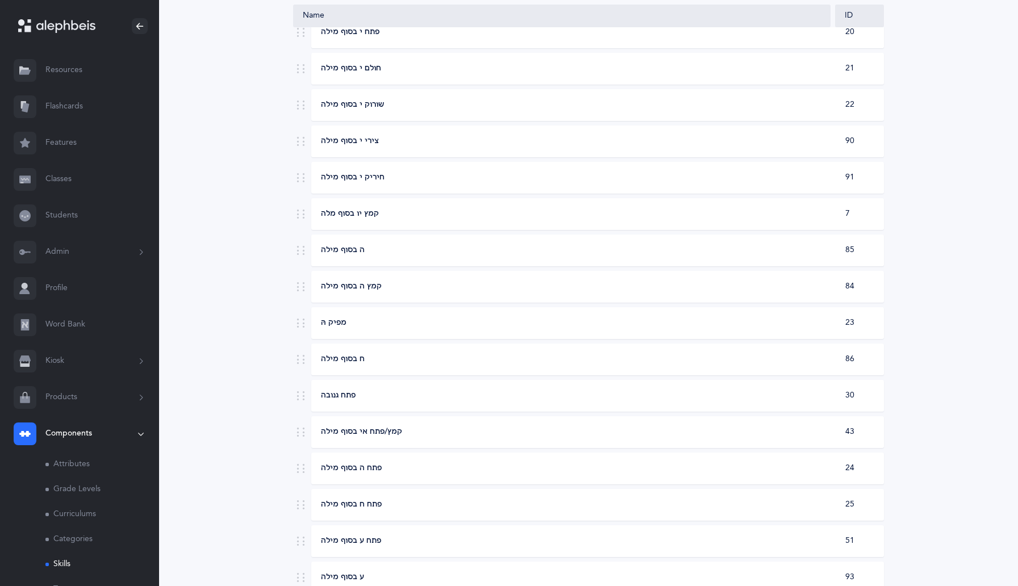
click at [587, 354] on div "ח בסוף מילה" at bounding box center [572, 359] width 520 height 11
select select
select select "86"
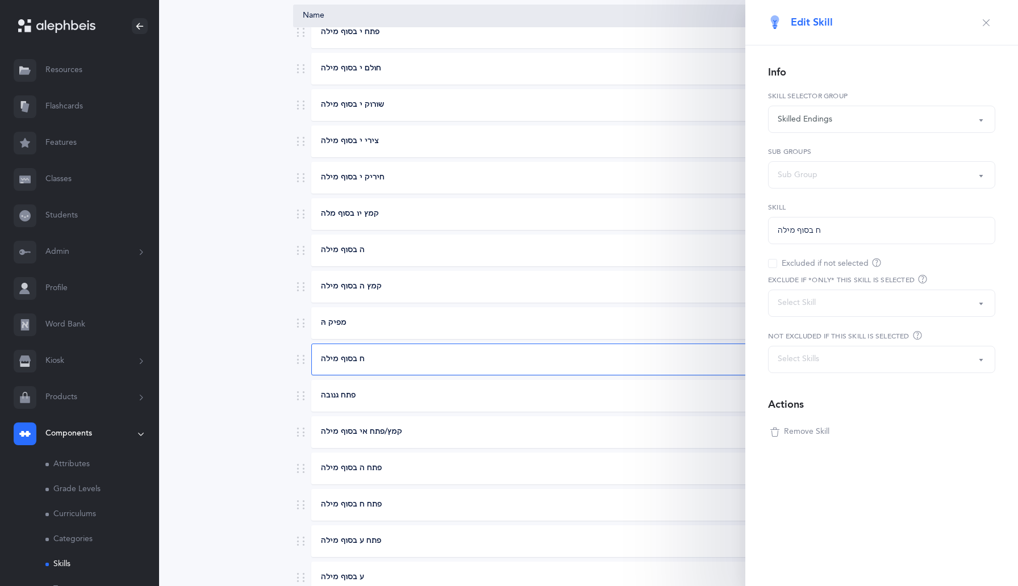
click at [812, 183] on div "Sub Group" at bounding box center [882, 174] width 208 height 19
click at [813, 277] on span "ח בסוף מילה" at bounding box center [826, 277] width 43 height 10
select select "10"
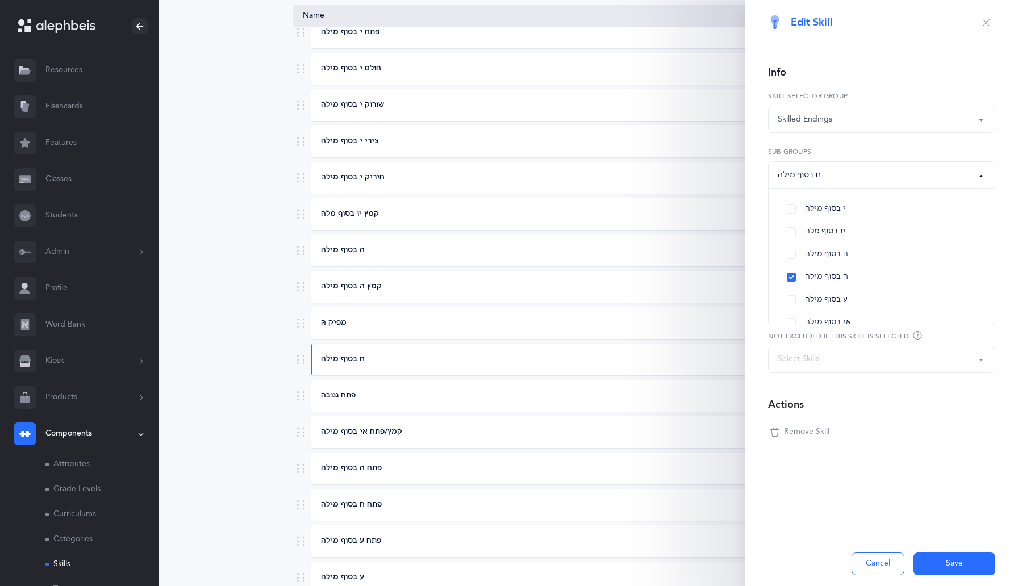
click at [940, 567] on button "Save" at bounding box center [954, 564] width 82 height 23
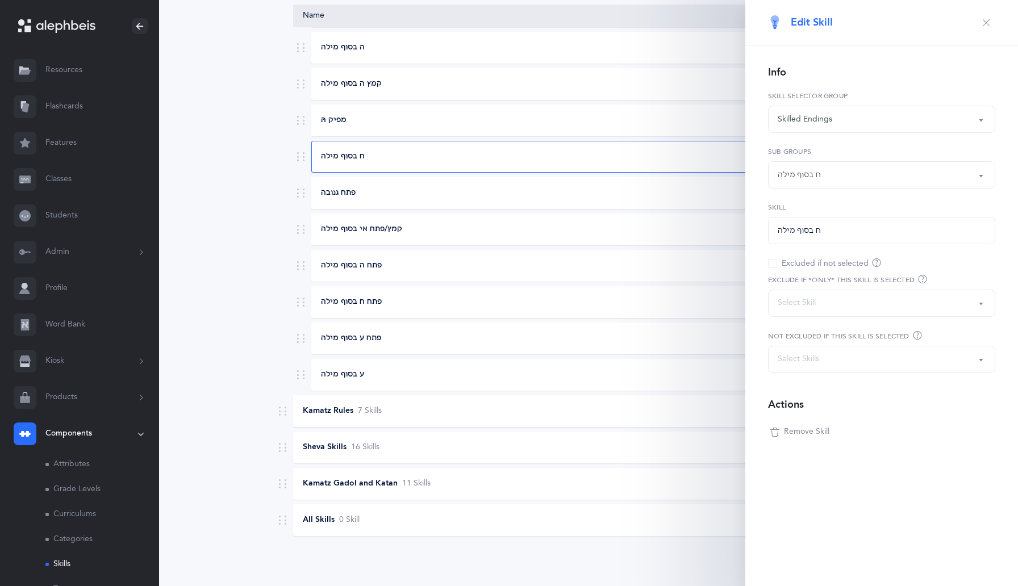
scroll to position [537, 0]
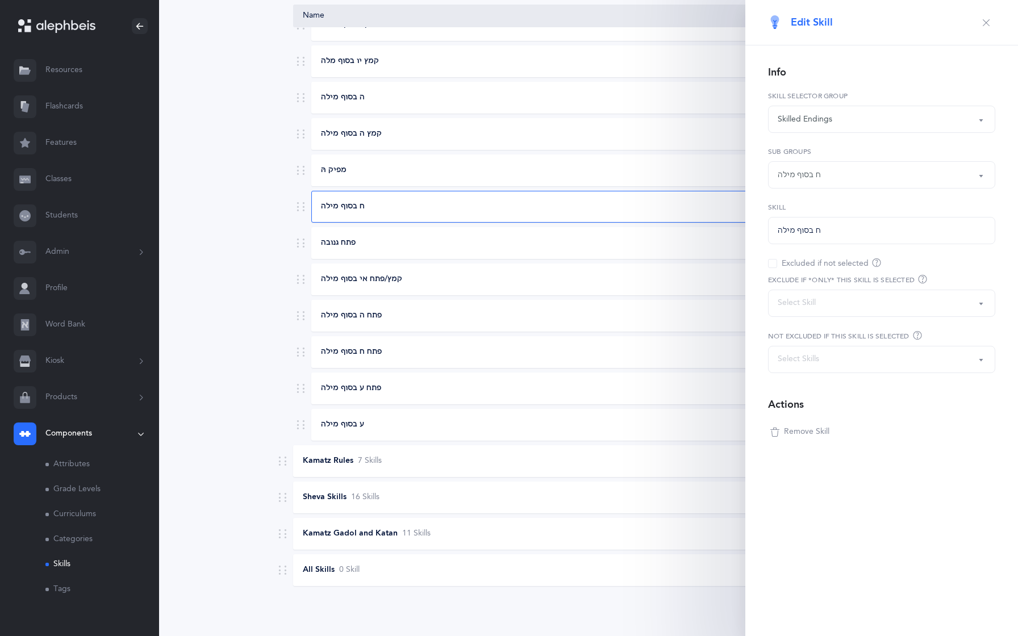
click at [983, 20] on icon "button" at bounding box center [986, 22] width 9 height 9
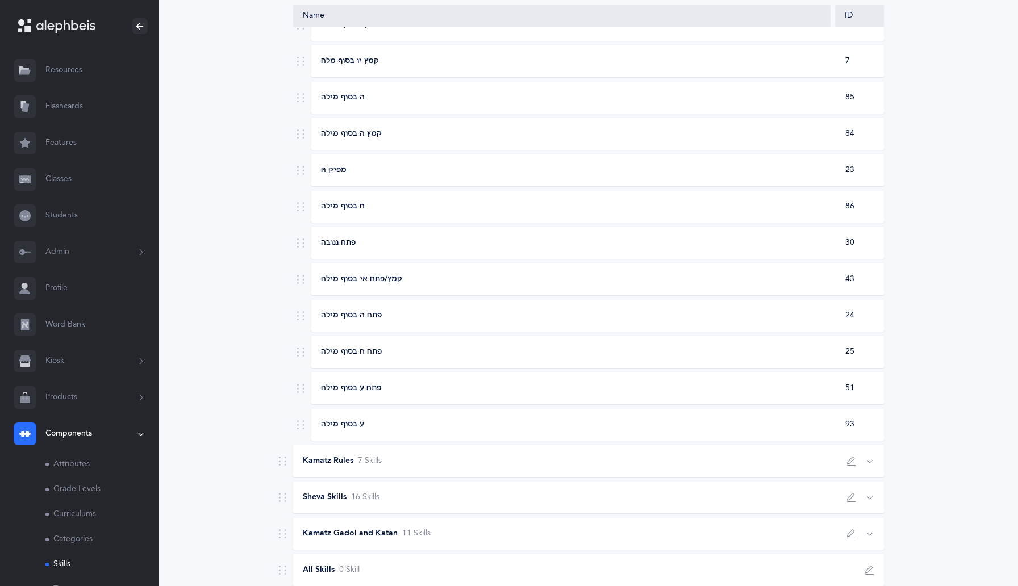
click at [725, 348] on div "פתח ח בסוף מילה" at bounding box center [572, 352] width 520 height 11
select select
select select "25"
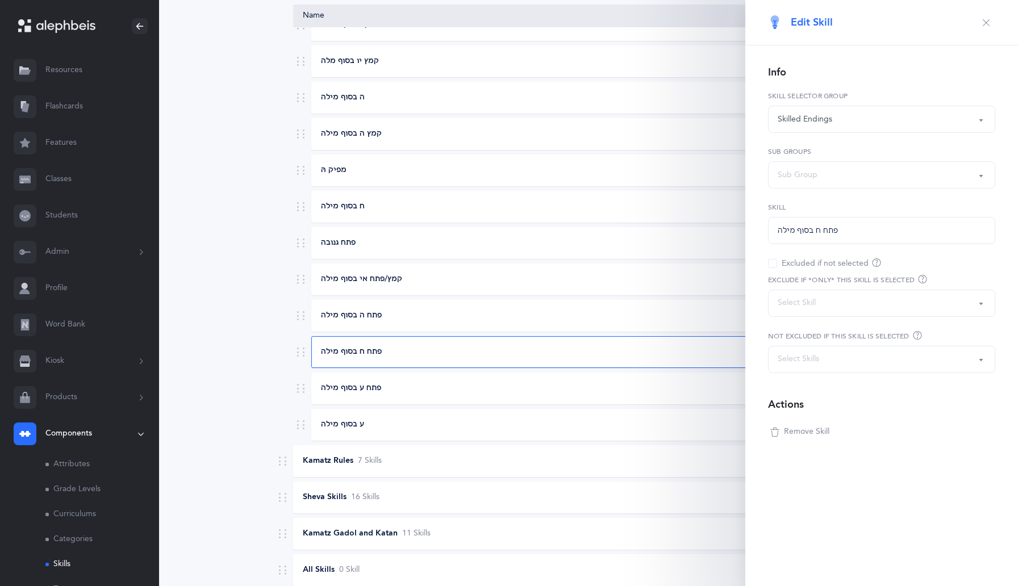
click at [803, 184] on div "Sub Group" at bounding box center [882, 174] width 208 height 19
click at [803, 276] on link "ח בסוף מילה" at bounding box center [882, 277] width 208 height 23
select select "10"
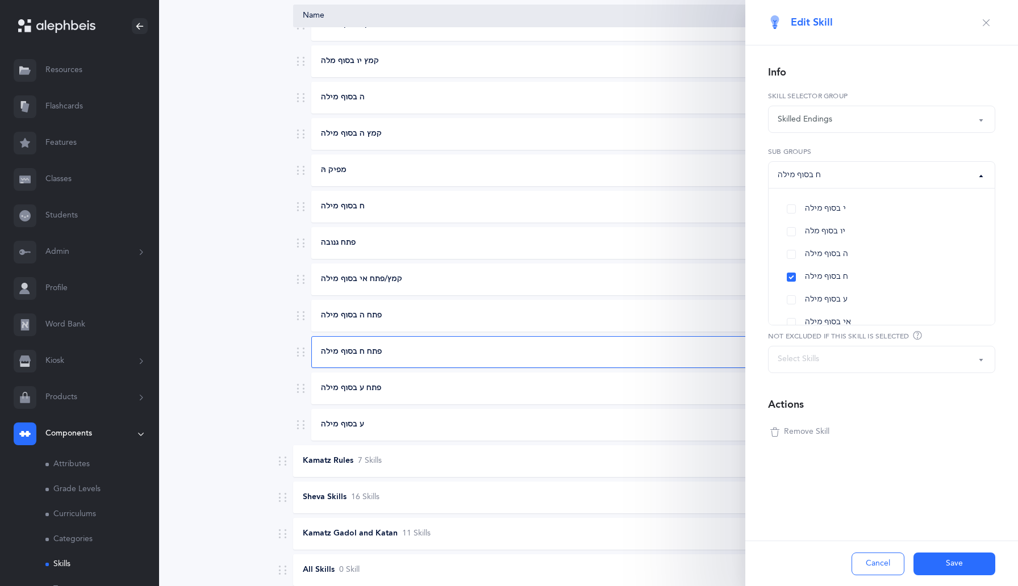
click at [933, 566] on button "Save" at bounding box center [954, 564] width 82 height 23
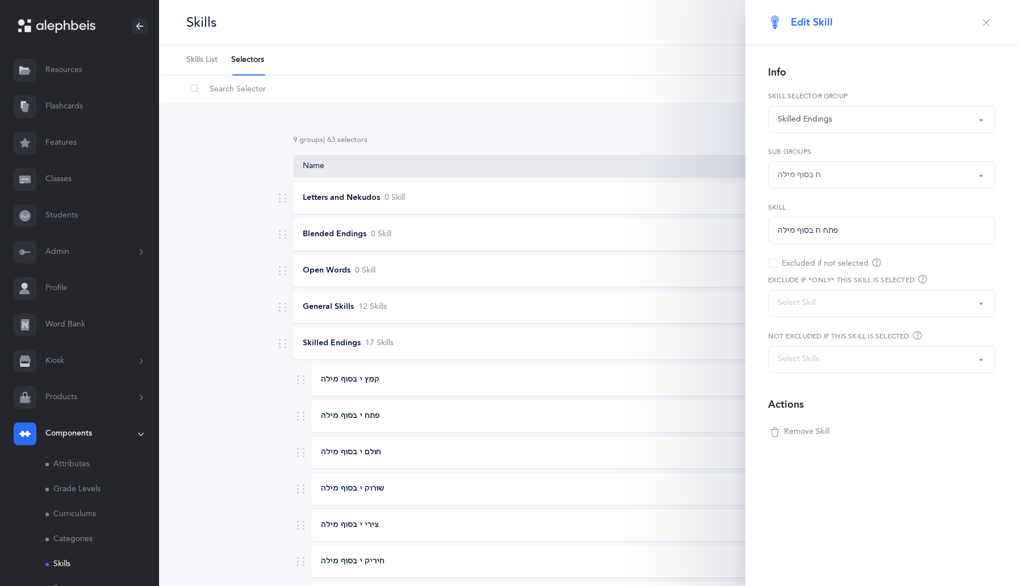
scroll to position [587, 0]
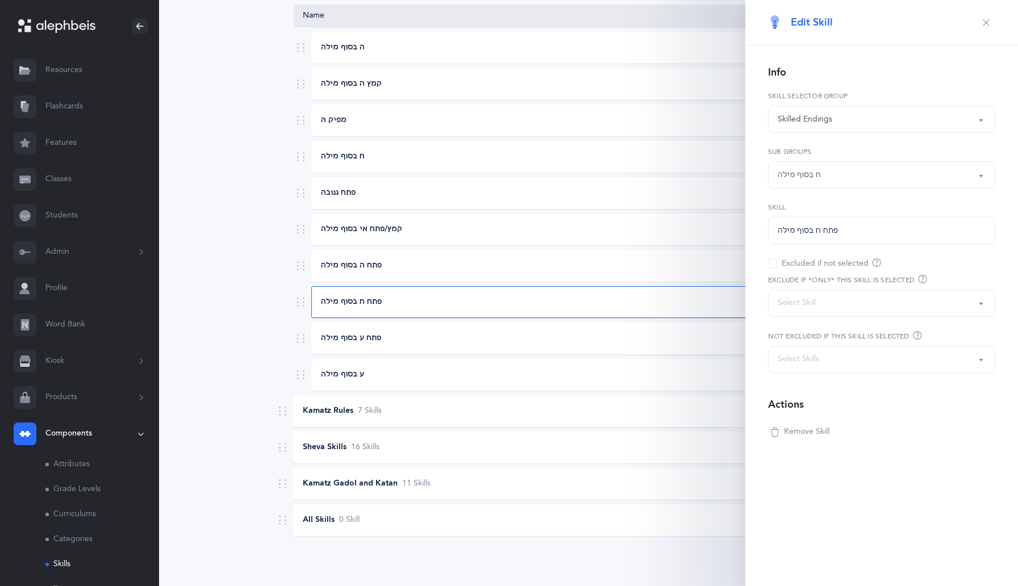
click at [982, 27] on icon "button" at bounding box center [986, 22] width 9 height 9
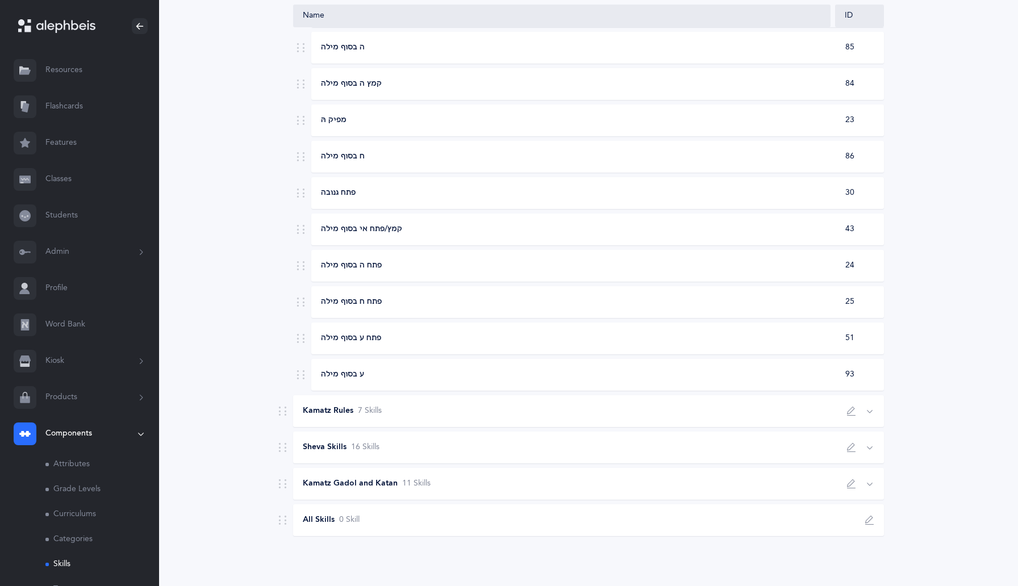
click at [761, 342] on div "פתח ע בסוף מילה" at bounding box center [572, 338] width 520 height 11
select select
select select "51"
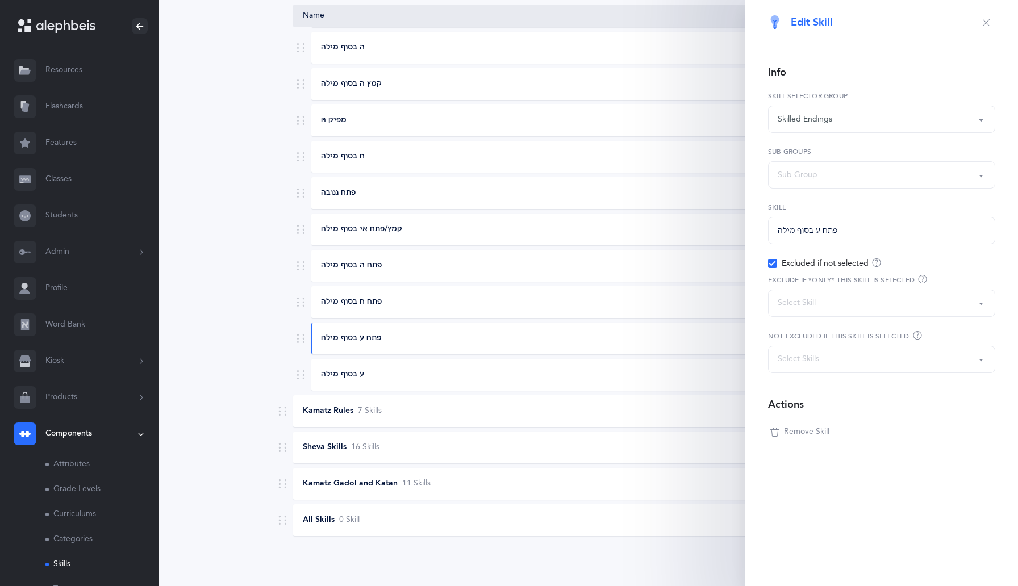
click at [811, 177] on div "Sub Group" at bounding box center [798, 175] width 40 height 12
click at [808, 296] on span "ע בסוף מילה" at bounding box center [826, 300] width 43 height 10
select select "11"
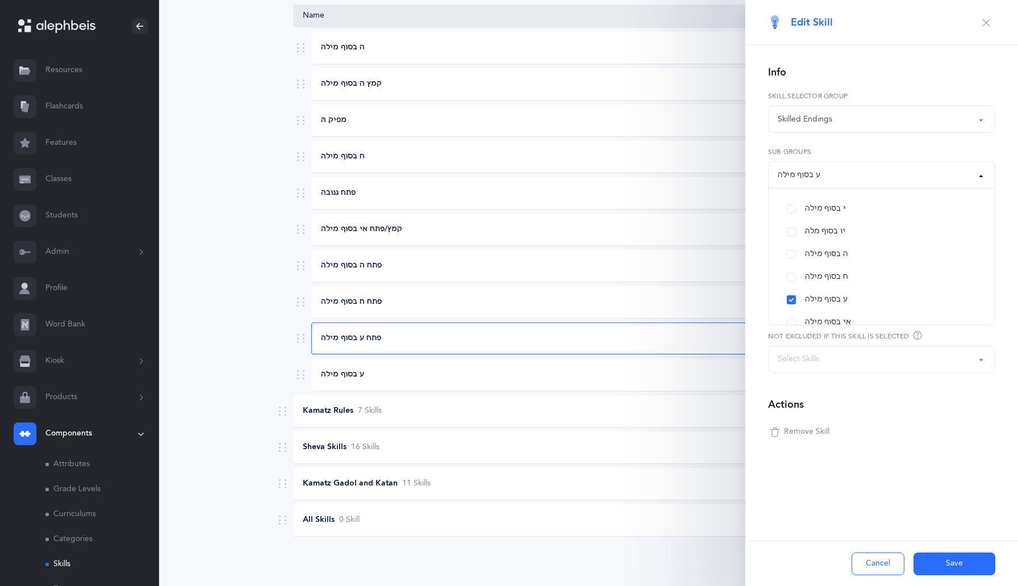
click at [948, 556] on button "Save" at bounding box center [954, 564] width 82 height 23
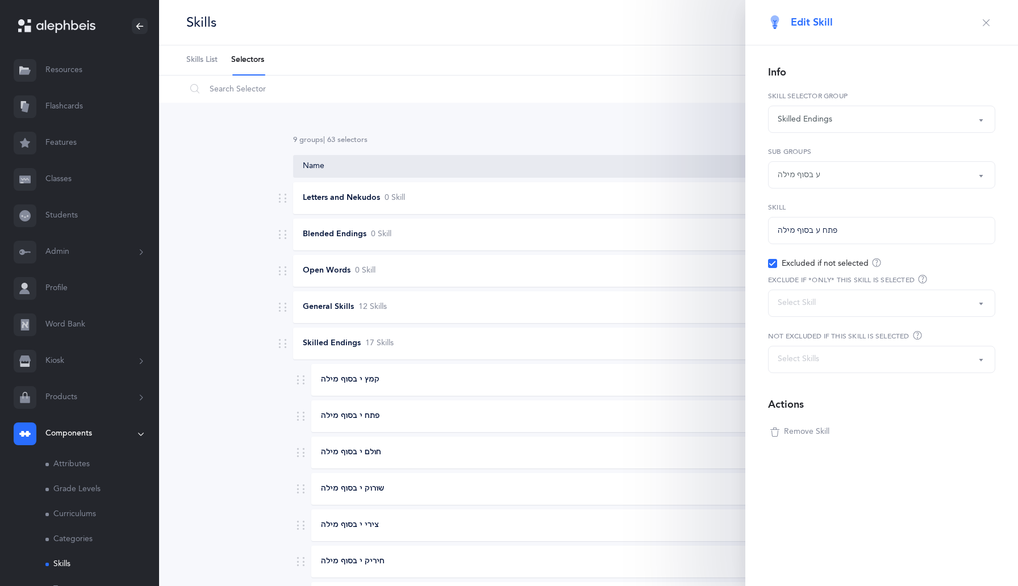
click at [983, 26] on icon "button" at bounding box center [986, 22] width 9 height 9
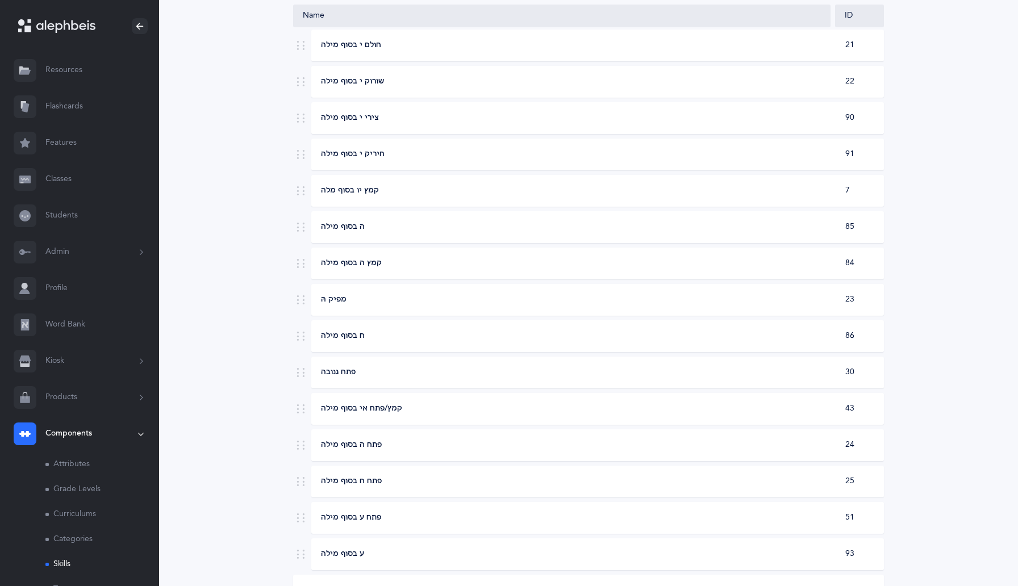
scroll to position [410, 0]
click at [733, 406] on div "קמץ/פתח אי בסוף מילה" at bounding box center [572, 406] width 520 height 11
select select
select select "43"
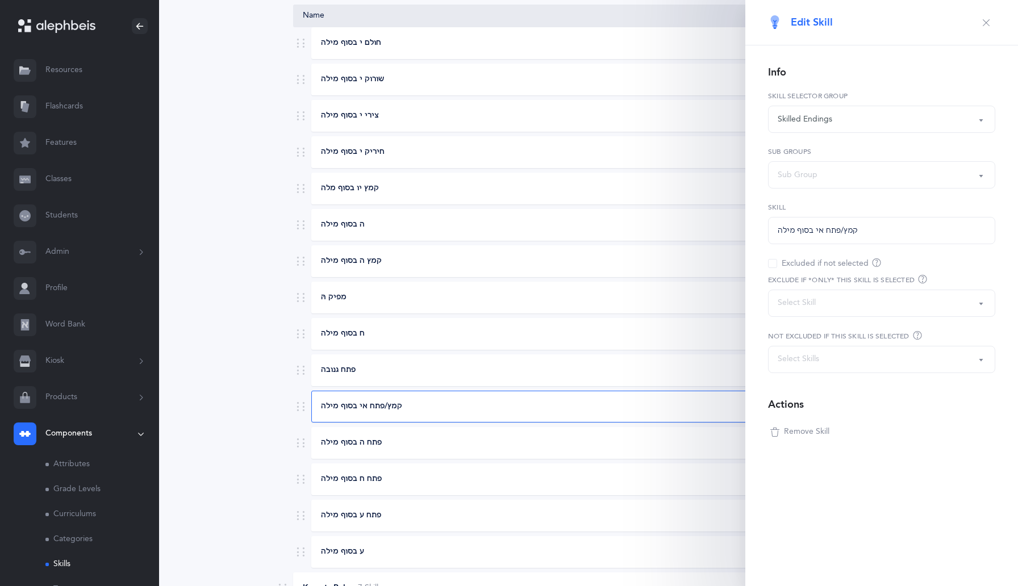
click at [806, 182] on div "Sub Group" at bounding box center [882, 174] width 208 height 19
click at [808, 282] on span "אי בסוף מילה" at bounding box center [828, 287] width 46 height 10
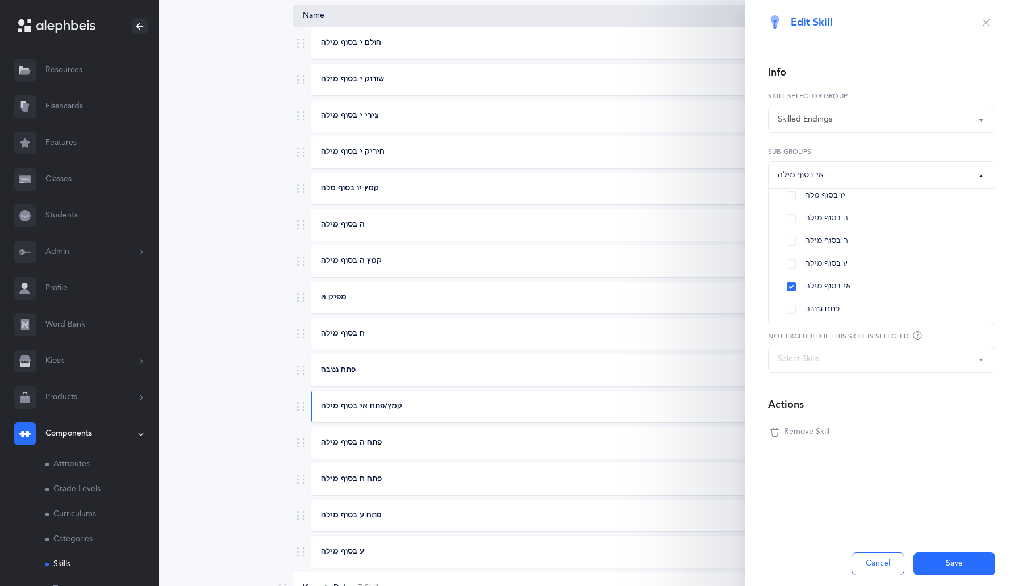
click at [946, 569] on button "Save" at bounding box center [954, 564] width 82 height 23
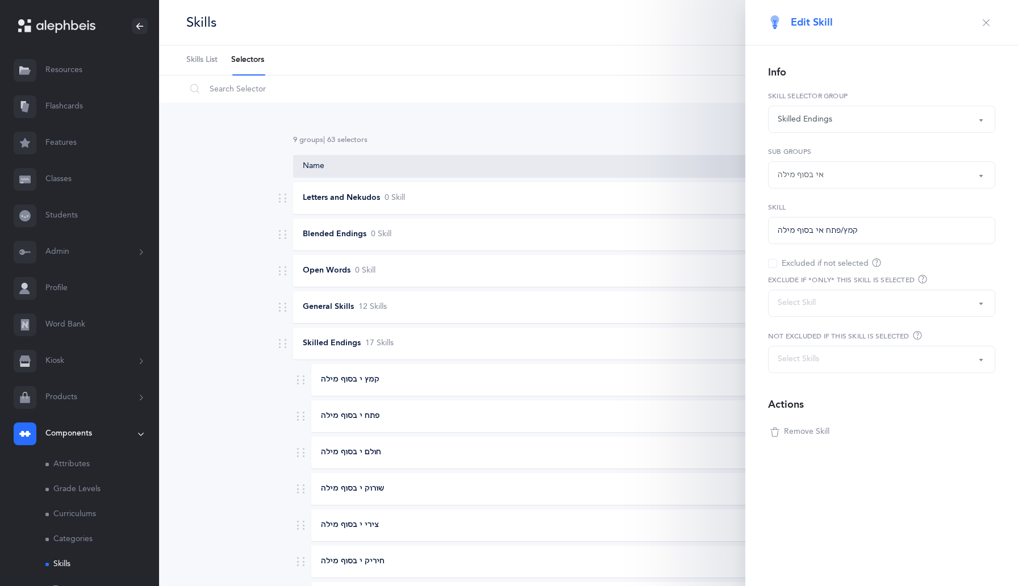
scroll to position [587, 0]
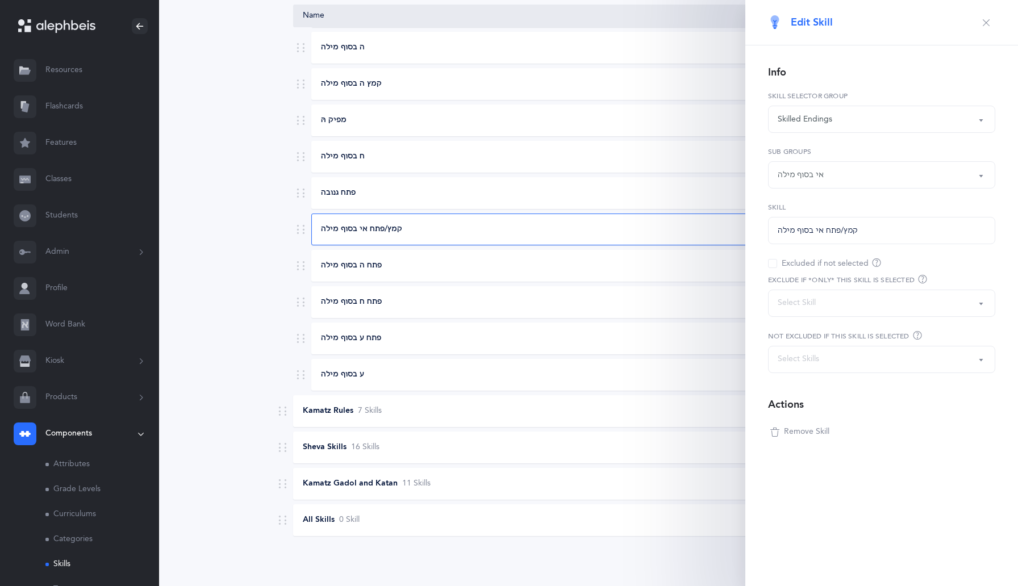
click at [982, 20] on icon "button" at bounding box center [986, 22] width 9 height 9
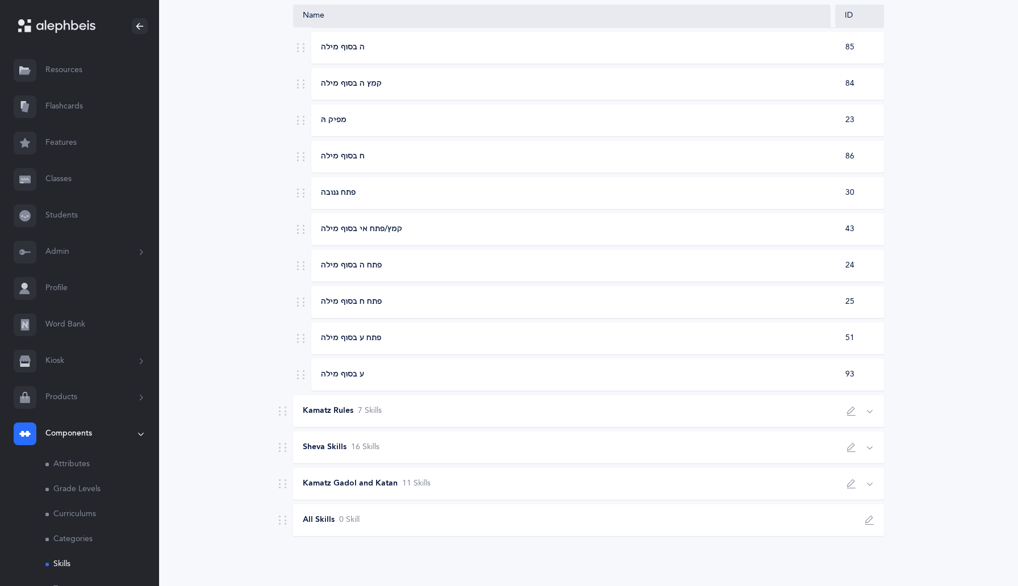
click at [796, 304] on div "פתח ח בסוף מילה" at bounding box center [572, 302] width 520 height 11
select select "10"
select select "25"
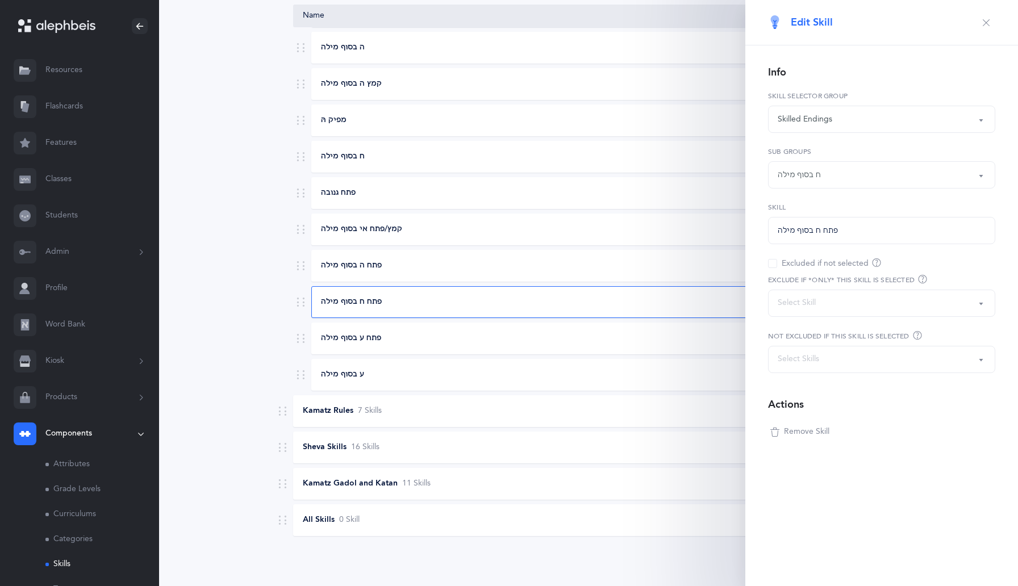
click at [817, 181] on div "ח בסוף מילה" at bounding box center [882, 174] width 208 height 19
click at [798, 302] on link "פתח גנובה" at bounding box center [882, 304] width 208 height 23
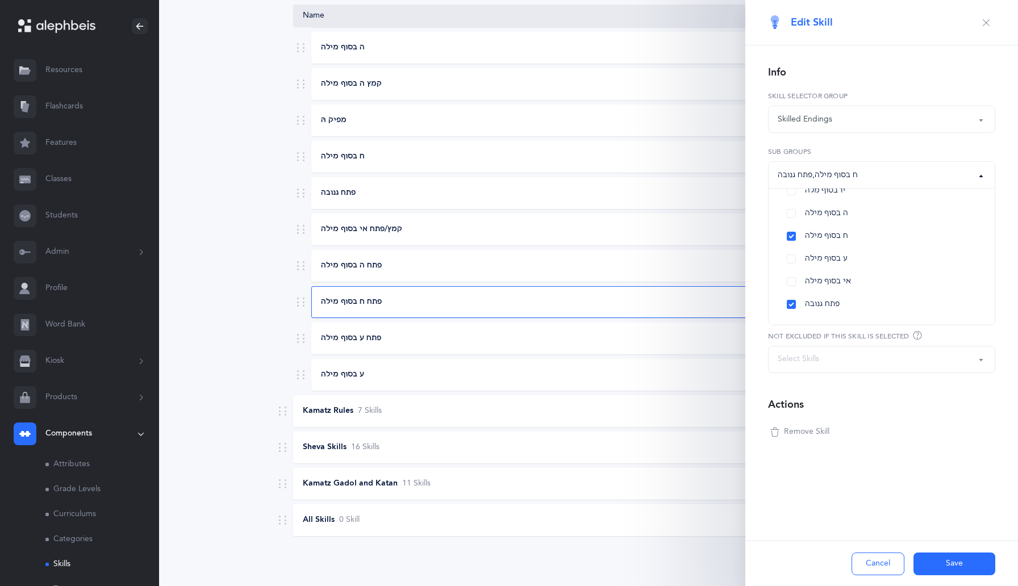
click at [948, 560] on button "Save" at bounding box center [954, 564] width 82 height 23
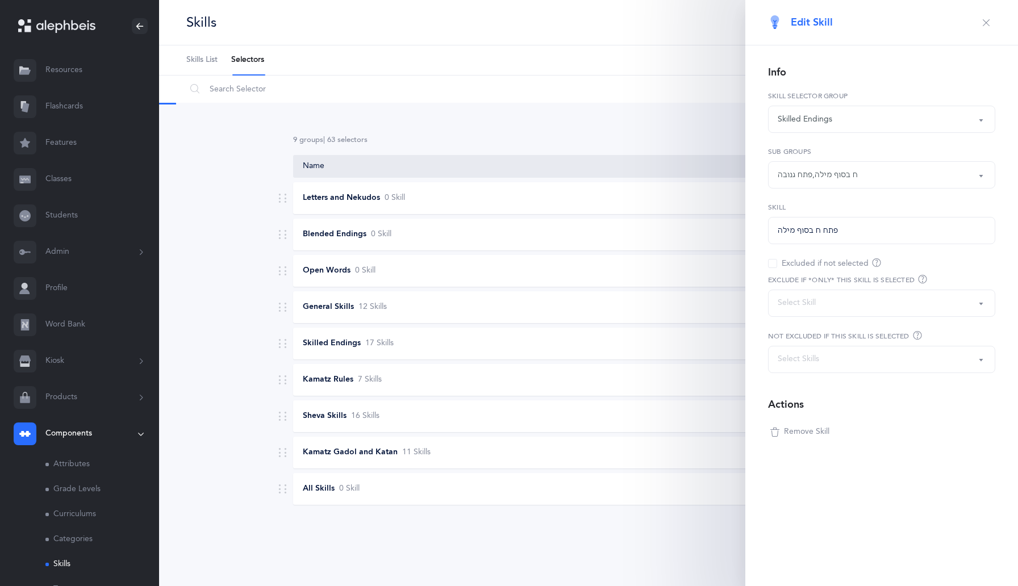
scroll to position [0, 0]
click at [986, 20] on icon "button" at bounding box center [986, 22] width 9 height 9
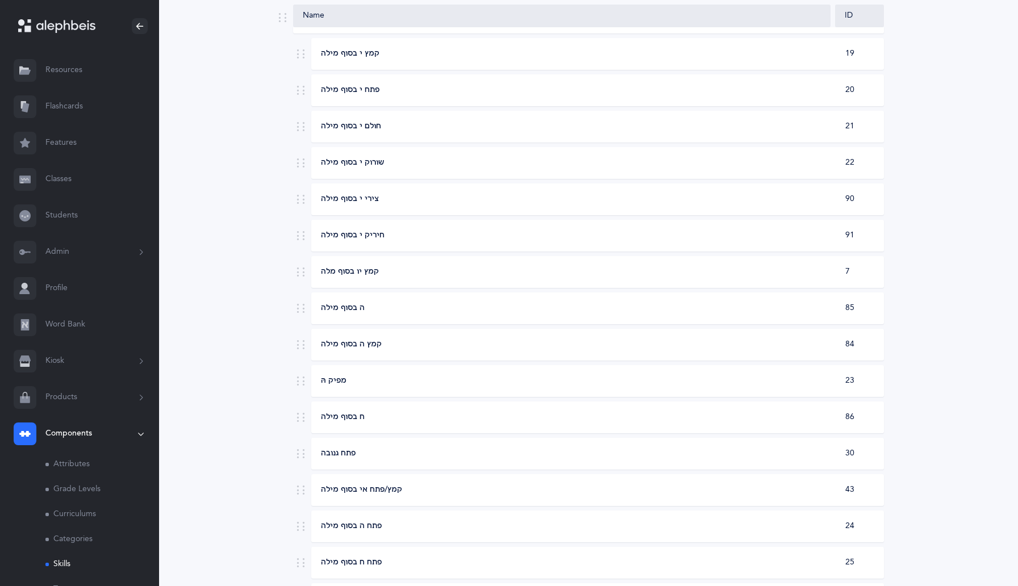
scroll to position [340, 0]
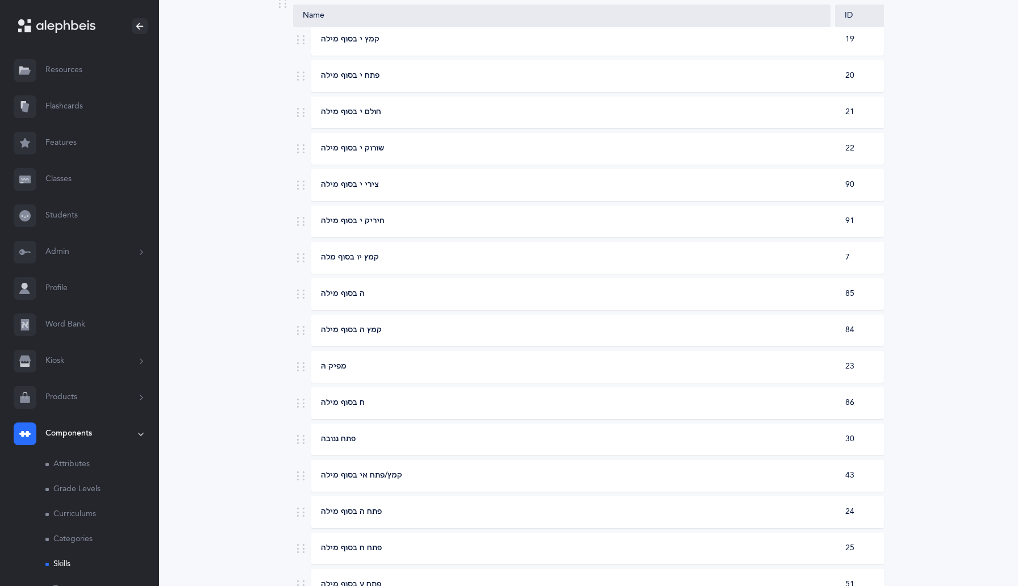
click at [602, 514] on div "פתח ה בסוף מילה" at bounding box center [572, 512] width 520 height 11
select select "9"
select select "24"
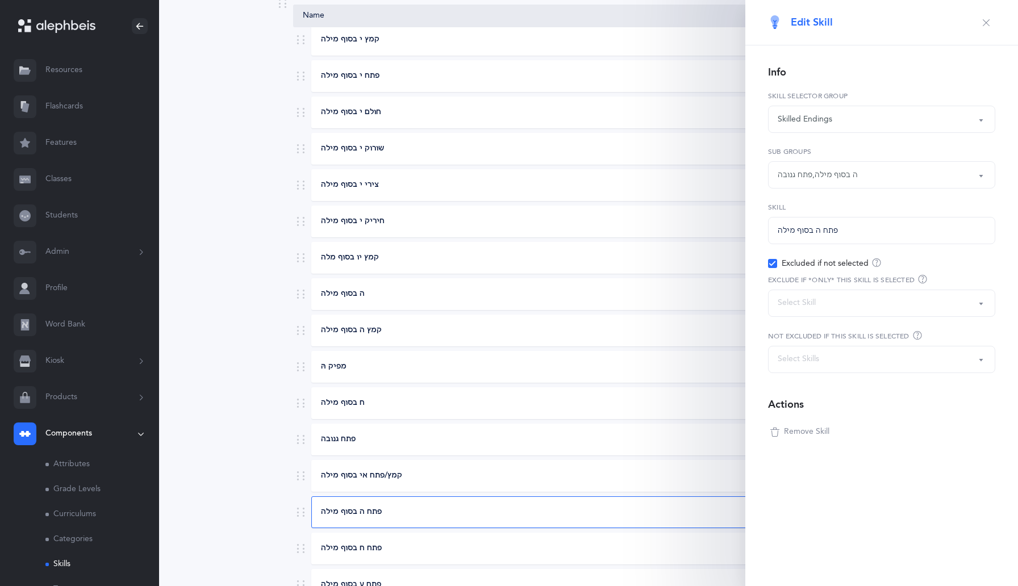
scroll to position [343, 0]
click at [986, 22] on icon "button" at bounding box center [986, 22] width 9 height 9
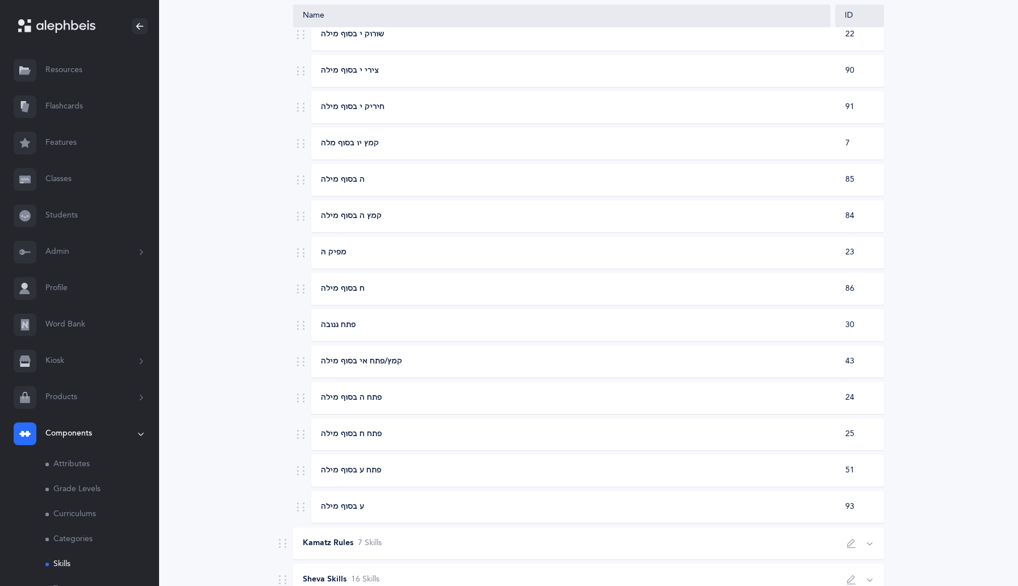
scroll to position [456, 0]
click at [683, 479] on div "פתח ע בסוף מילה 51" at bounding box center [597, 470] width 573 height 32
select select "11"
select select "51"
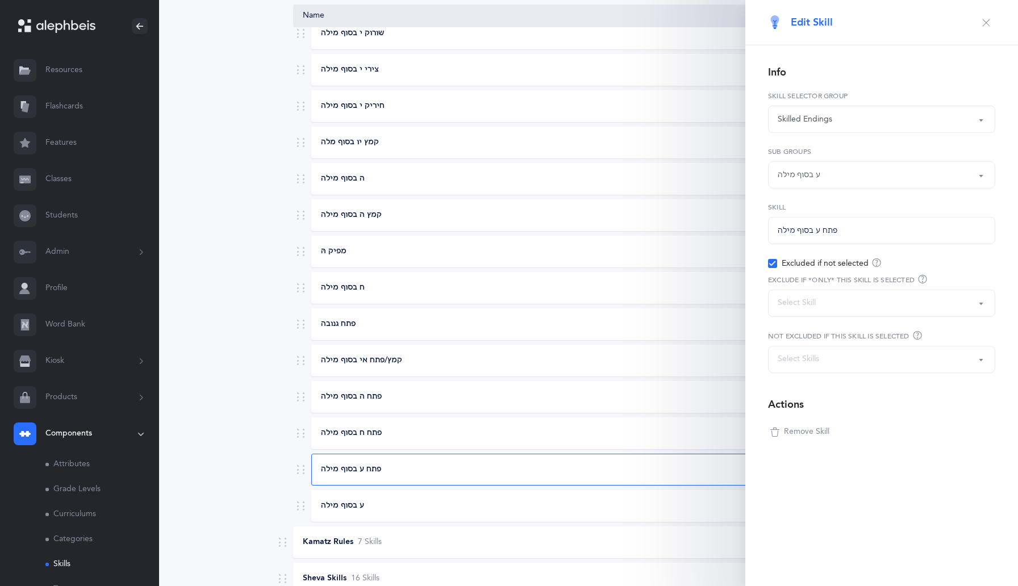
click at [804, 170] on div "ע בסוף מילה" at bounding box center [799, 175] width 43 height 12
click at [803, 309] on link "פתח גנובה" at bounding box center [882, 304] width 208 height 23
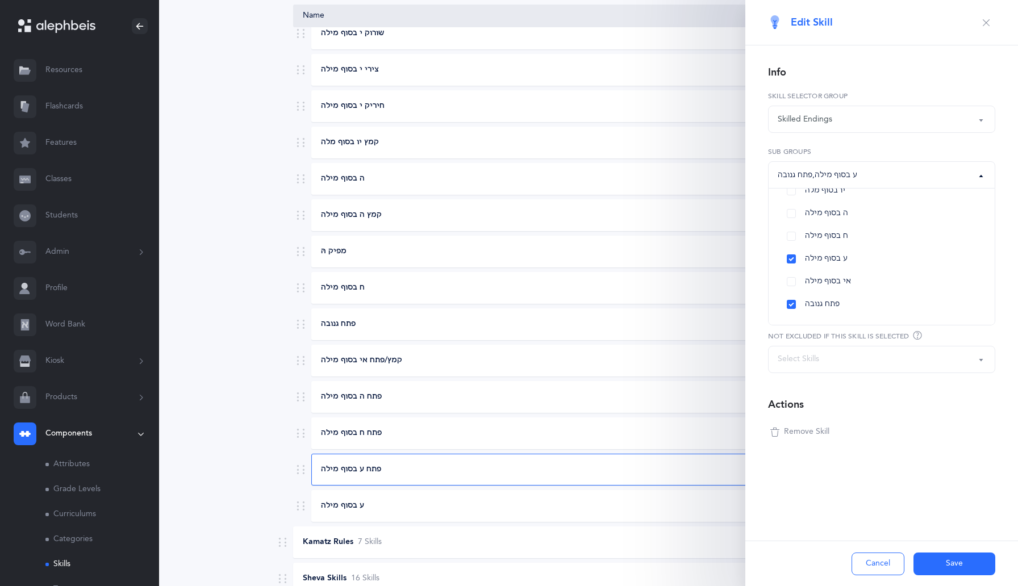
click at [937, 562] on button "Save" at bounding box center [954, 564] width 82 height 23
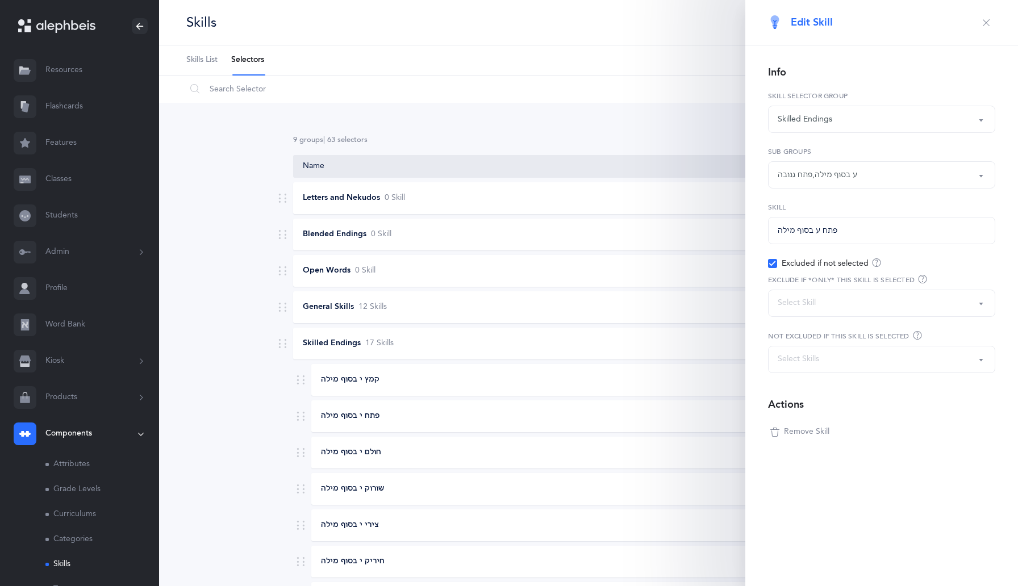
click at [987, 26] on icon "button" at bounding box center [986, 22] width 9 height 9
